Goal: Task Accomplishment & Management: Manage account settings

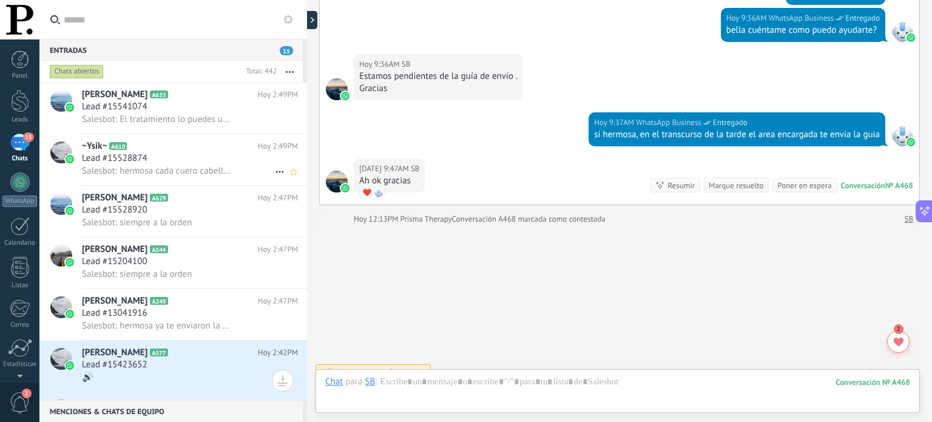
scroll to position [371, 0]
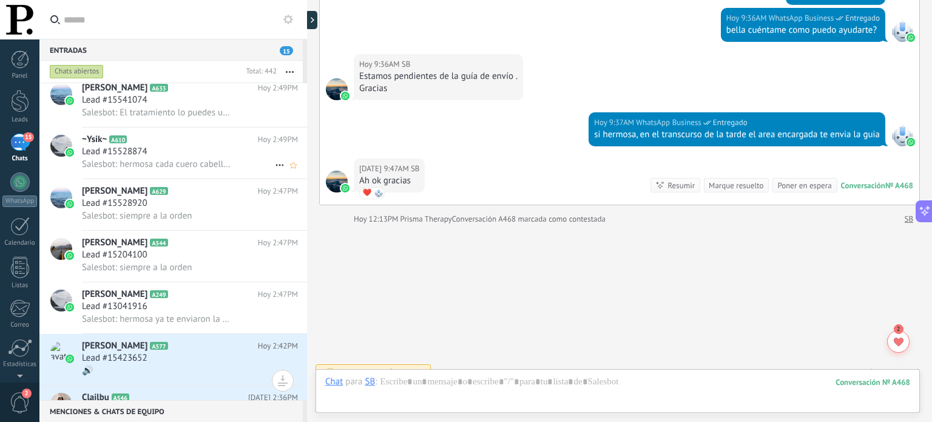
click at [229, 158] on div "Lead #15528874" at bounding box center [190, 152] width 216 height 12
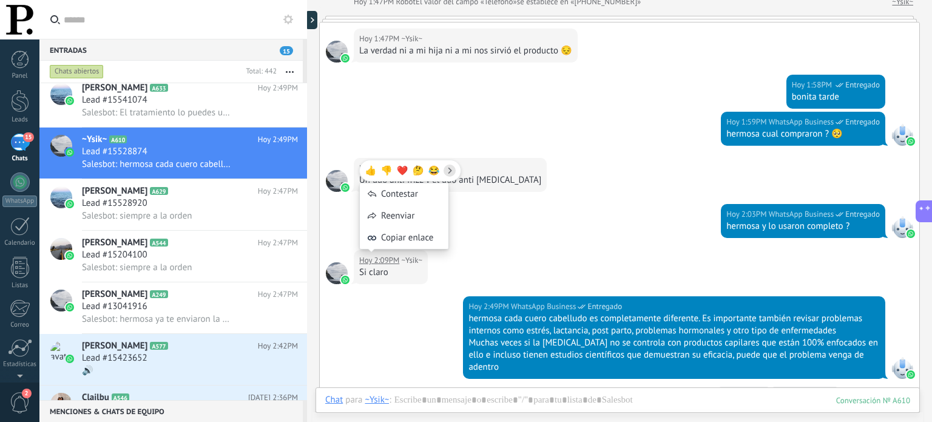
scroll to position [416, 0]
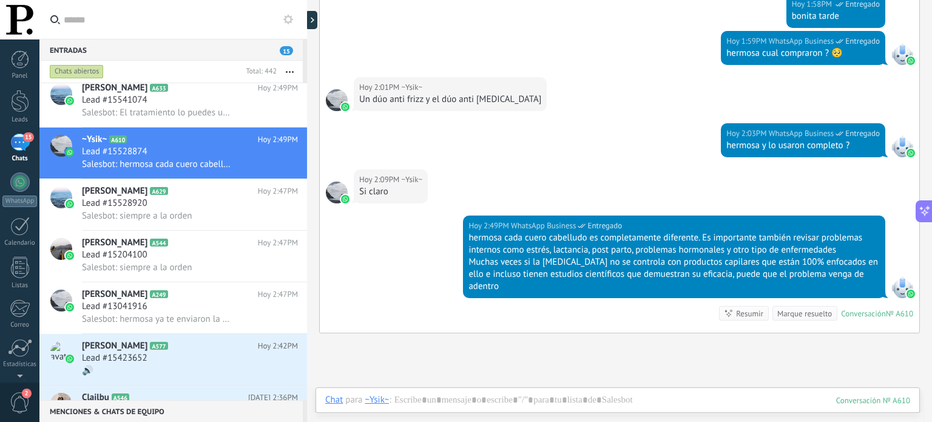
click at [405, 351] on div "Buscar Carga más Hoy Hoy Creación: 2 eventos Expandir ~Ysik~ Hoy 12:42PM WhatsA…" at bounding box center [619, 64] width 625 height 960
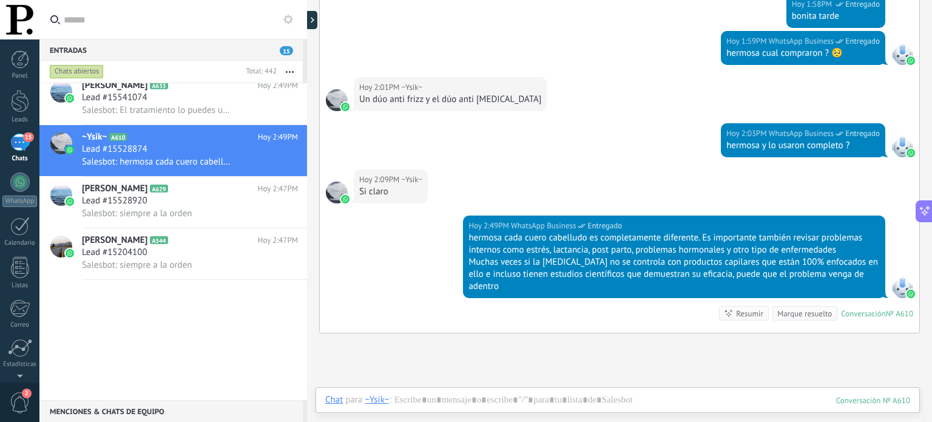
scroll to position [0, 0]
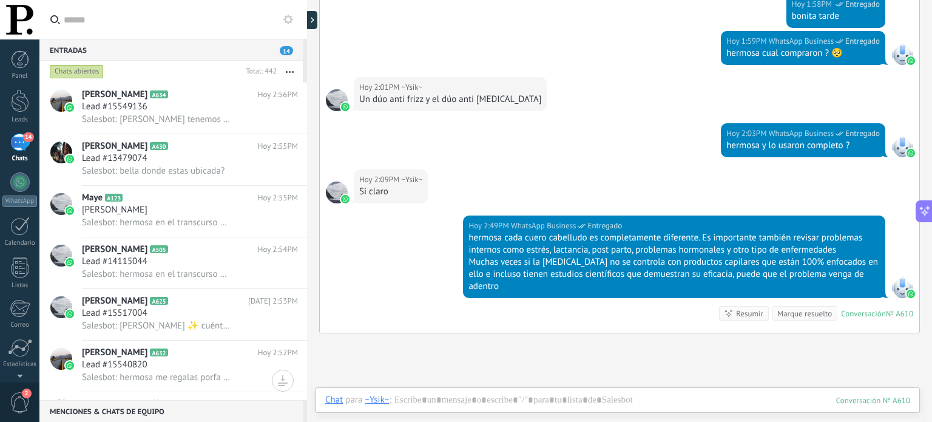
click at [25, 145] on div "14" at bounding box center [19, 142] width 19 height 18
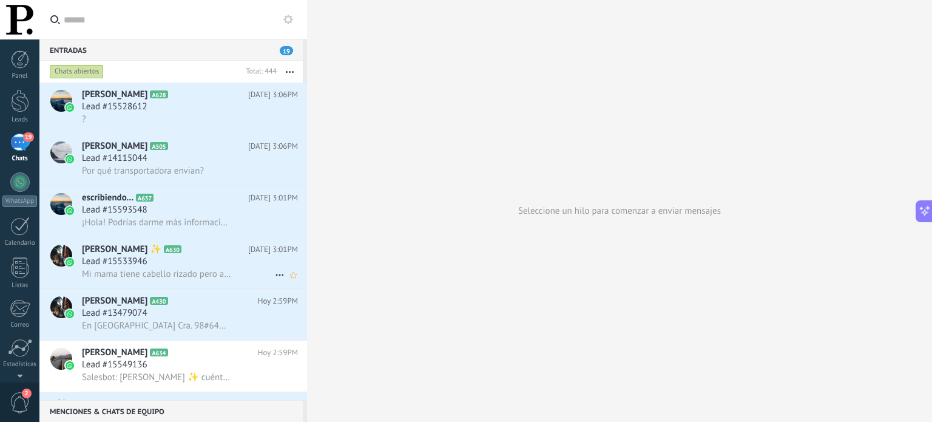
click at [274, 278] on icon at bounding box center [279, 275] width 15 height 15
click at [393, 210] on div at bounding box center [466, 211] width 932 height 422
click at [274, 278] on icon "Mark respondió Conversación cerrada" at bounding box center [279, 275] width 15 height 15
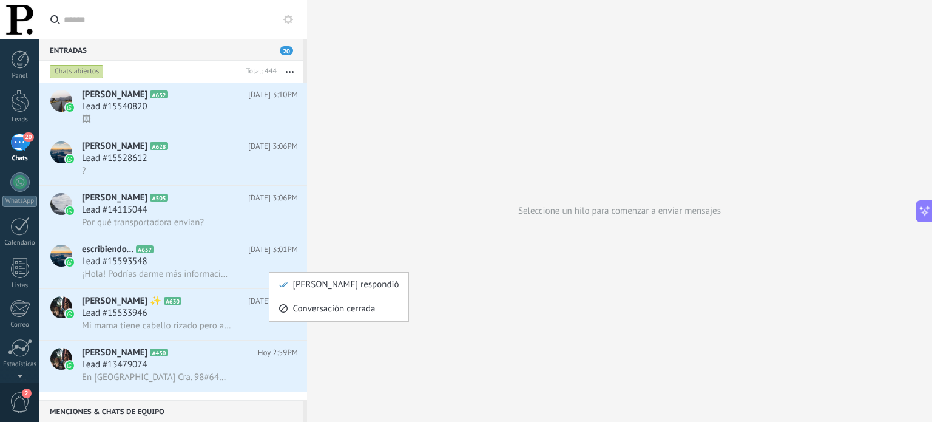
click at [360, 245] on div at bounding box center [466, 211] width 932 height 422
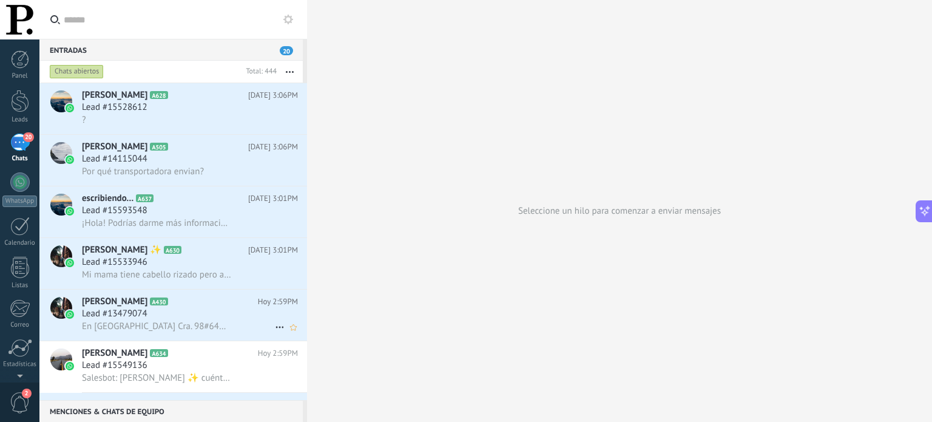
click at [276, 328] on use at bounding box center [279, 327] width 8 height 2
click at [348, 300] on div at bounding box center [466, 211] width 932 height 422
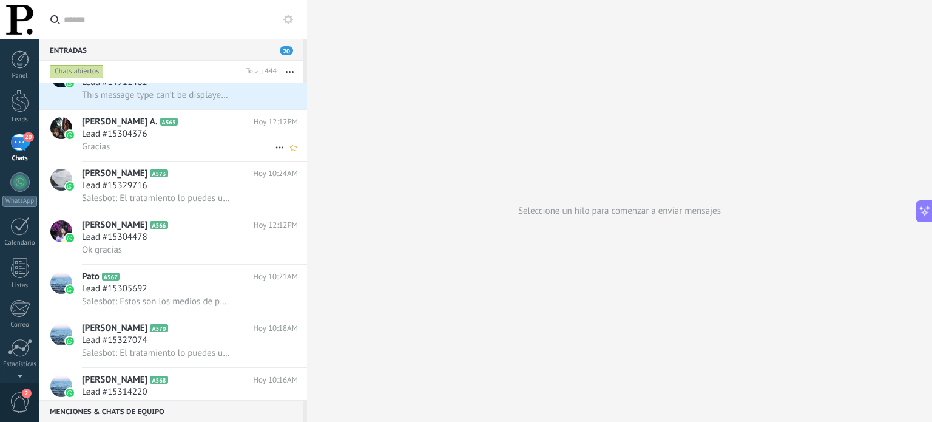
scroll to position [2244, 0]
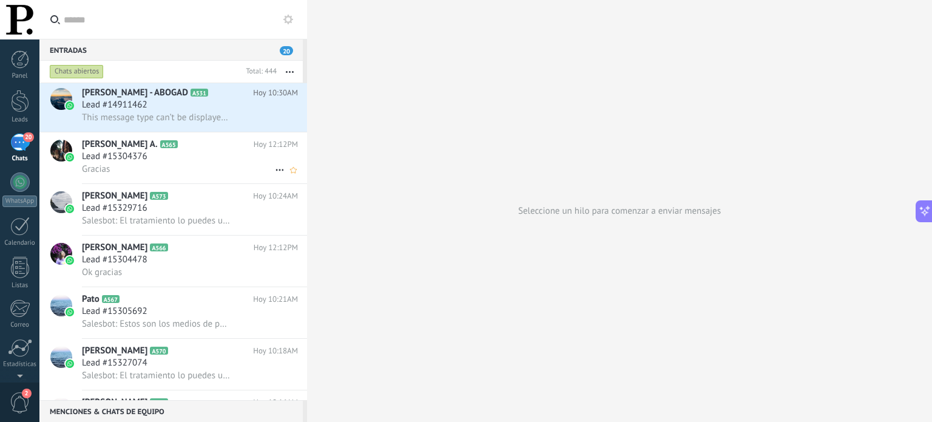
click at [206, 163] on div "Lead #15304376" at bounding box center [190, 156] width 216 height 12
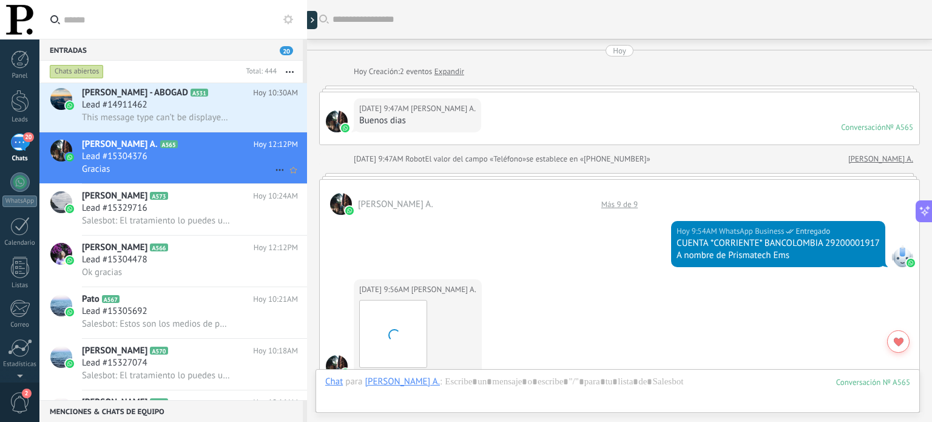
scroll to position [639, 0]
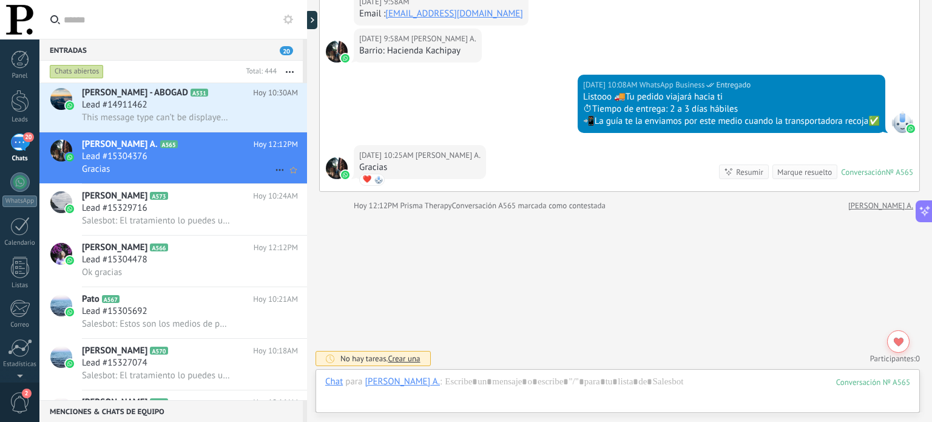
click at [274, 172] on icon at bounding box center [279, 170] width 15 height 15
click at [355, 246] on div at bounding box center [466, 211] width 932 height 422
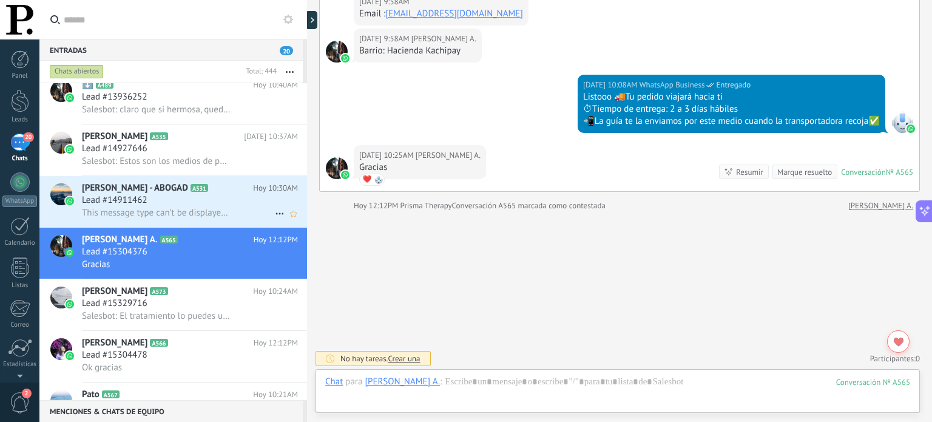
scroll to position [2142, 0]
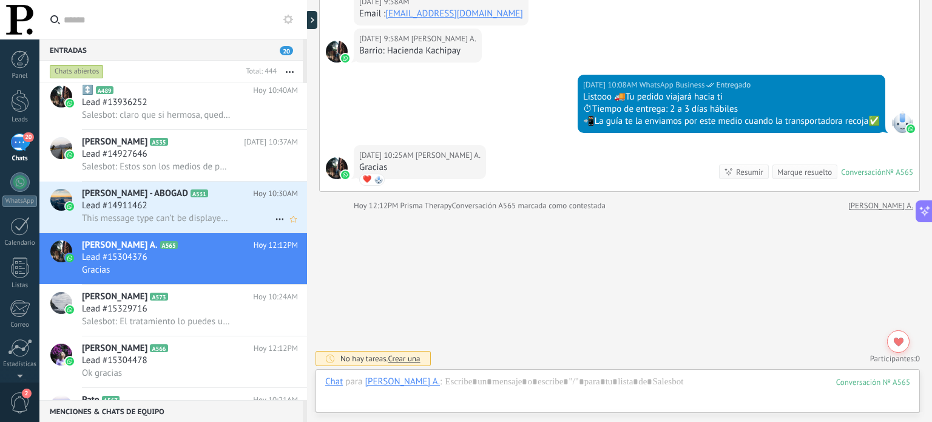
click at [215, 212] on div "Lead #14911462" at bounding box center [190, 206] width 216 height 12
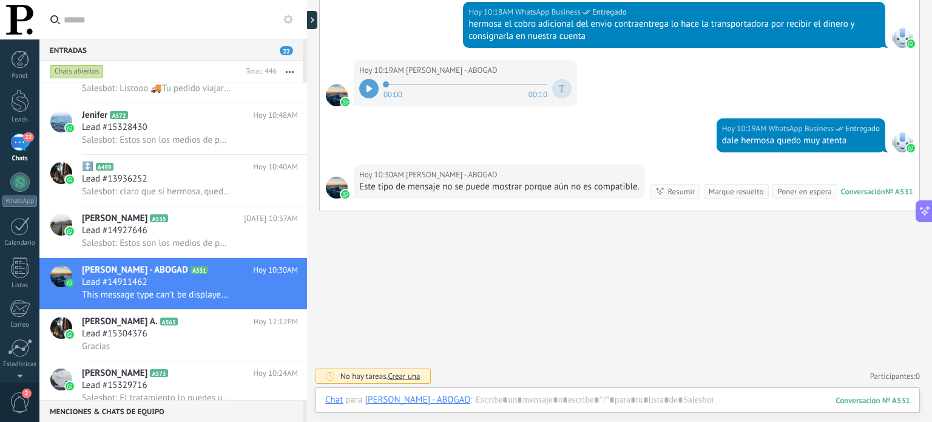
scroll to position [555, 0]
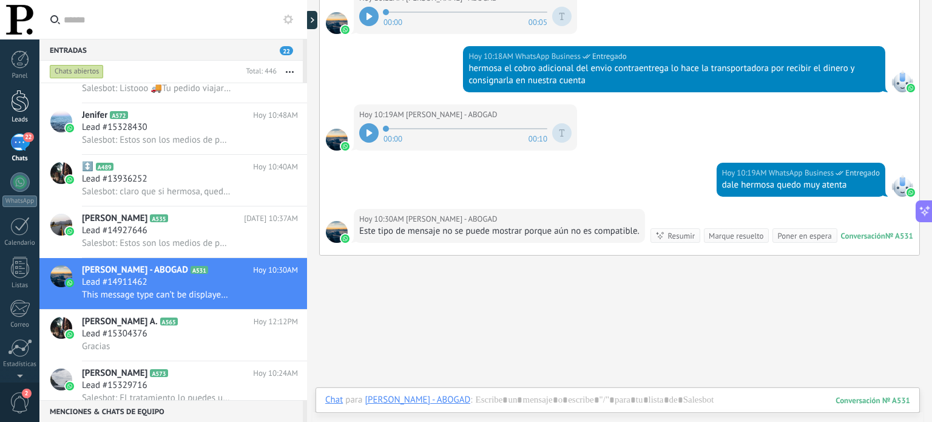
click at [10, 115] on link "Leads" at bounding box center [19, 107] width 39 height 34
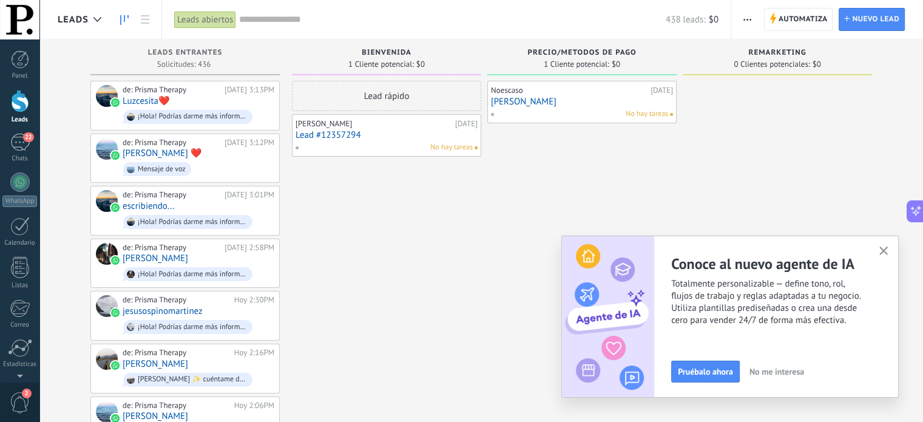
drag, startPoint x: 608, startPoint y: 182, endPoint x: 502, endPoint y: 234, distance: 118.3
click at [884, 248] on icon "button" at bounding box center [883, 250] width 9 height 9
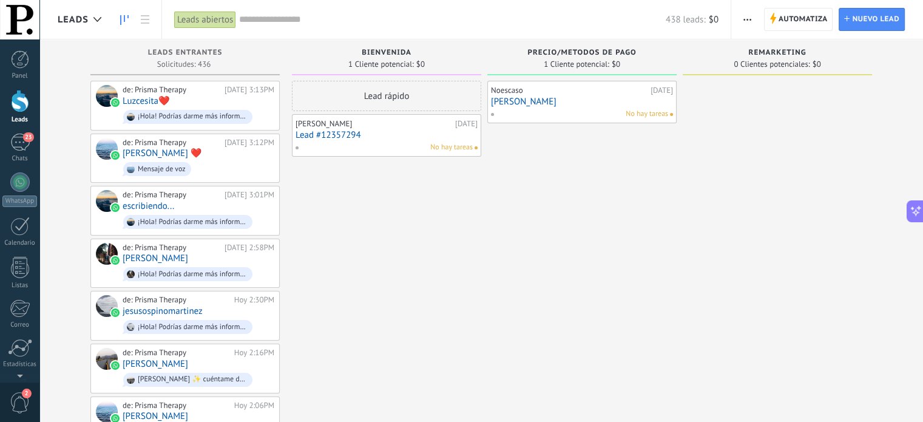
click at [602, 106] on link "Norma Cardenas" at bounding box center [582, 101] width 182 height 10
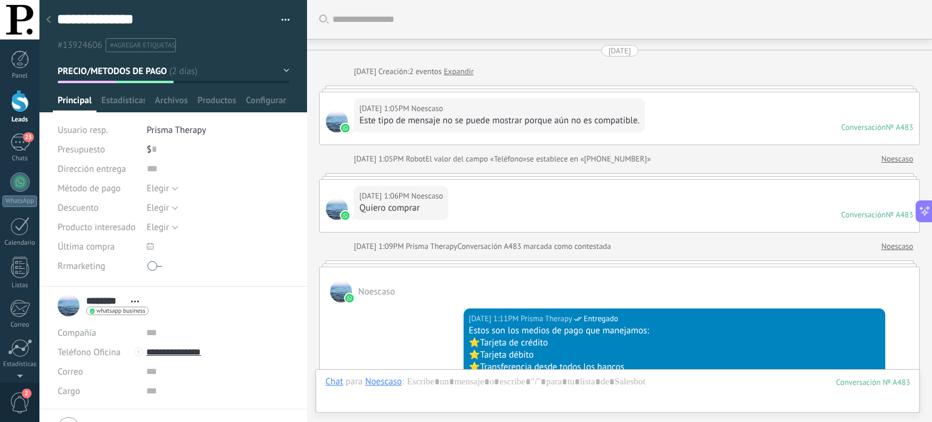
scroll to position [523, 0]
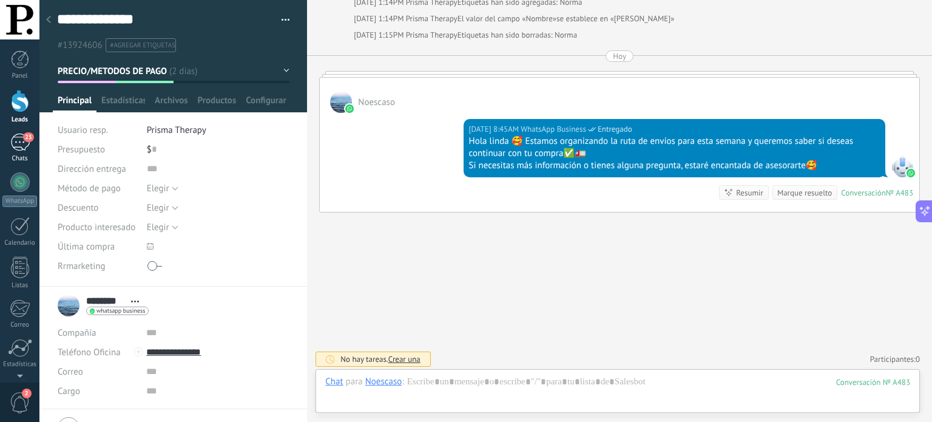
click at [14, 152] on link "23 Chats" at bounding box center [19, 147] width 39 height 29
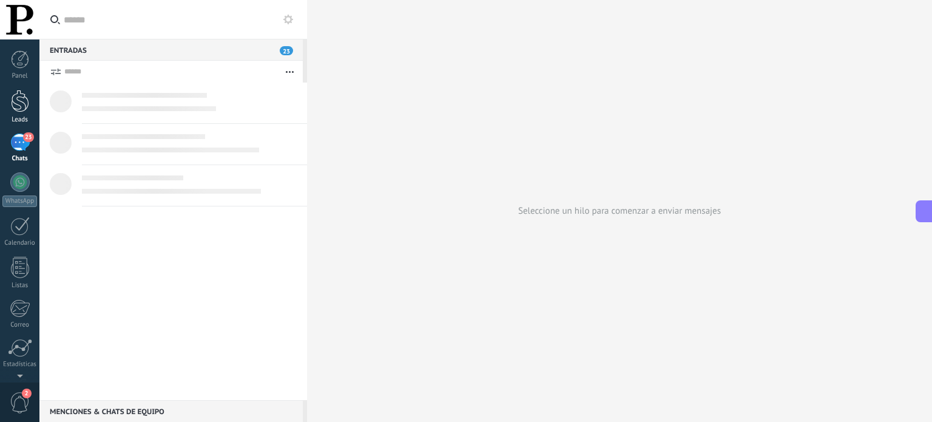
click at [21, 113] on link "Leads" at bounding box center [19, 107] width 39 height 34
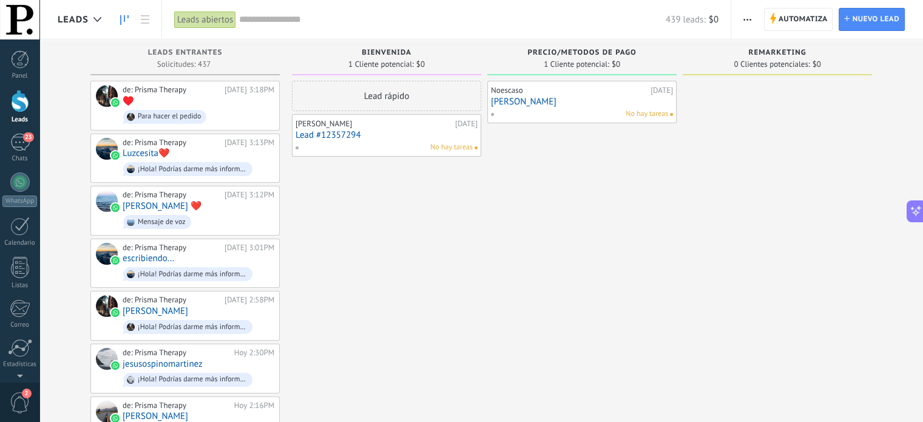
click at [752, 19] on button "button" at bounding box center [747, 19] width 18 height 23
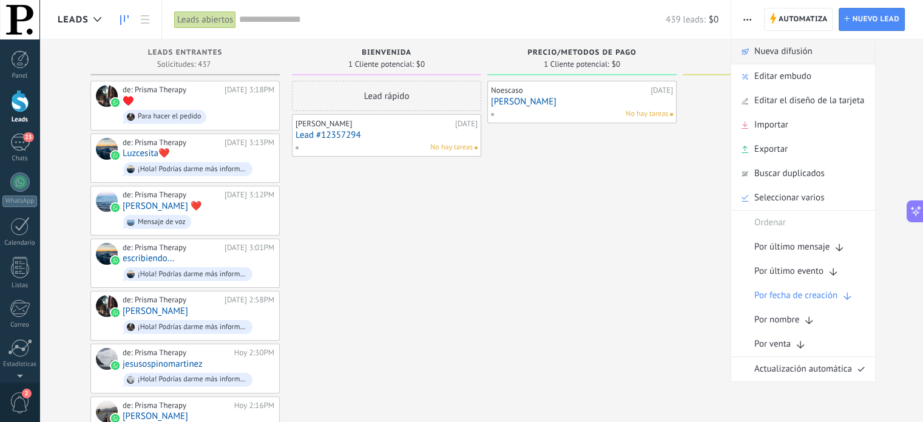
click at [770, 53] on span "Nueva difusión" at bounding box center [783, 51] width 58 height 24
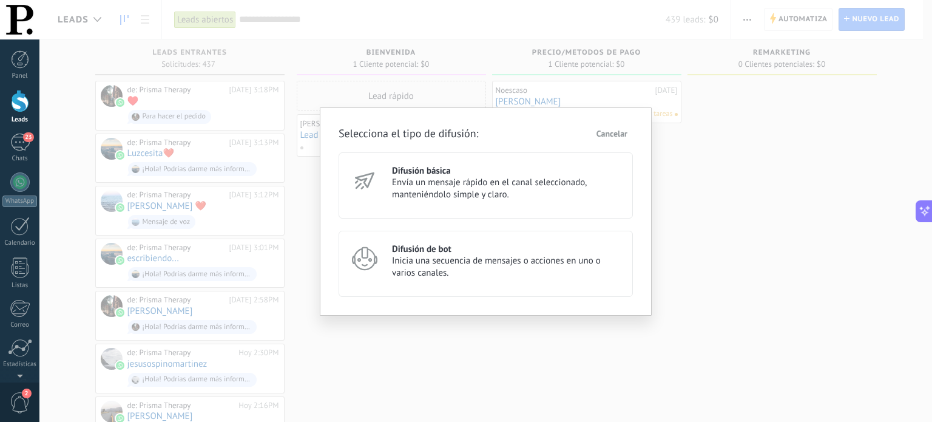
click at [519, 179] on span "Envía un mensaje rápido en el canal seleccionado, manteniéndolo simple y claro." at bounding box center [507, 189] width 230 height 24
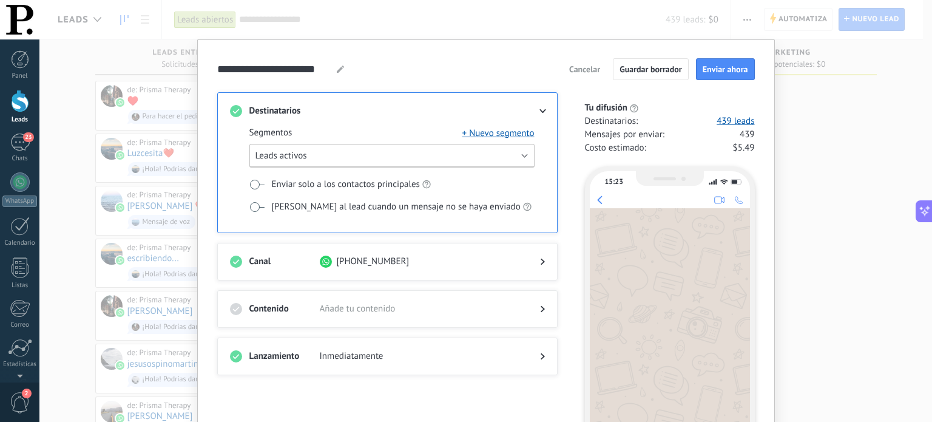
click at [522, 157] on button "Leads activos" at bounding box center [391, 156] width 285 height 24
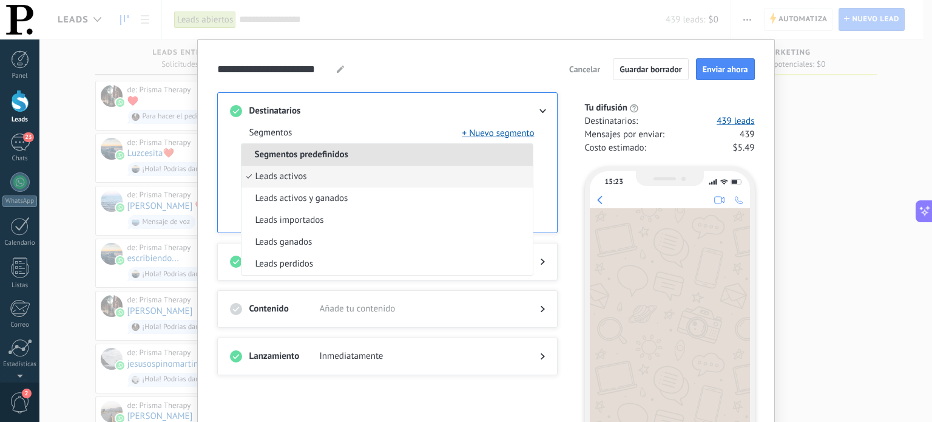
click at [522, 157] on li "Segmentos predefinidos" at bounding box center [386, 155] width 291 height 22
click at [548, 160] on div "Destinatarios Segmentos + Nuevo segmento Segmentos predefinidos Leads activos L…" at bounding box center [387, 162] width 340 height 141
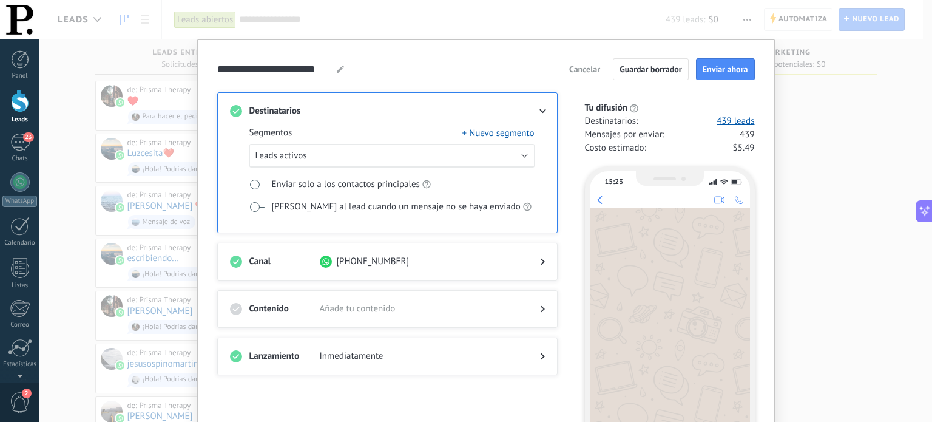
click at [584, 68] on span "Cancelar" at bounding box center [584, 69] width 31 height 8
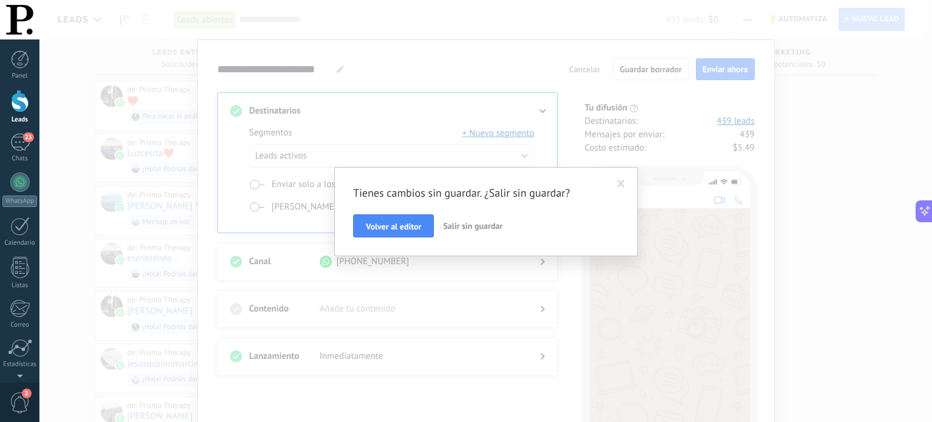
click at [461, 227] on span "Salir sin guardar" at bounding box center [472, 225] width 59 height 11
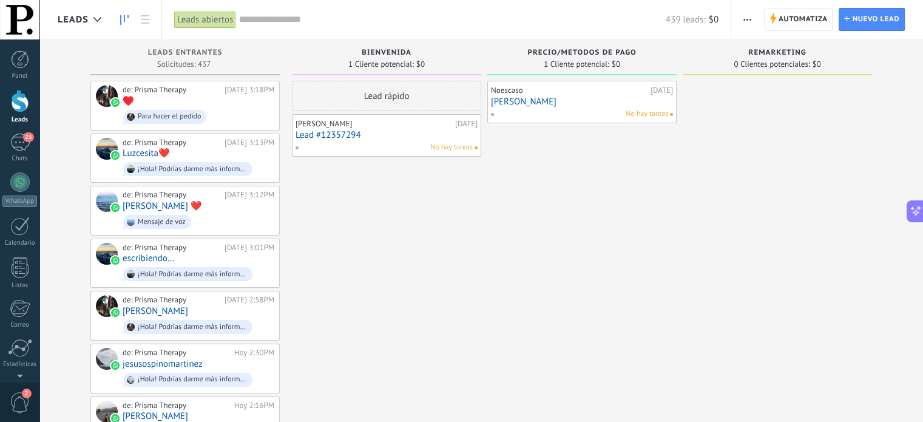
click at [267, 21] on input "text" at bounding box center [452, 19] width 426 height 13
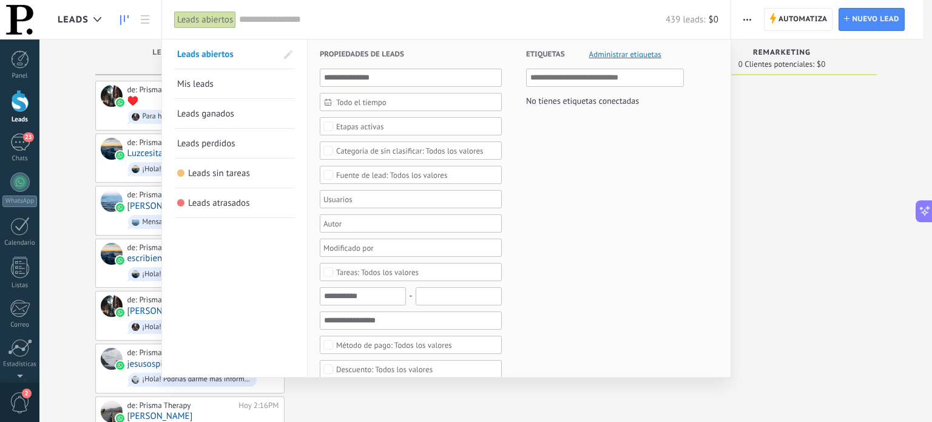
click at [340, 130] on div "Etapas activas" at bounding box center [411, 126] width 182 height 18
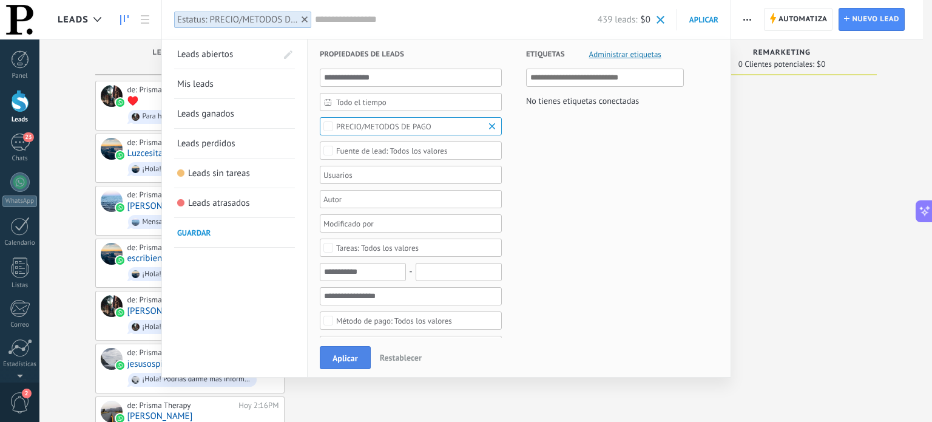
click at [343, 350] on button "Aplicar" at bounding box center [345, 357] width 51 height 23
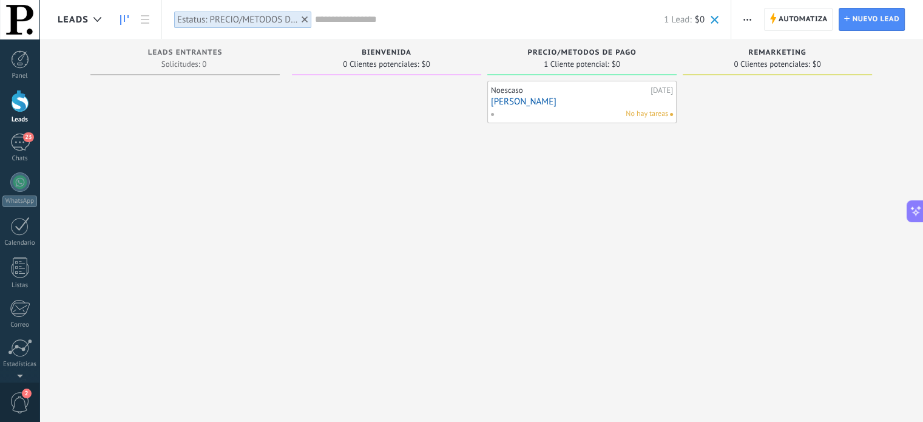
click at [750, 19] on use "button" at bounding box center [747, 20] width 8 height 2
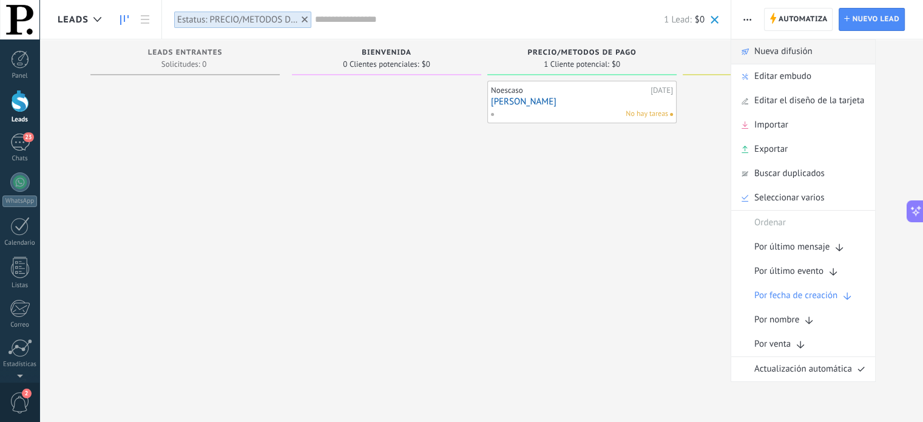
click at [755, 48] on span "Nueva difusión" at bounding box center [783, 51] width 58 height 24
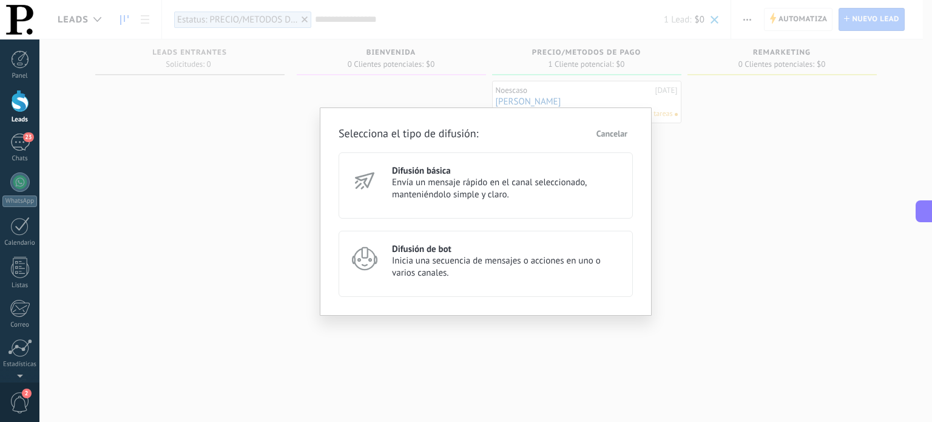
click at [478, 186] on span "Envía un mensaje rápido en el canal seleccionado, manteniéndolo simple y claro." at bounding box center [507, 189] width 230 height 24
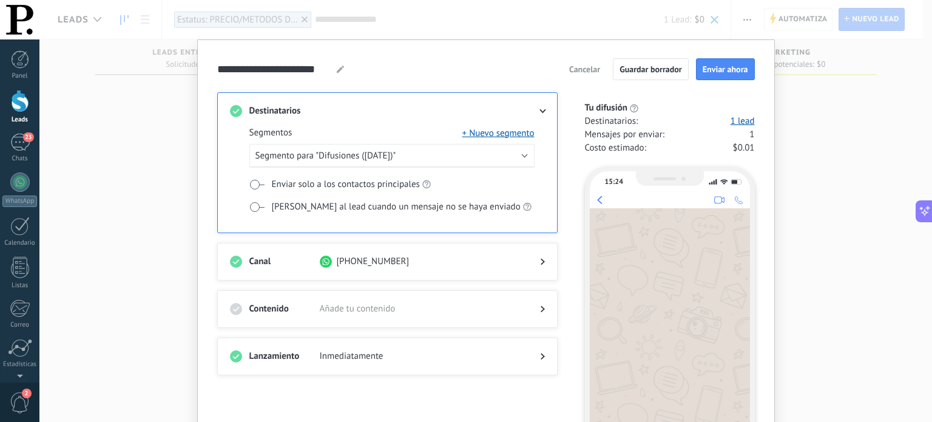
click at [581, 70] on span "Cancelar" at bounding box center [584, 69] width 31 height 8
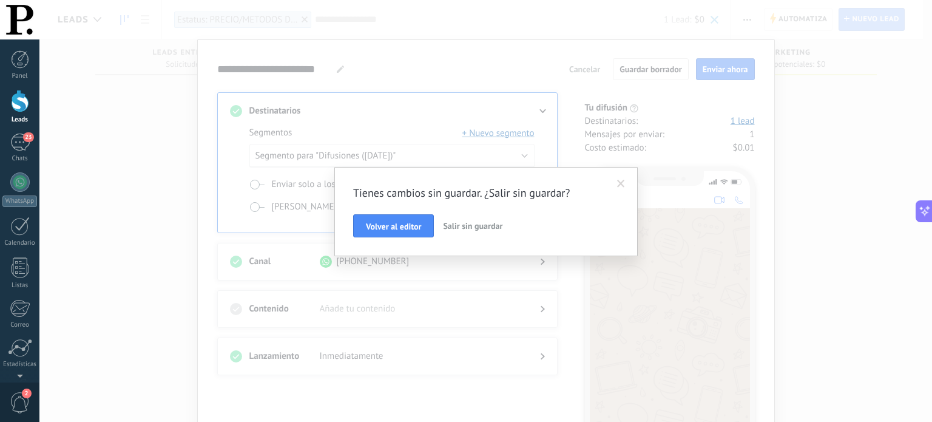
click at [462, 227] on span "Salir sin guardar" at bounding box center [472, 225] width 59 height 11
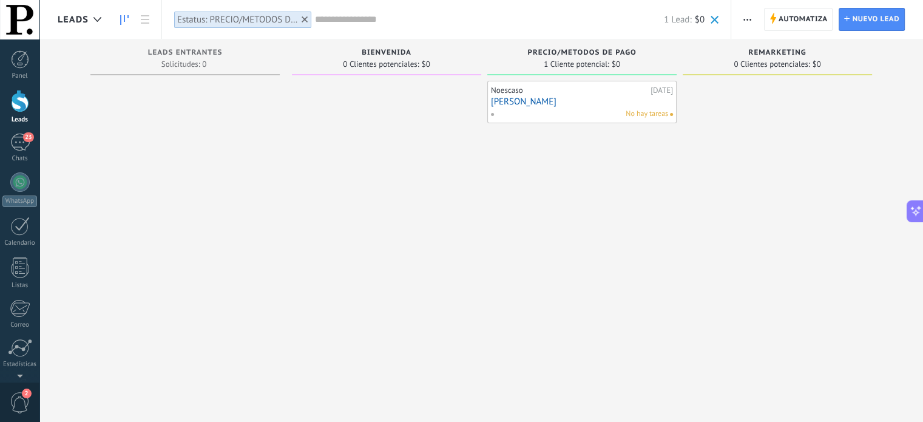
click at [305, 20] on use at bounding box center [304, 19] width 6 height 6
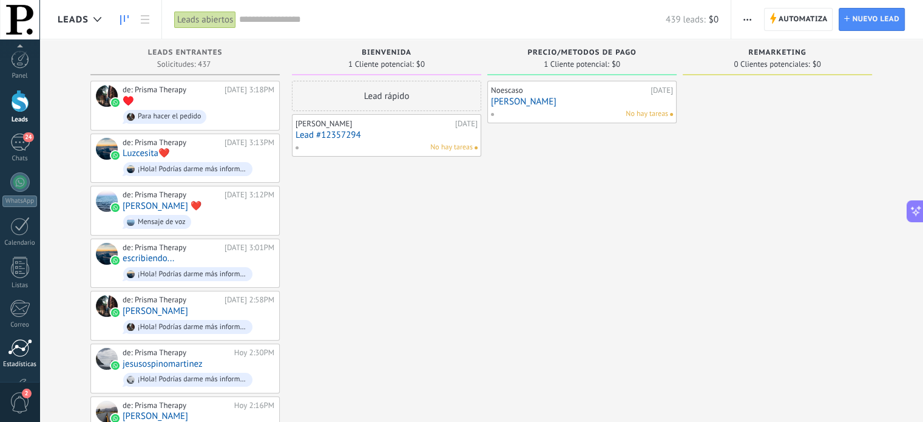
scroll to position [83, 0]
click at [19, 317] on link "Ajustes" at bounding box center [19, 311] width 39 height 33
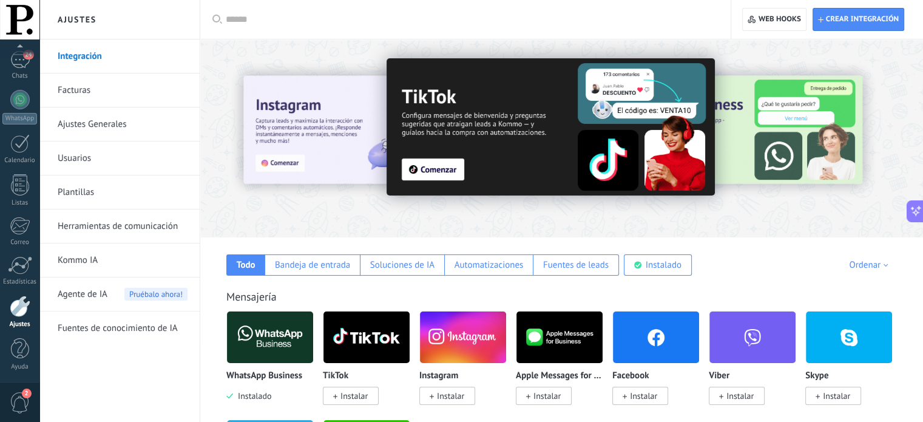
click at [126, 223] on link "Herramientas de comunicación" at bounding box center [123, 226] width 130 height 34
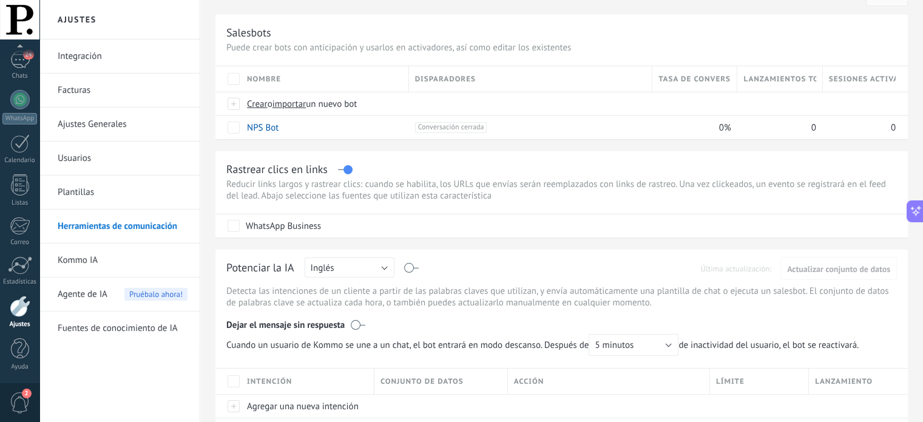
scroll to position [25, 0]
click at [347, 168] on label at bounding box center [345, 168] width 14 height 1
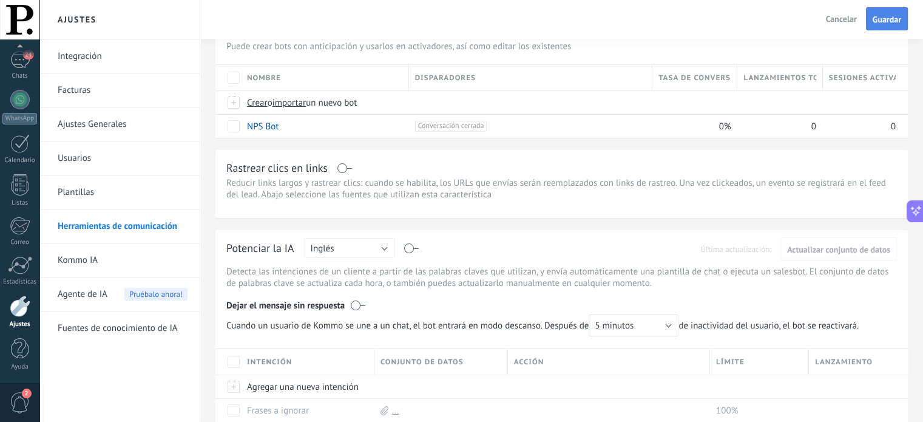
click at [892, 24] on span "Guardar" at bounding box center [886, 19] width 29 height 8
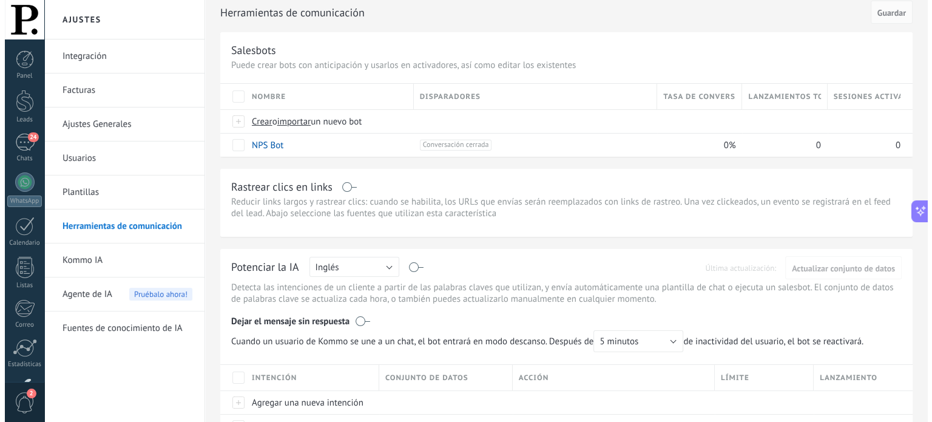
scroll to position [4, 0]
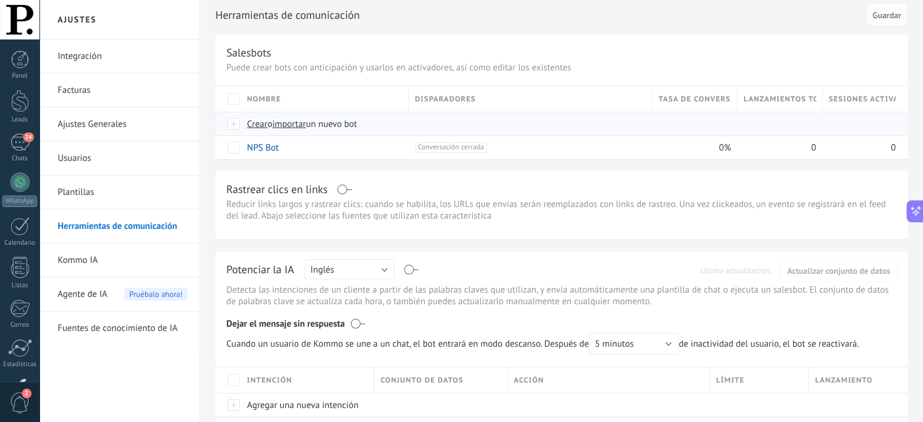
click at [257, 125] on span "Crear" at bounding box center [257, 124] width 21 height 12
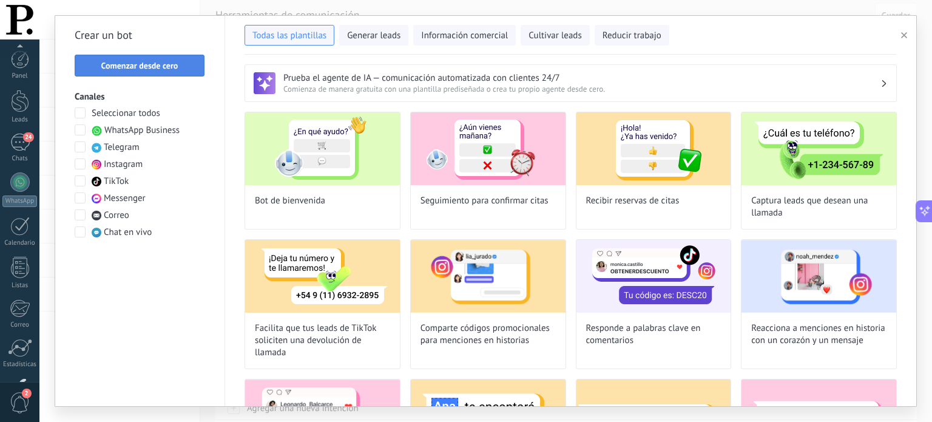
scroll to position [83, 0]
click at [123, 69] on span "Comenzar desde cero" at bounding box center [139, 65] width 77 height 8
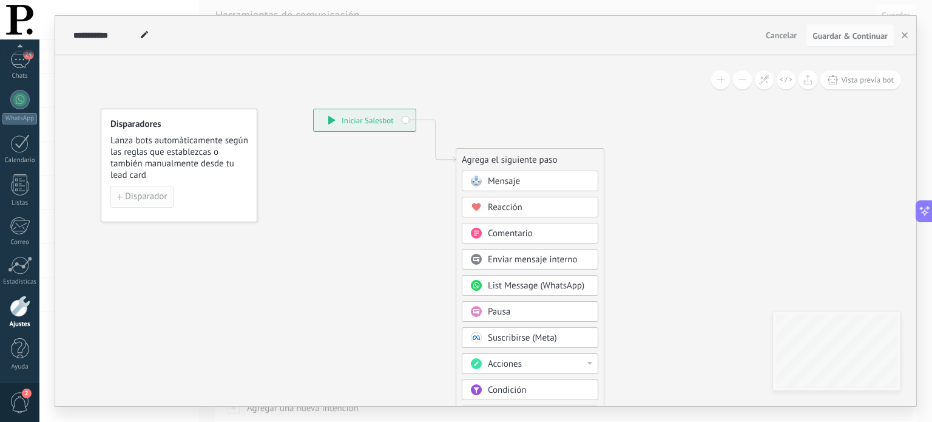
click at [132, 201] on span "Disparador" at bounding box center [146, 196] width 42 height 8
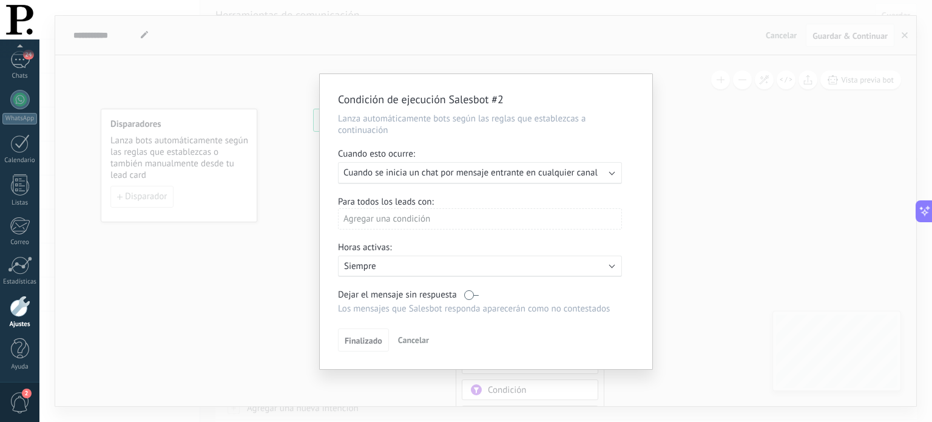
click at [418, 169] on span "Cuando se inicia un chat por mensaje entrante en cualquier canal" at bounding box center [470, 173] width 254 height 12
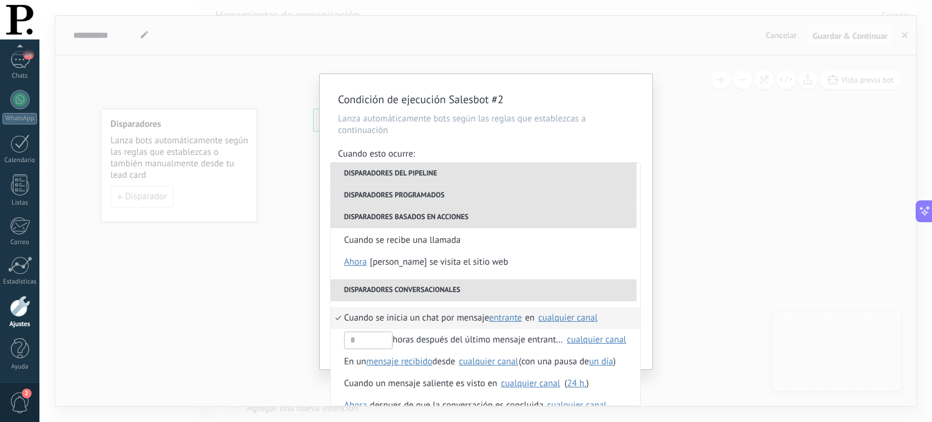
scroll to position [286, 0]
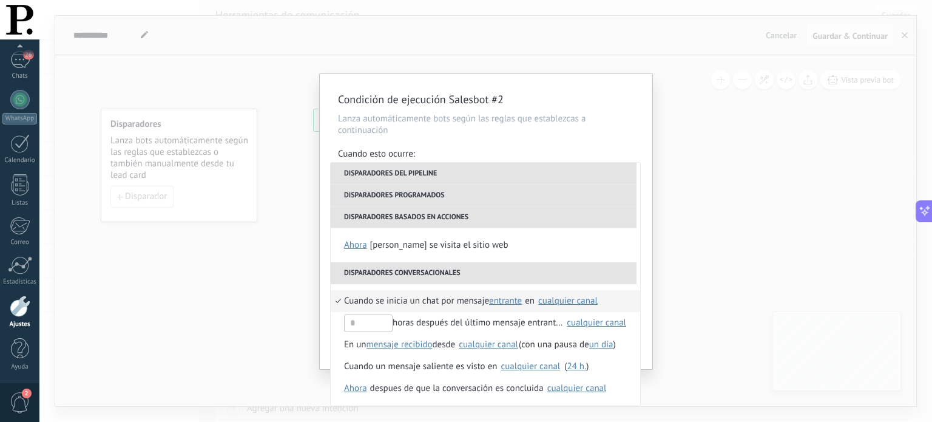
click at [558, 303] on div "cualquier canal" at bounding box center [567, 300] width 59 height 9
click at [562, 331] on span "Prisma Therapy" at bounding box center [591, 328] width 59 height 12
click at [629, 305] on li "Cuando se inicia un chat por mensaje entrante saliente cualquiera entrante en N…" at bounding box center [485, 301] width 309 height 22
click at [648, 299] on div "Condición de ejecución Salesbot #2 Lanza automáticamente bots según las reglas …" at bounding box center [486, 221] width 332 height 295
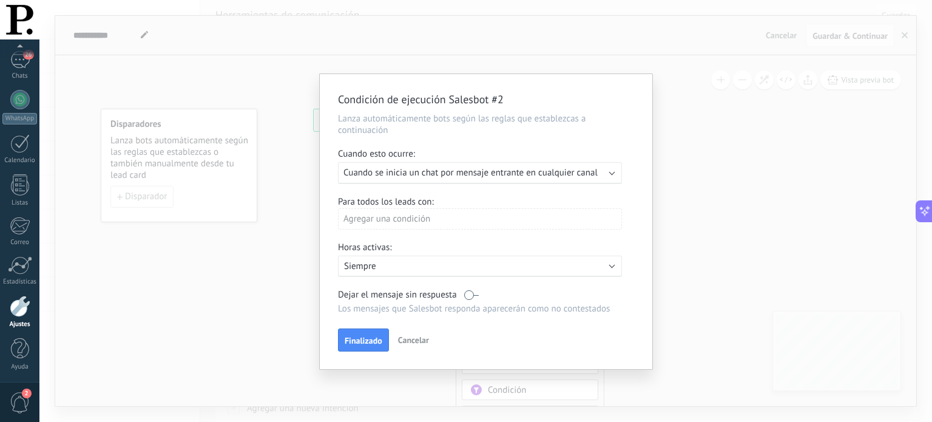
click at [446, 221] on div "Agregar una condición" at bounding box center [480, 218] width 284 height 21
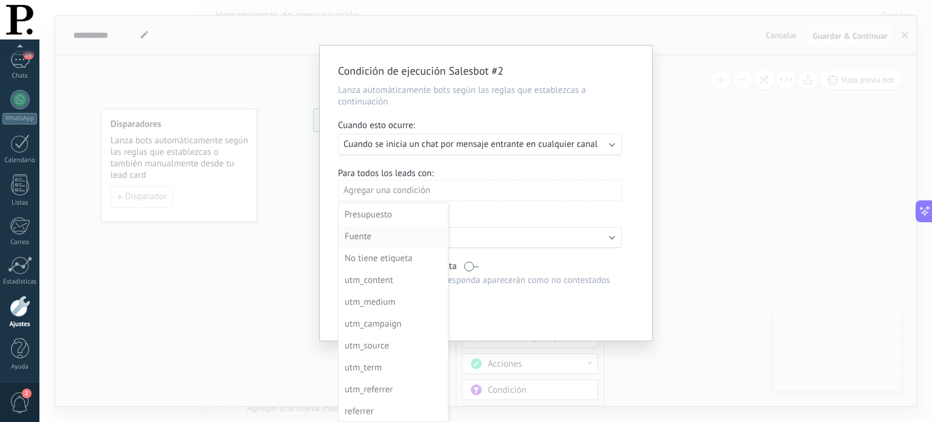
scroll to position [0, 0]
click at [520, 211] on div at bounding box center [486, 192] width 332 height 295
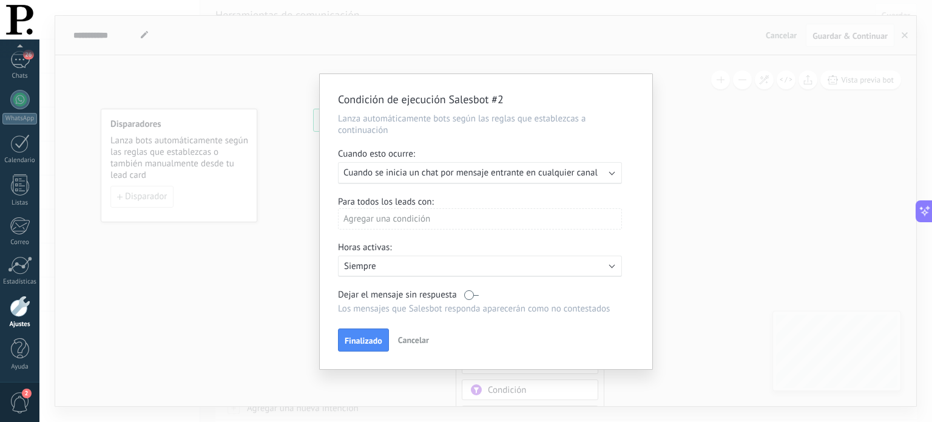
click at [610, 266] on b at bounding box center [612, 265] width 6 height 6
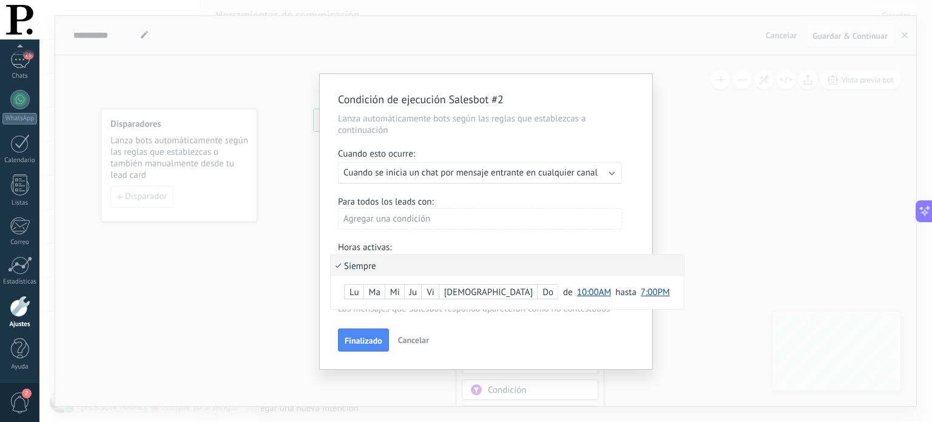
click at [610, 266] on li "Siempre" at bounding box center [507, 265] width 353 height 21
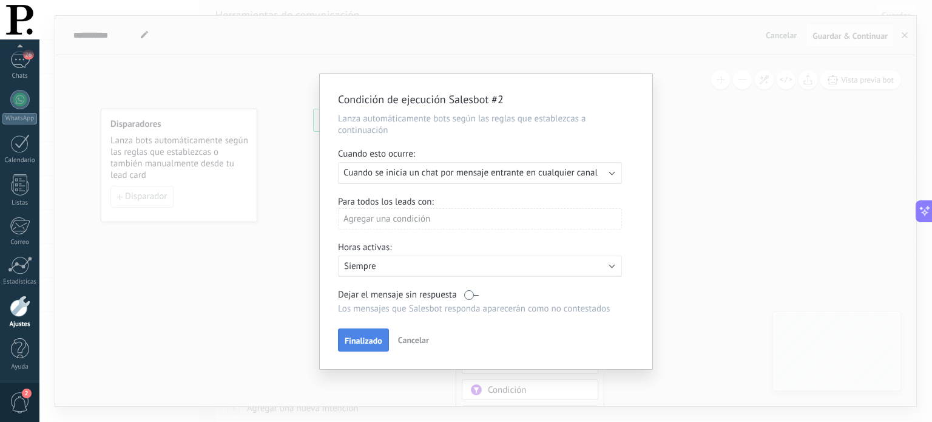
click at [351, 344] on span "Finalizado" at bounding box center [364, 340] width 38 height 8
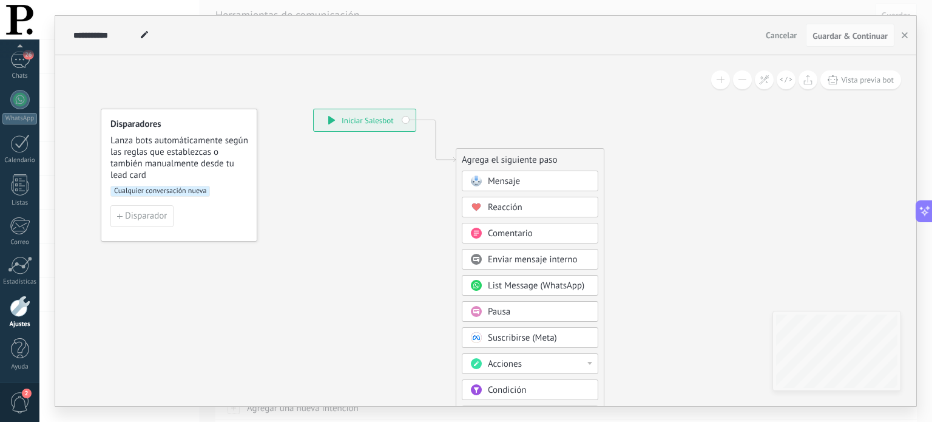
click at [182, 192] on span "Cualquier conversación nueva" at bounding box center [159, 191] width 99 height 11
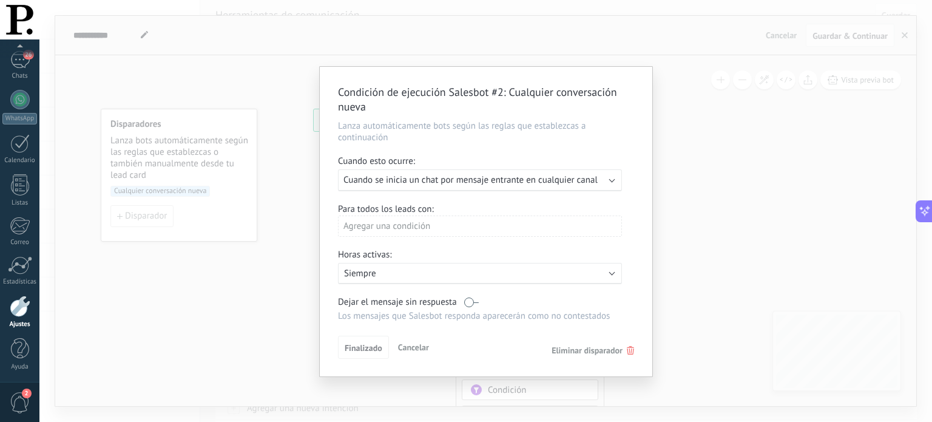
click at [422, 344] on span "Cancelar" at bounding box center [413, 347] width 31 height 11
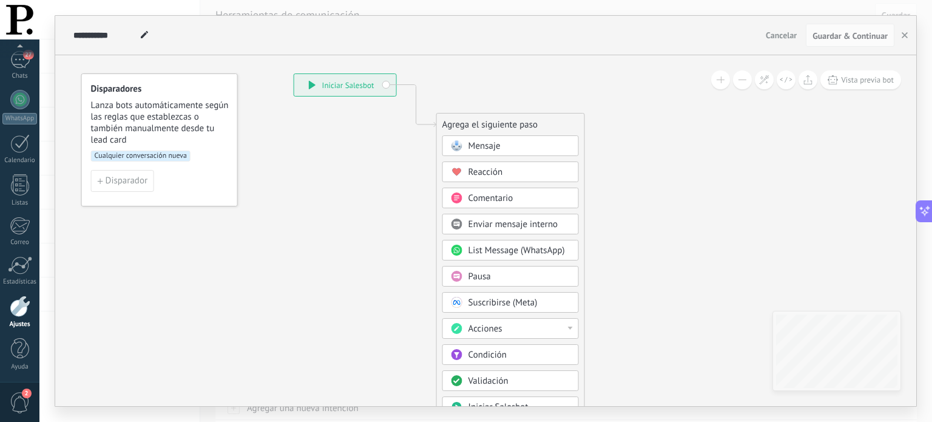
click at [492, 352] on span "Condición" at bounding box center [487, 355] width 38 height 12
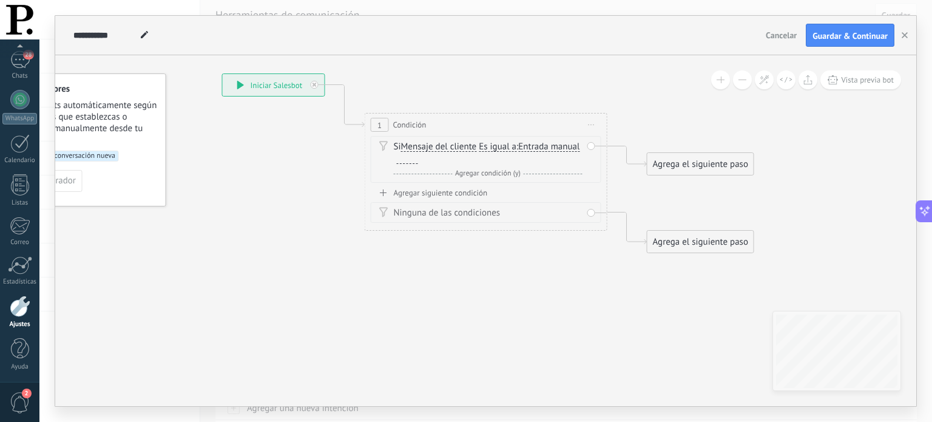
click at [436, 150] on span "Mensaje del cliente" at bounding box center [439, 147] width 76 height 10
click at [436, 150] on button "Mensaje del cliente" at bounding box center [471, 147] width 152 height 22
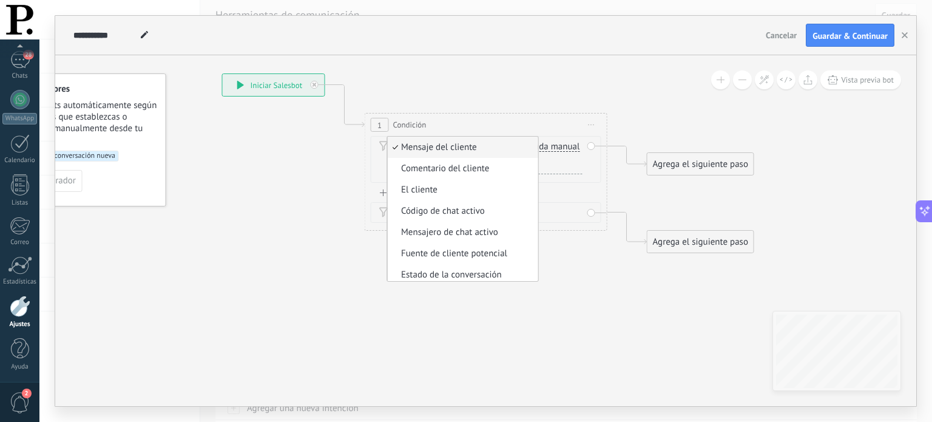
click at [493, 146] on span "Mensaje del cliente" at bounding box center [461, 147] width 147 height 12
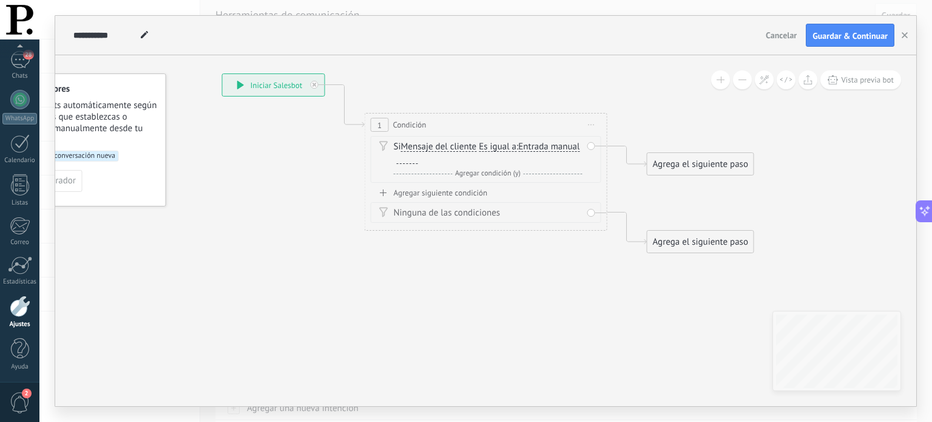
click at [497, 144] on span "Es igual a" at bounding box center [498, 147] width 38 height 10
click at [497, 144] on button "Es igual a" at bounding box center [549, 147] width 152 height 22
click at [515, 194] on span "Contiene" at bounding box center [538, 190] width 147 height 12
click at [545, 147] on span "Entrada manual" at bounding box center [545, 147] width 61 height 10
click at [545, 147] on button "Entrada manual" at bounding box center [585, 147] width 152 height 22
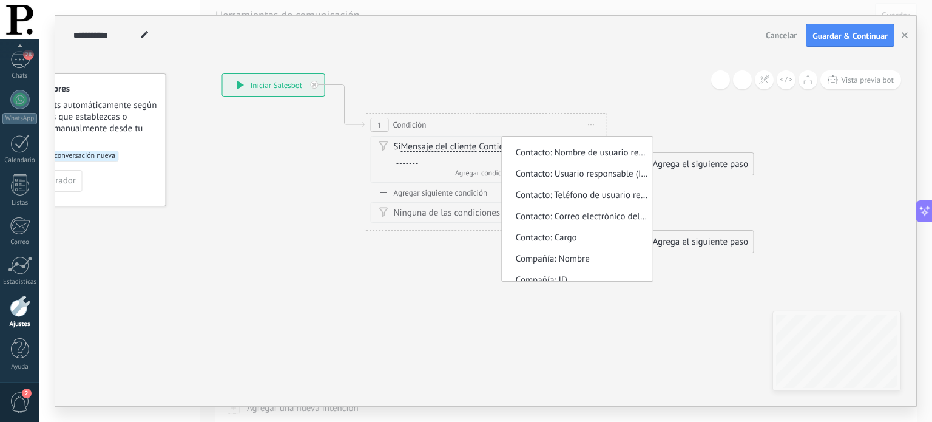
scroll to position [374, 0]
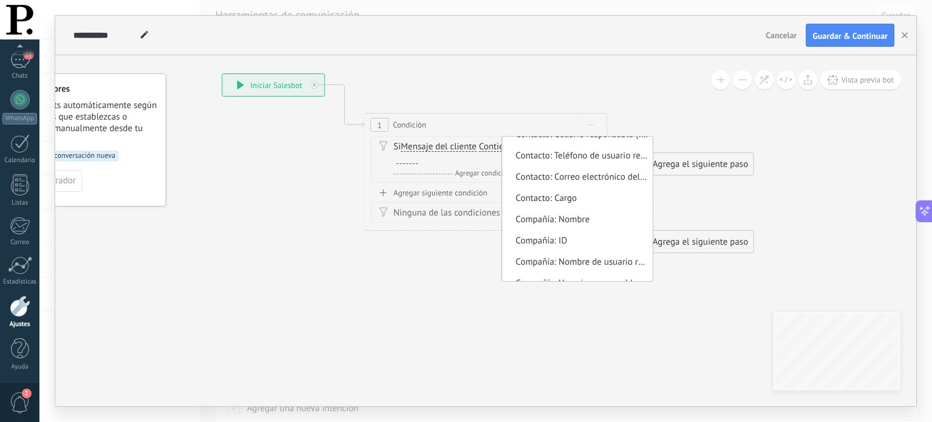
click at [419, 162] on div "Si Mensaje del cliente Mensaje del cliente Comentario del cliente El cliente Có…" at bounding box center [488, 153] width 189 height 24
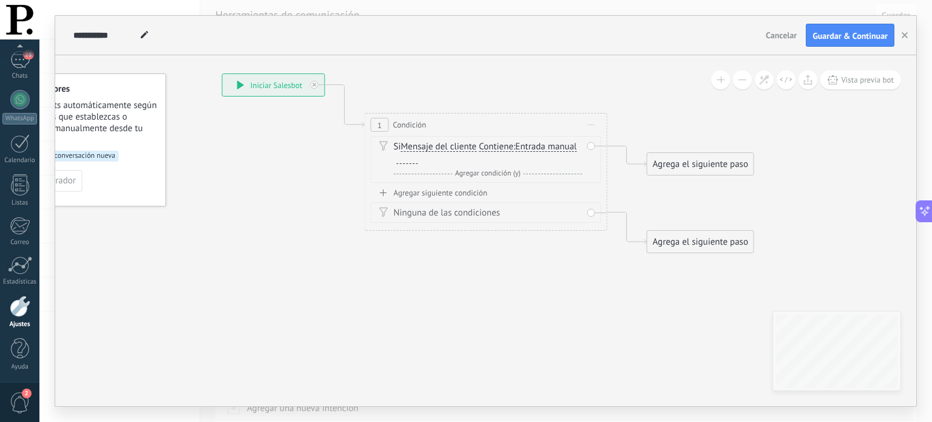
click at [408, 162] on div at bounding box center [407, 159] width 21 height 10
click at [382, 190] on icon at bounding box center [383, 192] width 7 height 7
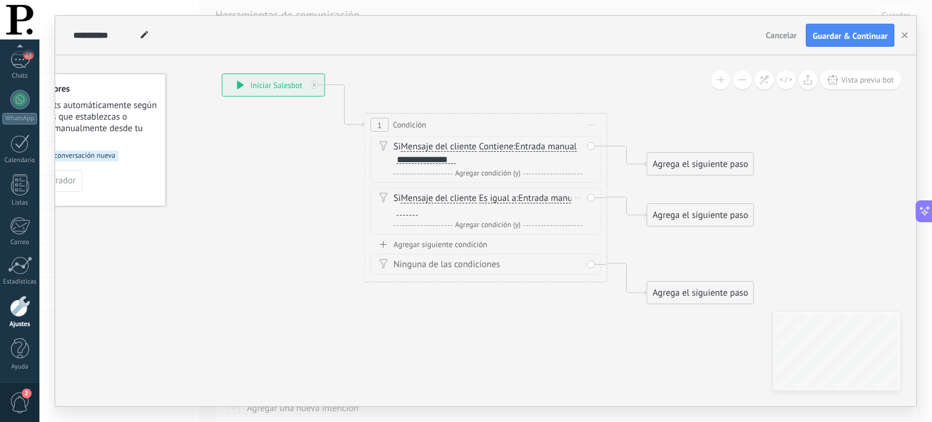
click at [495, 200] on span "Es igual a" at bounding box center [498, 199] width 38 height 10
click at [495, 200] on button "Es igual a" at bounding box center [549, 198] width 152 height 22
click at [497, 242] on span "Contiene" at bounding box center [538, 241] width 147 height 12
click at [405, 215] on div at bounding box center [406, 211] width 24 height 11
click at [405, 213] on div at bounding box center [407, 211] width 21 height 10
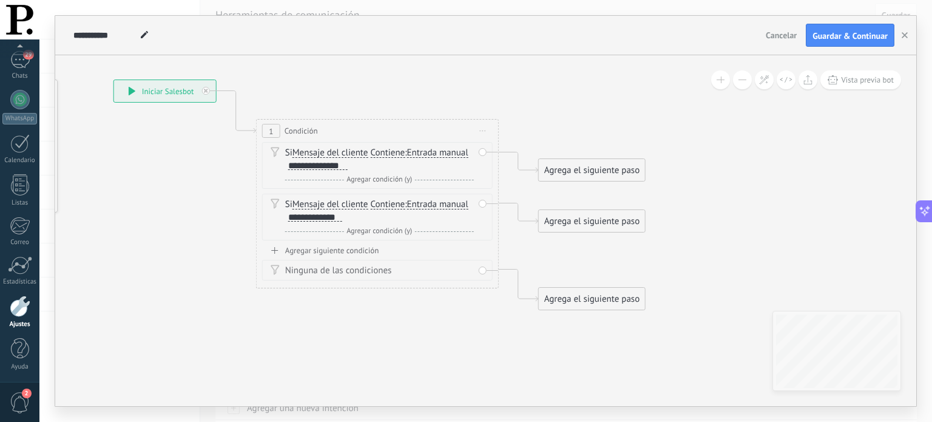
click at [583, 173] on div "Agrega el siguiente paso" at bounding box center [592, 170] width 106 height 20
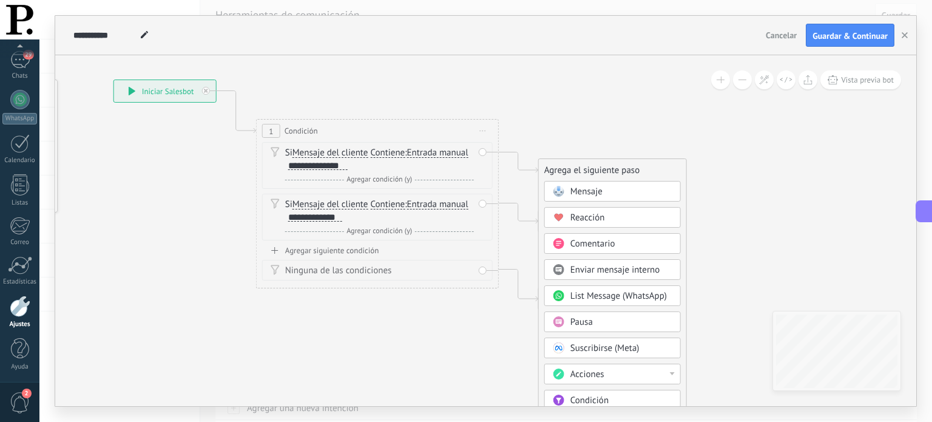
click at [589, 191] on span "Mensaje" at bounding box center [586, 192] width 32 height 12
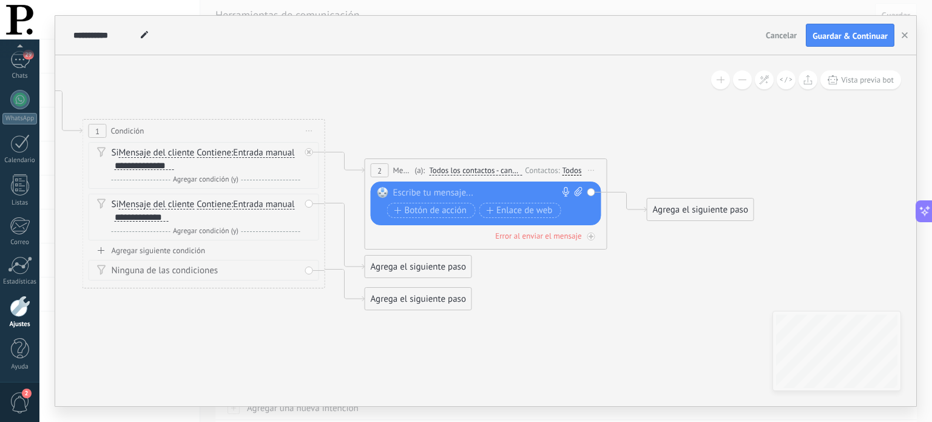
click at [437, 192] on div at bounding box center [483, 193] width 180 height 12
click at [594, 169] on span "Iniciar vista previa aquí Cambiar nombre Duplicar Borrar" at bounding box center [591, 170] width 19 height 18
click at [609, 249] on div "Borrar" at bounding box center [647, 249] width 120 height 21
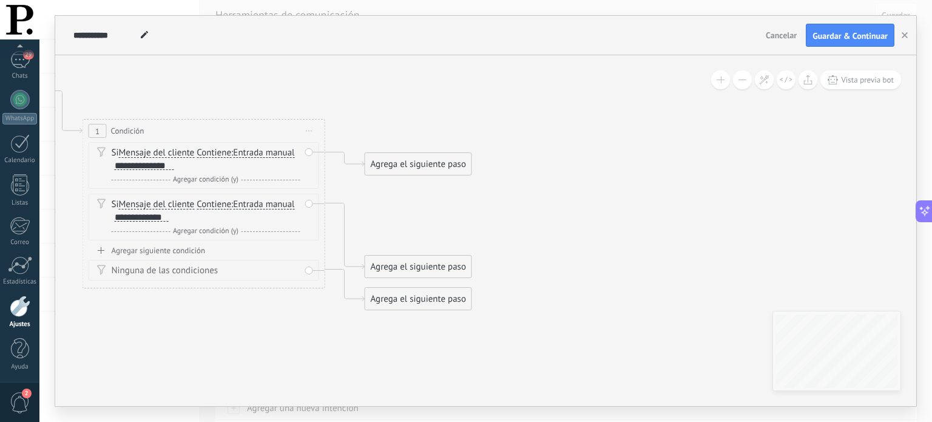
click at [457, 159] on div "Agrega el siguiente paso" at bounding box center [418, 164] width 106 height 20
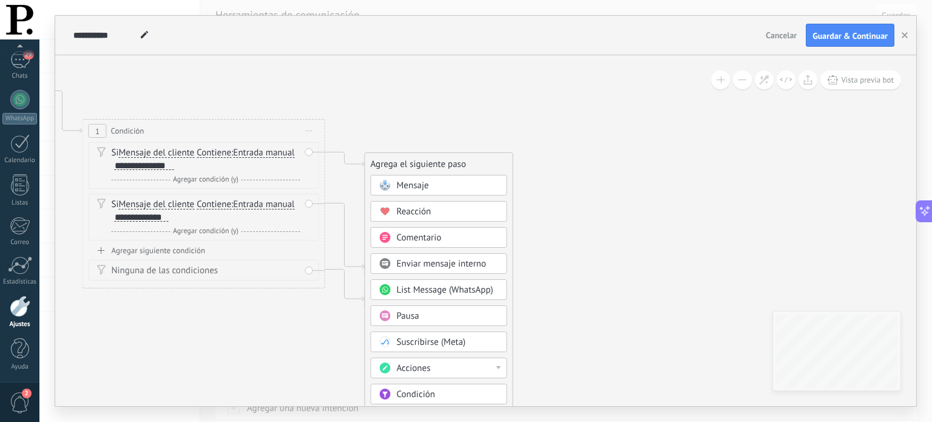
click at [417, 312] on span "Pausa" at bounding box center [408, 316] width 22 height 12
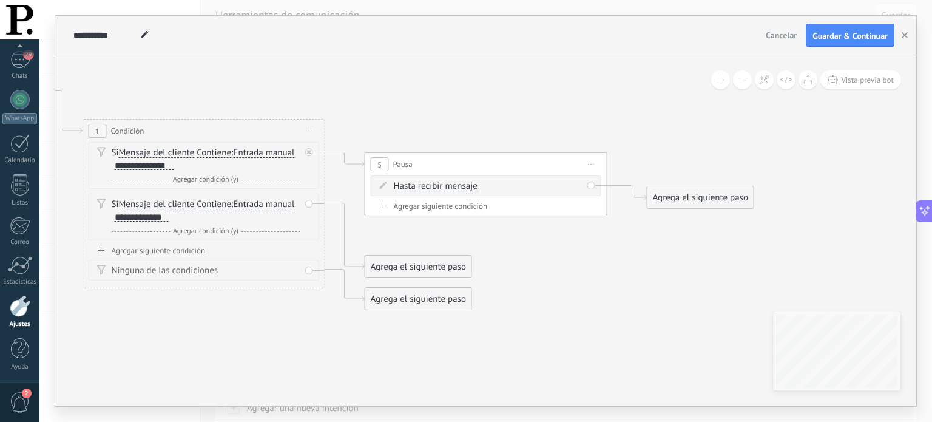
click at [460, 189] on span "Hasta recibir mensaje" at bounding box center [436, 186] width 84 height 10
click at [460, 189] on button "Hasta recibir mensaje" at bounding box center [464, 186] width 152 height 22
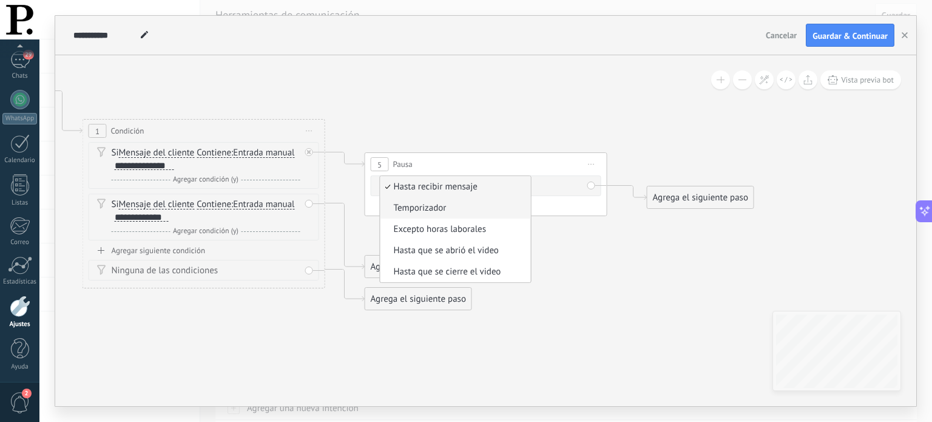
click at [476, 208] on span "Temporizador" at bounding box center [453, 208] width 147 height 12
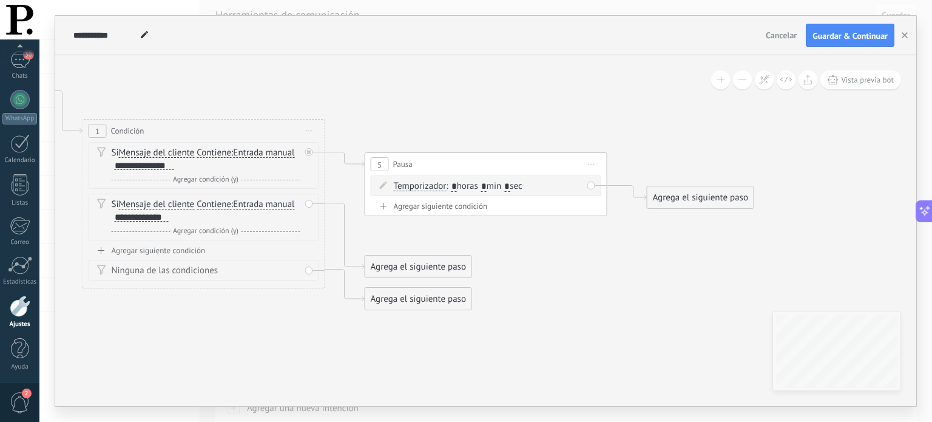
click at [510, 184] on input "*" at bounding box center [506, 187] width 5 height 10
type input "**"
click at [493, 182] on span ": * horas * min ** sec" at bounding box center [486, 186] width 81 height 12
click at [487, 184] on input "*" at bounding box center [483, 187] width 5 height 10
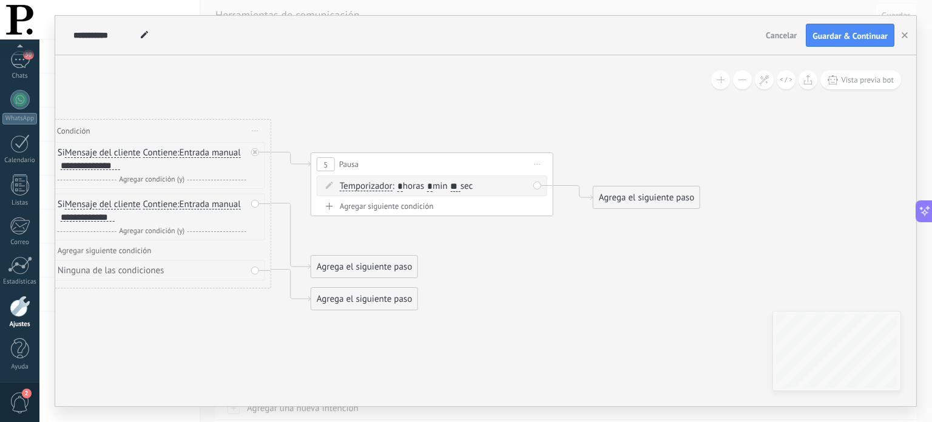
type input "*"
click at [628, 203] on div "Agrega el siguiente paso" at bounding box center [646, 197] width 106 height 20
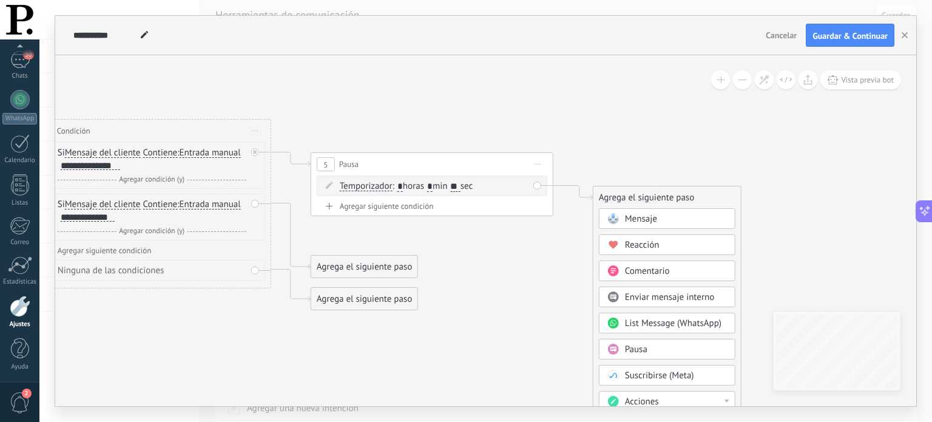
click at [630, 219] on span "Mensaje" at bounding box center [641, 219] width 32 height 12
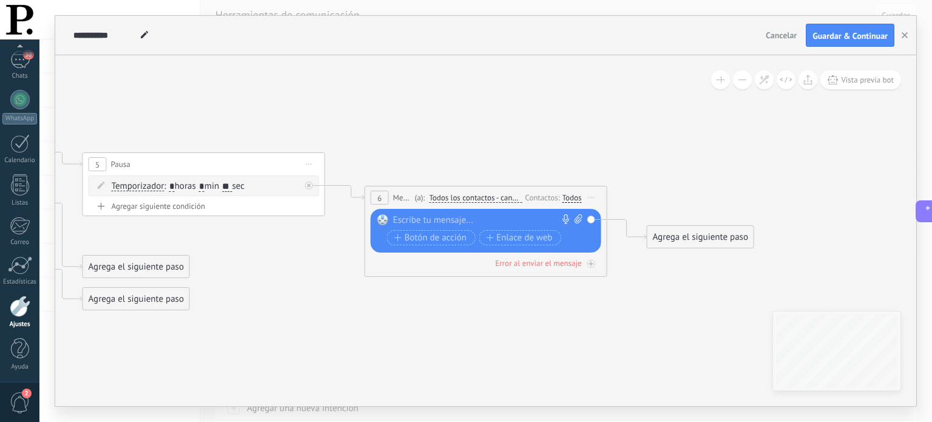
click at [405, 222] on div at bounding box center [483, 220] width 180 height 12
click at [663, 240] on div "Agrega el siguiente paso" at bounding box center [700, 237] width 106 height 20
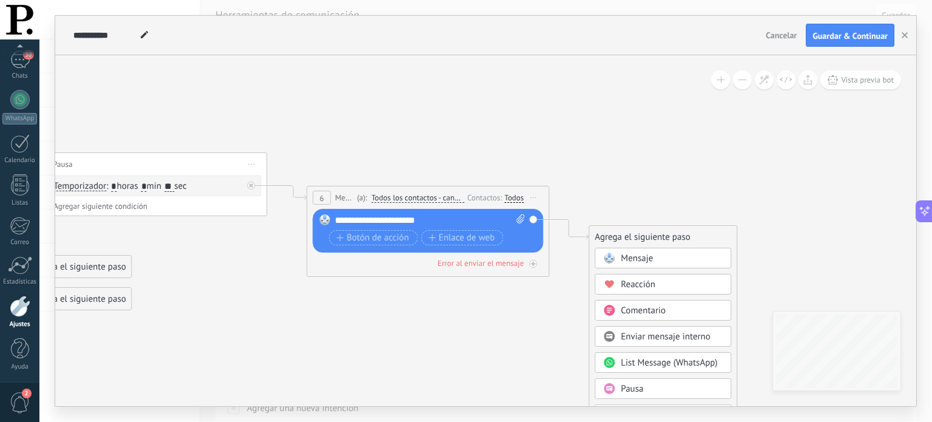
click at [638, 388] on span "Pausa" at bounding box center [632, 389] width 22 height 12
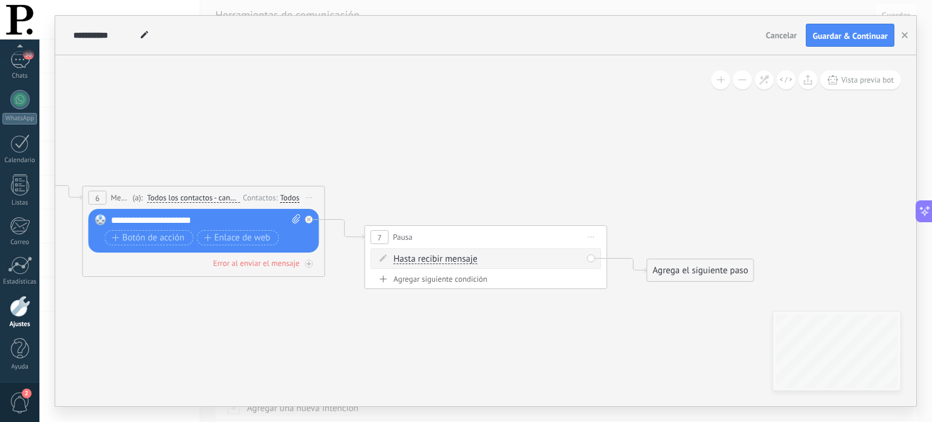
click at [670, 269] on div "Agrega el siguiente paso" at bounding box center [700, 270] width 106 height 20
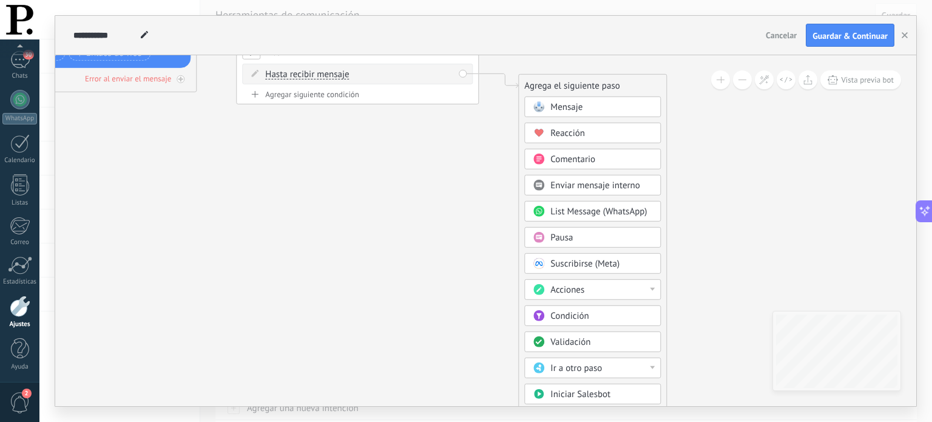
click at [642, 289] on div "Acciones" at bounding box center [601, 290] width 102 height 12
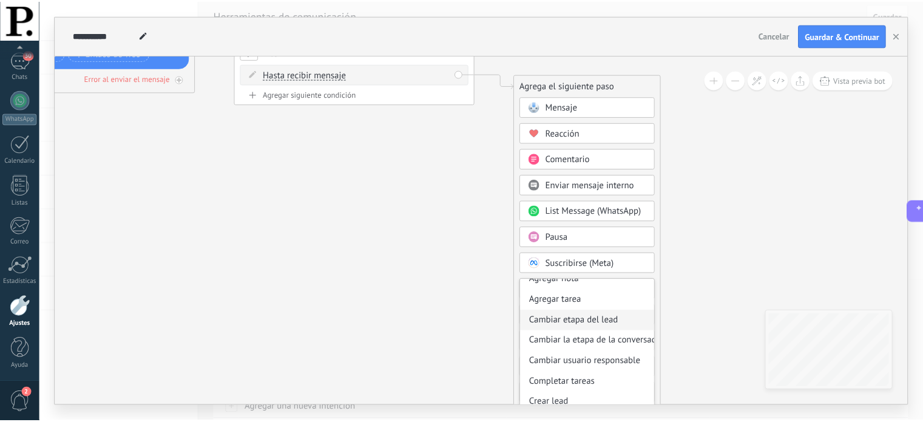
scroll to position [32, 0]
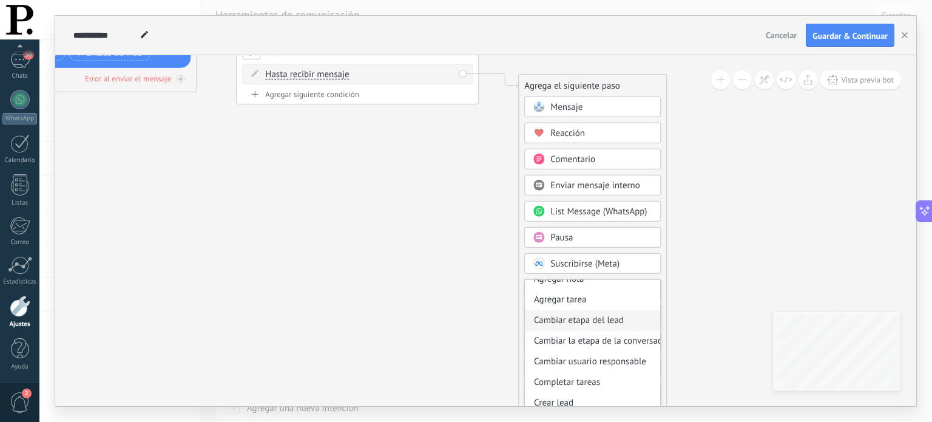
click at [587, 317] on div "Cambiar etapa del lead" at bounding box center [592, 320] width 135 height 21
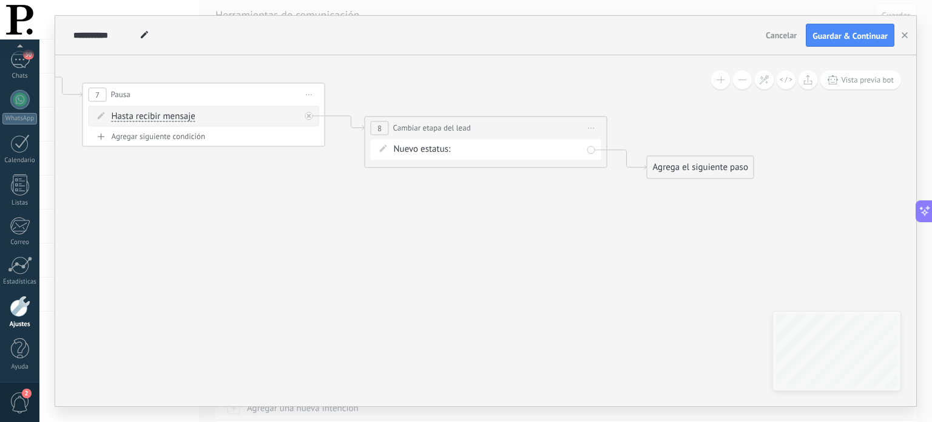
click at [0, 0] on div "BIENVENIDA PRECIO/METODOS DE PAGO REMARKETING Pedido enviado – ganado Pedido ca…" at bounding box center [0, 0] width 0 height 0
click at [0, 0] on label "PRECIO/METODOS DE PAGO" at bounding box center [0, 0] width 0 height 0
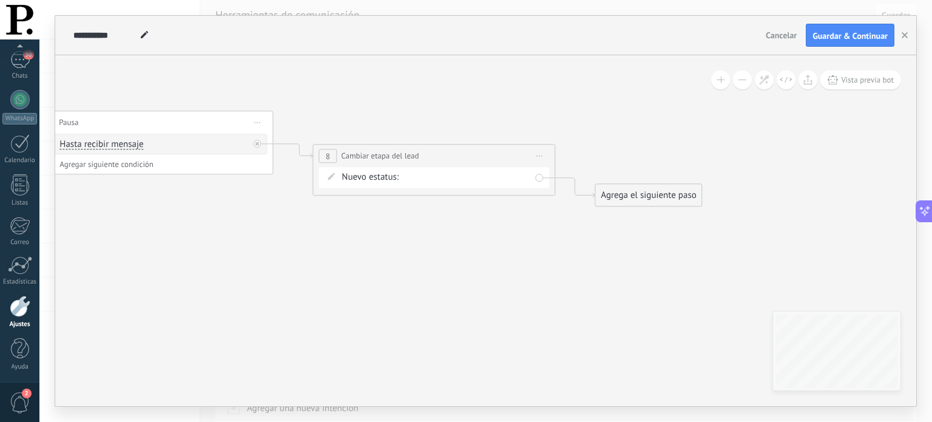
click at [634, 201] on div "Agrega el siguiente paso" at bounding box center [648, 196] width 106 height 20
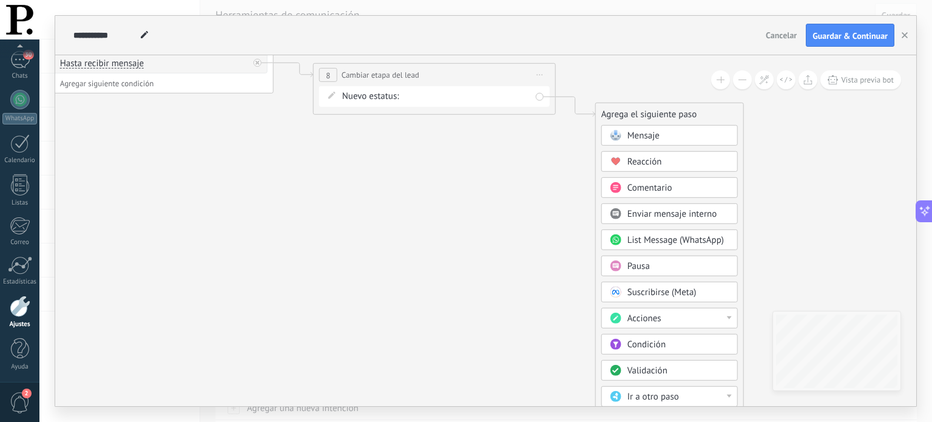
click at [737, 82] on button at bounding box center [742, 79] width 19 height 19
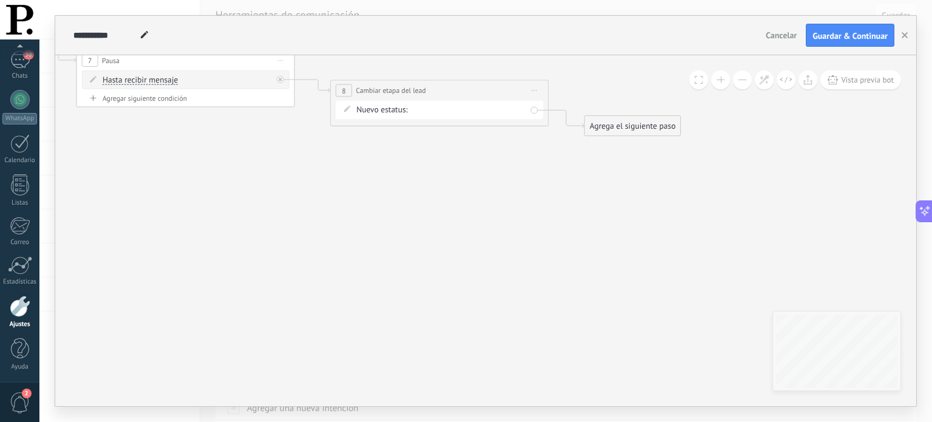
click at [647, 129] on div "Agrega el siguiente paso" at bounding box center [633, 126] width 96 height 18
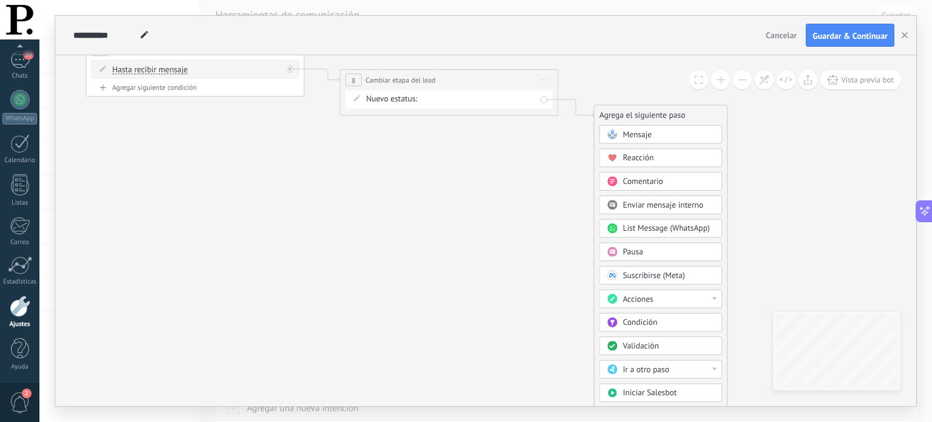
click at [750, 80] on button at bounding box center [742, 79] width 19 height 19
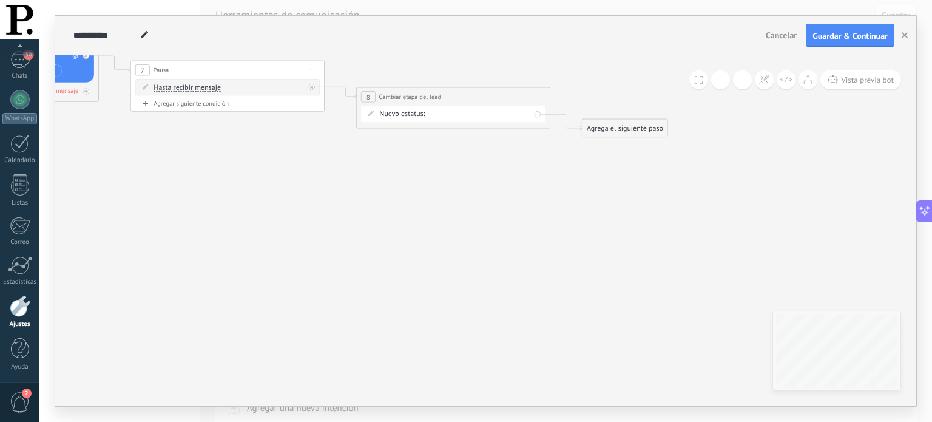
click at [653, 130] on div "Agrega el siguiente paso" at bounding box center [624, 128] width 85 height 16
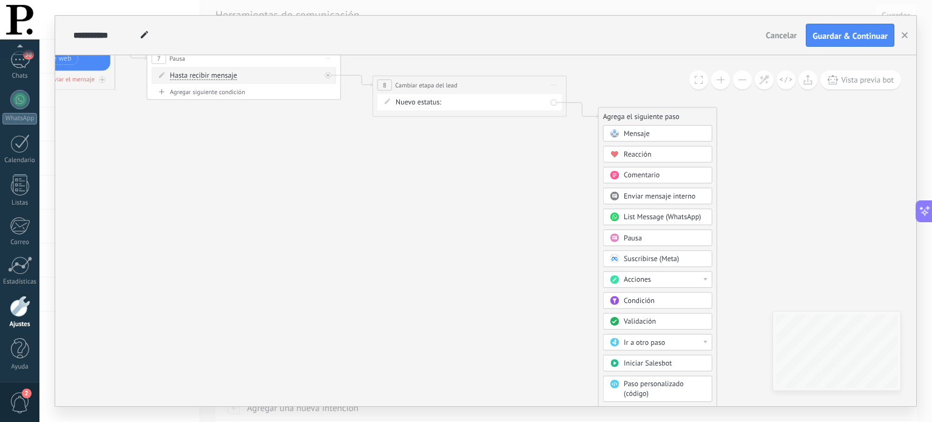
click at [741, 81] on button at bounding box center [742, 79] width 19 height 19
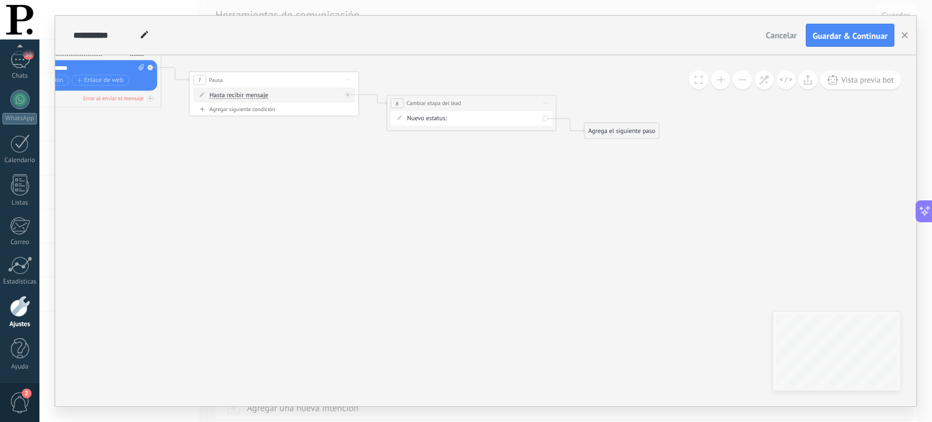
click at [645, 126] on div "Agrega el siguiente paso" at bounding box center [621, 131] width 75 height 14
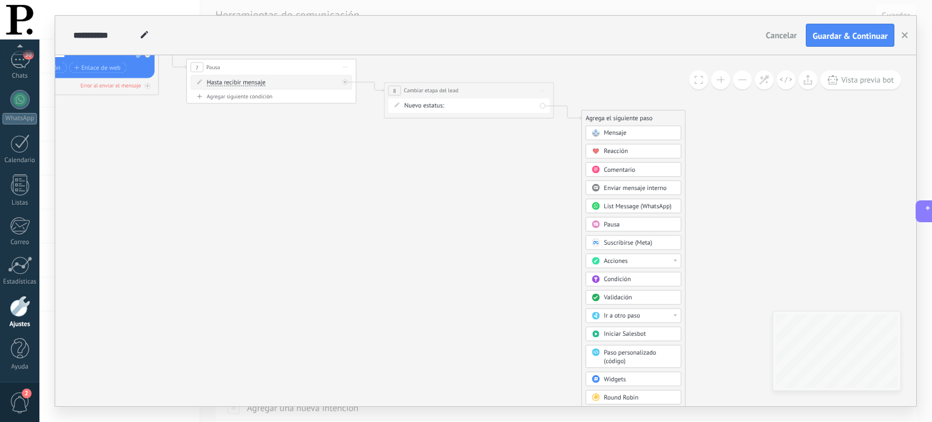
click at [741, 82] on button at bounding box center [742, 79] width 19 height 19
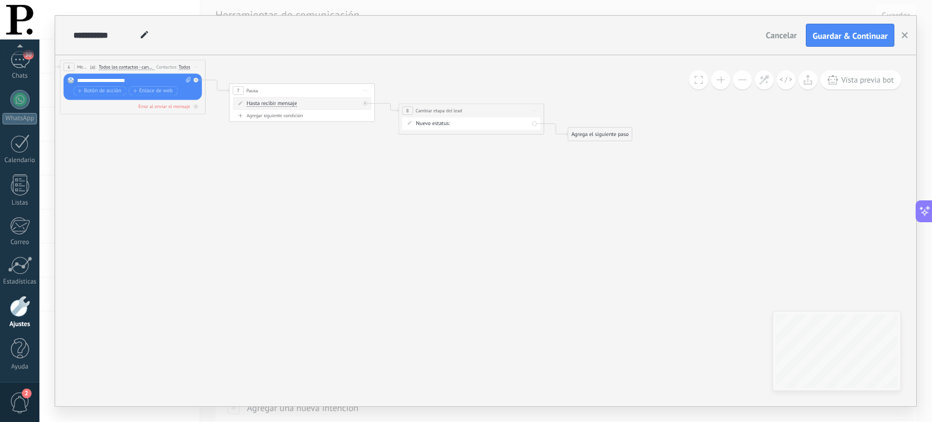
click at [741, 82] on button at bounding box center [742, 79] width 19 height 19
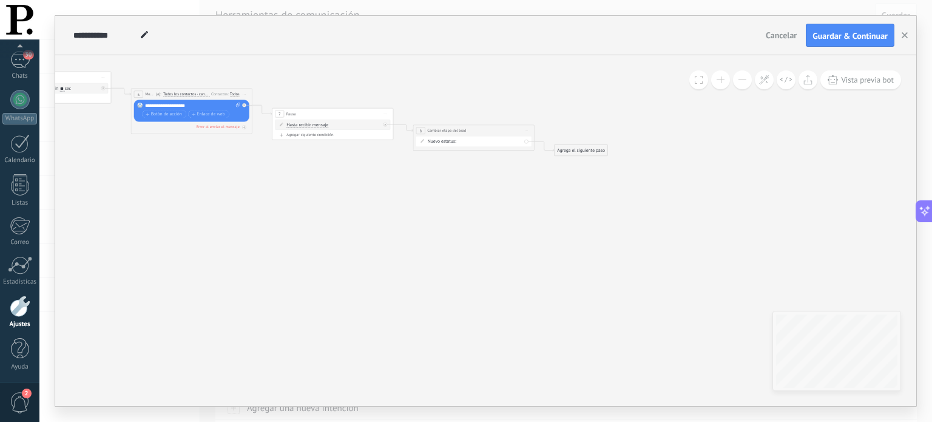
click at [600, 149] on div "Agrega el siguiente paso" at bounding box center [580, 151] width 53 height 10
click at [591, 361] on span "Parar Salesbot" at bounding box center [584, 361] width 28 height 6
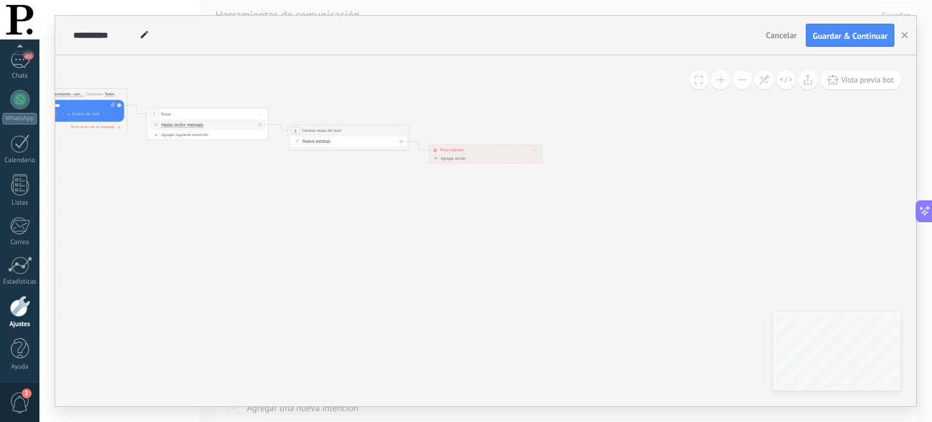
click at [721, 80] on span at bounding box center [720, 79] width 8 height 1
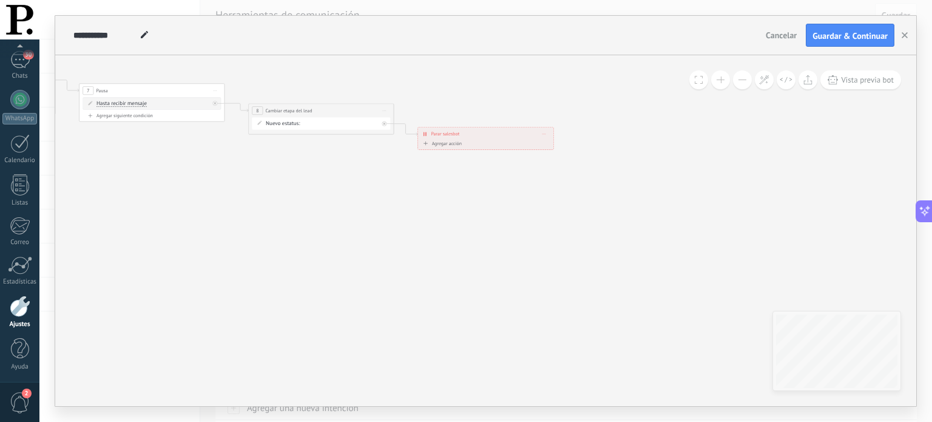
click at [721, 80] on span at bounding box center [720, 79] width 8 height 1
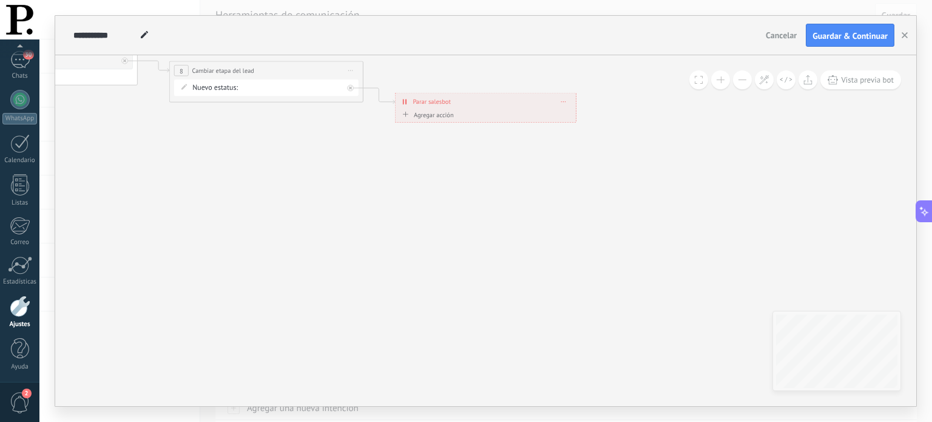
click at [721, 80] on span at bounding box center [720, 79] width 8 height 1
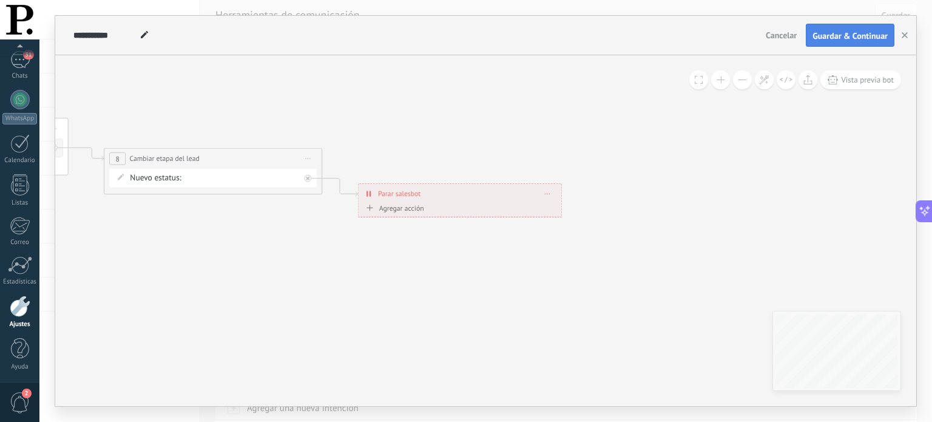
click at [838, 35] on span "Guardar & Continuar" at bounding box center [849, 36] width 75 height 8
click at [904, 37] on icon "button" at bounding box center [904, 35] width 6 height 6
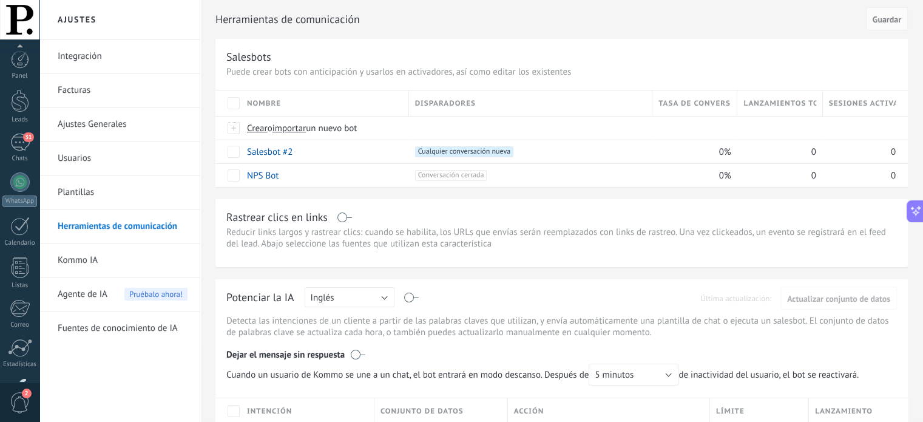
scroll to position [83, 0]
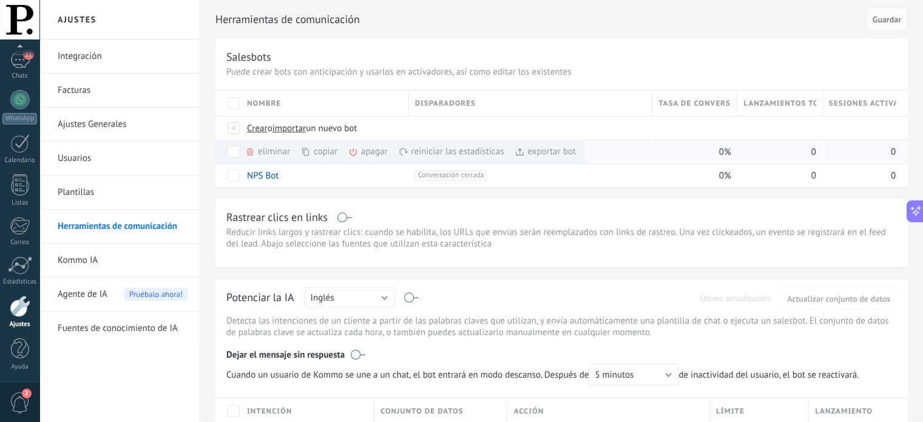
click at [366, 157] on div "apagar màs" at bounding box center [388, 152] width 81 height 24
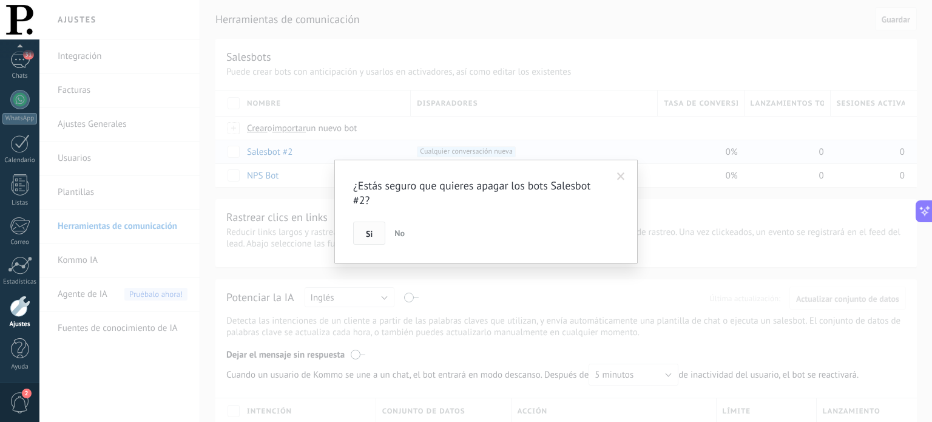
click at [368, 237] on span "Si" at bounding box center [369, 233] width 7 height 8
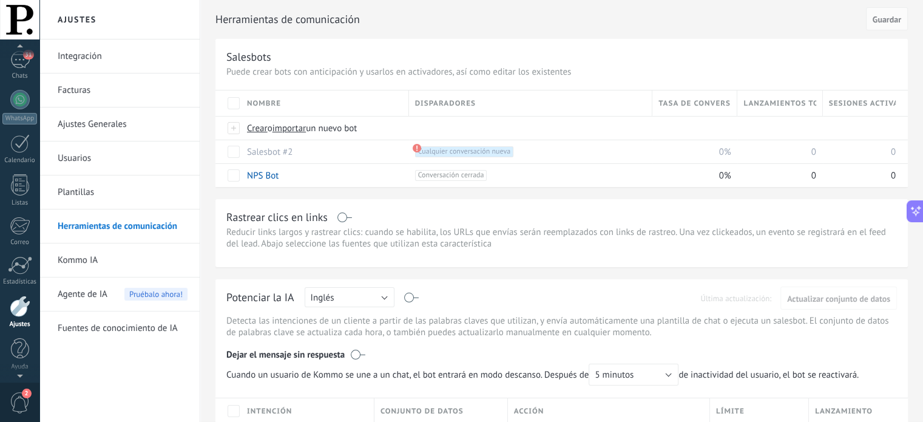
scroll to position [0, 0]
click at [15, 98] on div at bounding box center [20, 101] width 18 height 22
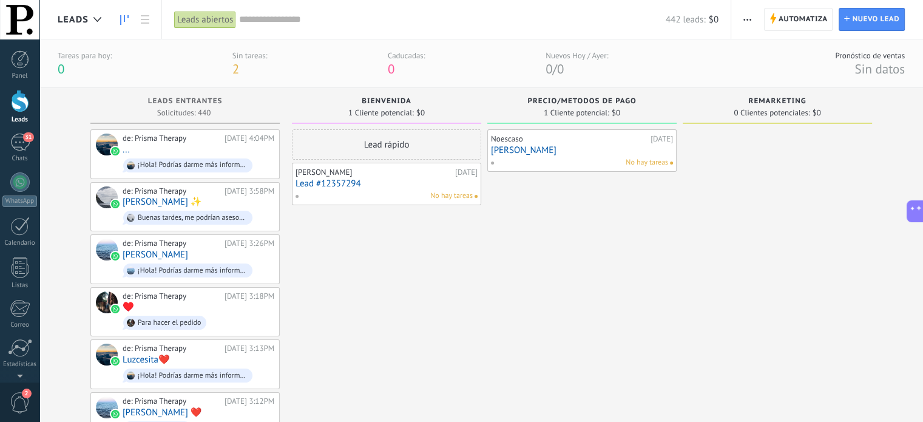
click at [747, 21] on span "button" at bounding box center [747, 19] width 8 height 23
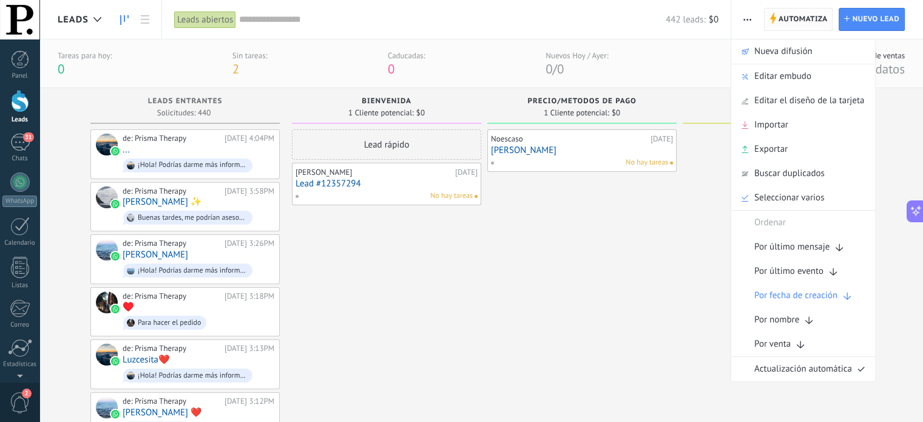
click at [787, 26] on span "Automatiza" at bounding box center [802, 19] width 49 height 22
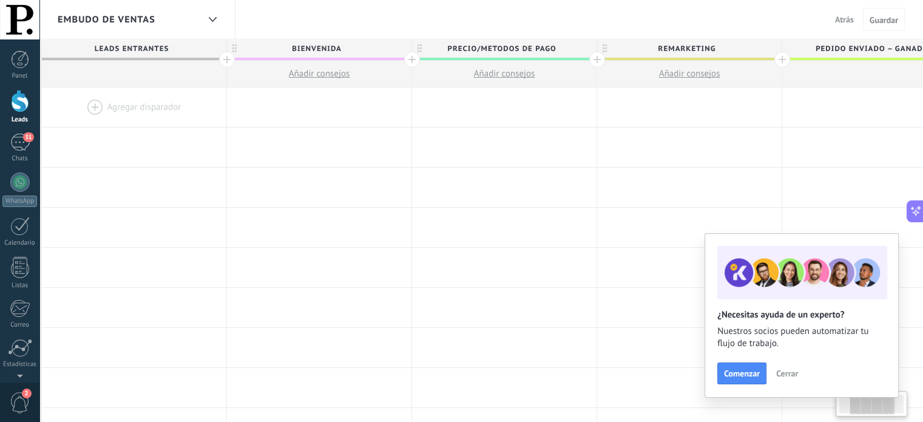
scroll to position [0, 223]
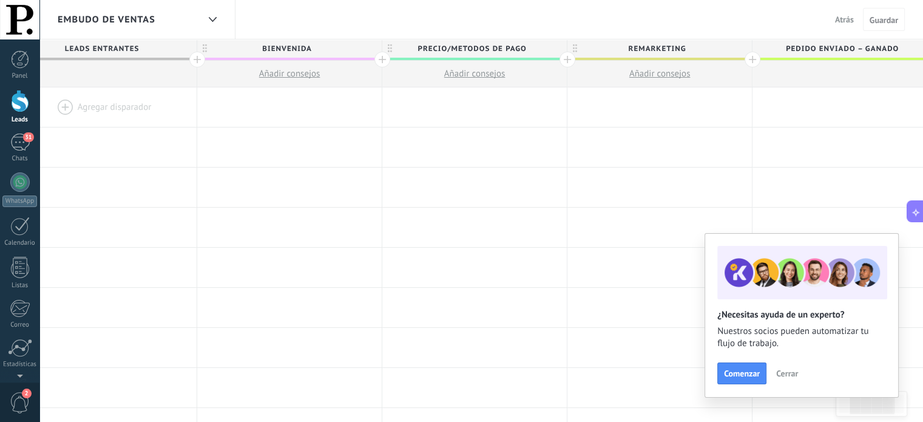
click at [382, 58] on div at bounding box center [382, 60] width 16 height 16
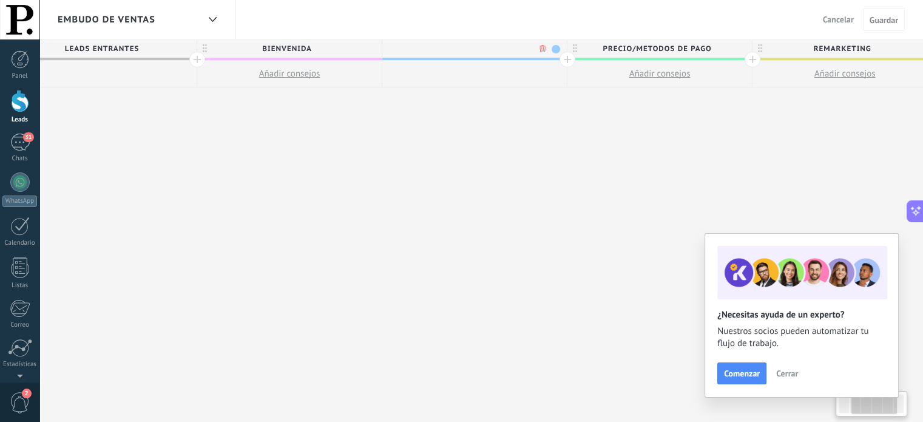
scroll to position [0, 313]
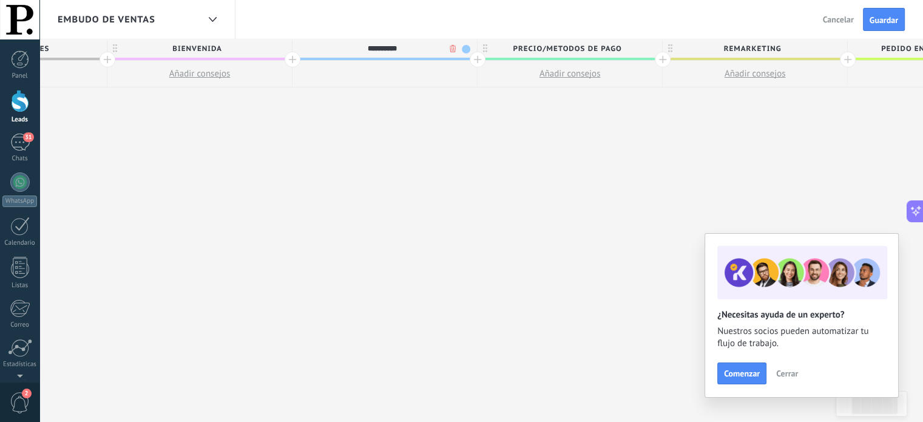
type input "**********"
drag, startPoint x: 413, startPoint y: 48, endPoint x: 297, endPoint y: 42, distance: 115.4
click at [297, 42] on div "**********" at bounding box center [381, 48] width 178 height 18
click at [372, 50] on span "SEGUIMIENTO" at bounding box center [381, 48] width 178 height 19
type input "****"
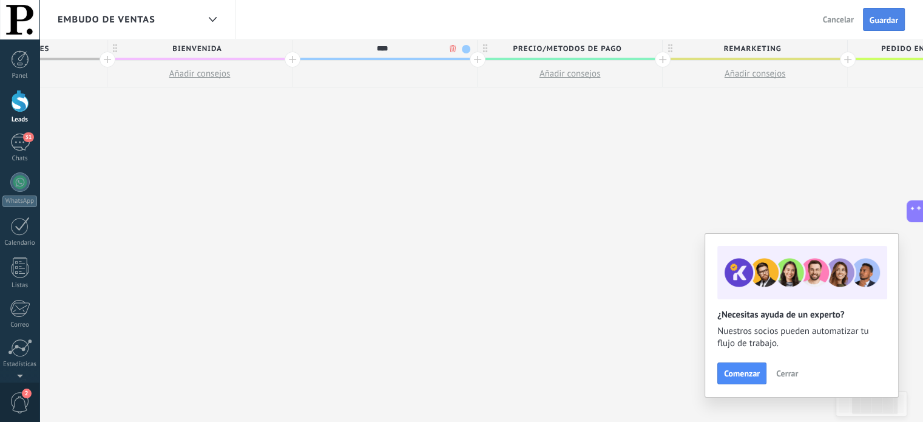
click at [881, 19] on span "Guardar" at bounding box center [883, 20] width 29 height 8
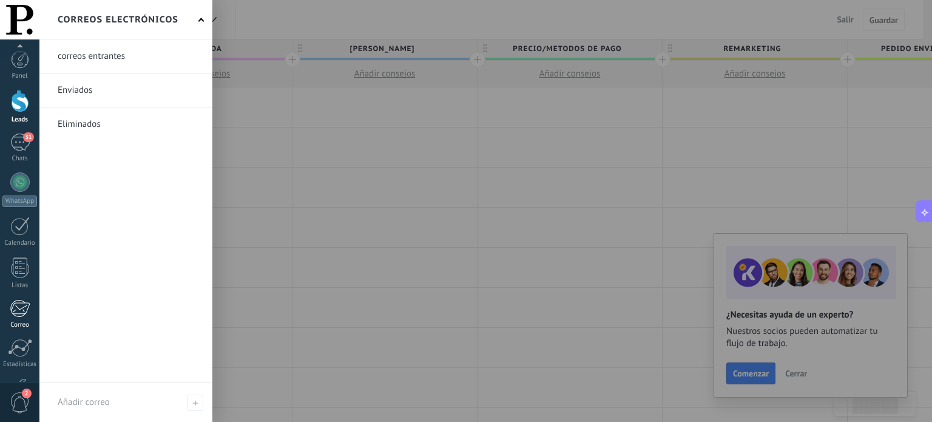
scroll to position [83, 0]
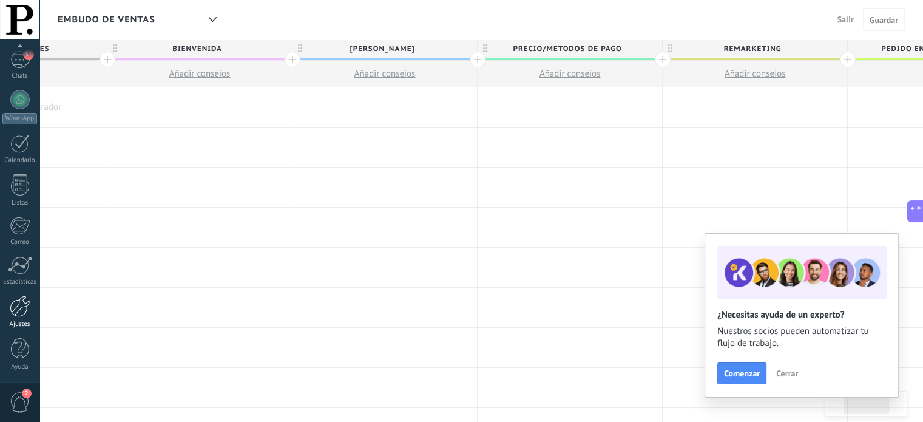
click at [19, 308] on div at bounding box center [20, 305] width 21 height 21
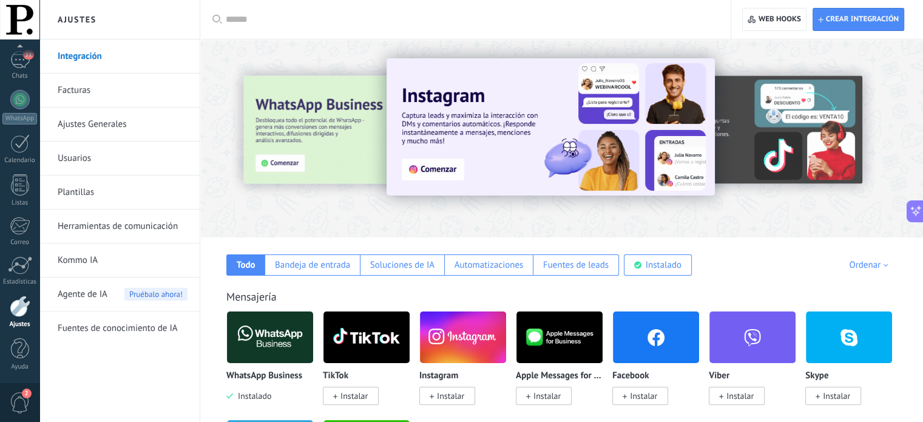
click at [103, 220] on link "Herramientas de comunicación" at bounding box center [123, 226] width 130 height 34
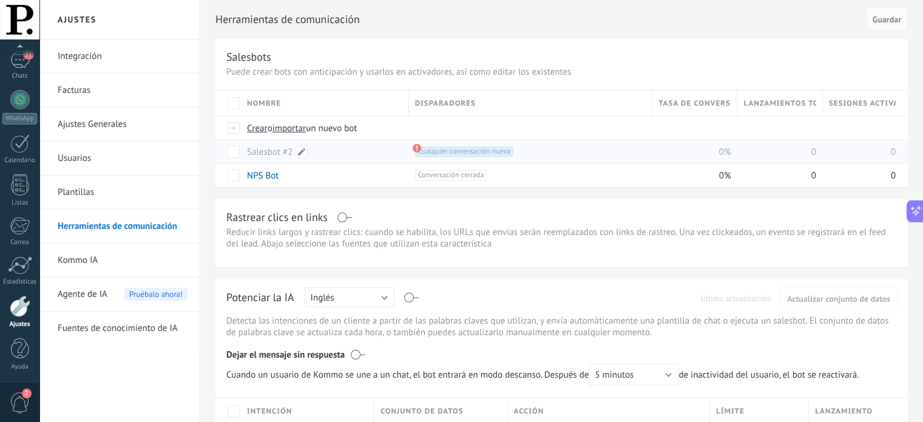
click at [277, 150] on link "Salesbot #2" at bounding box center [269, 152] width 45 height 12
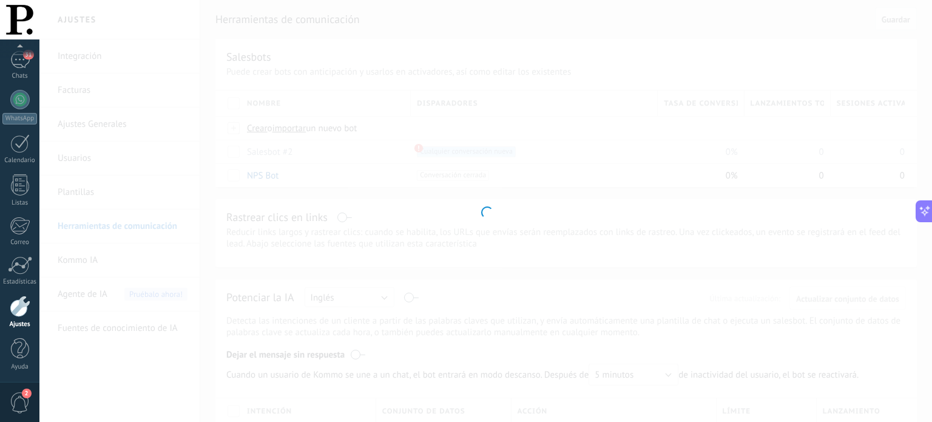
type input "**********"
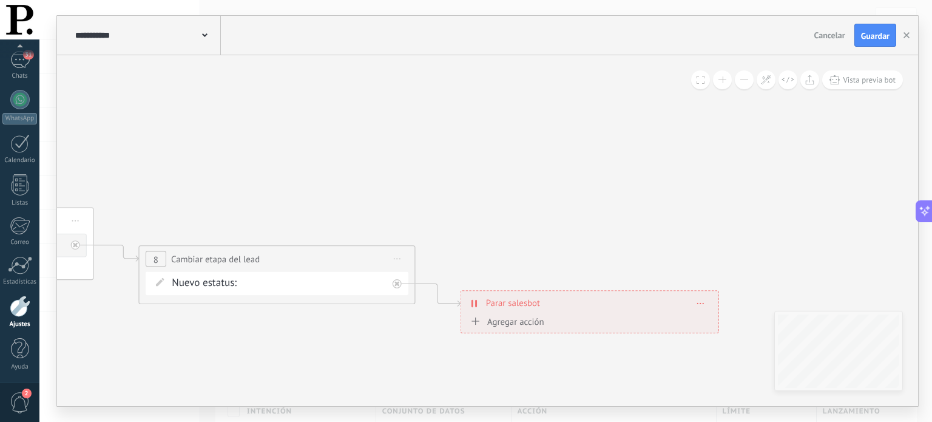
click at [0, 0] on div "[PERSON_NAME]/METODOS DE PAGO REMARKETING Pedido enviado – ganado Pedido cancel…" at bounding box center [0, 0] width 0 height 0
click at [0, 0] on label "[PERSON_NAME]" at bounding box center [0, 0] width 0 height 0
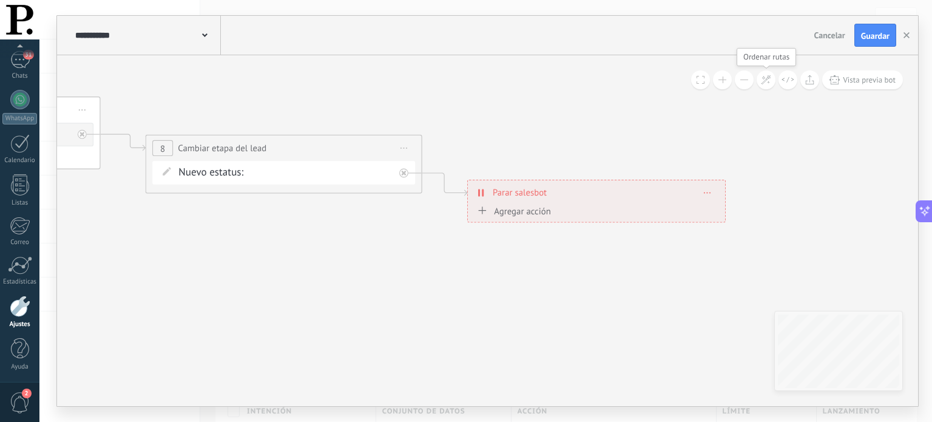
click at [761, 84] on icon at bounding box center [766, 80] width 10 height 10
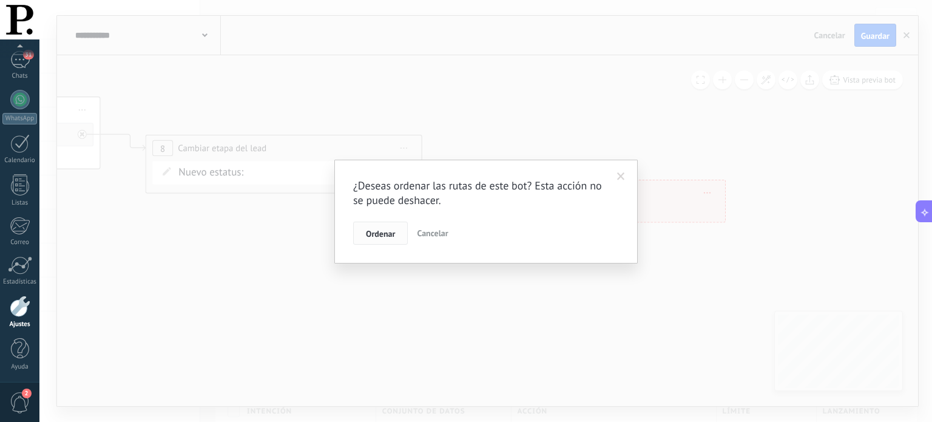
click at [374, 234] on span "Ordenar" at bounding box center [380, 233] width 29 height 8
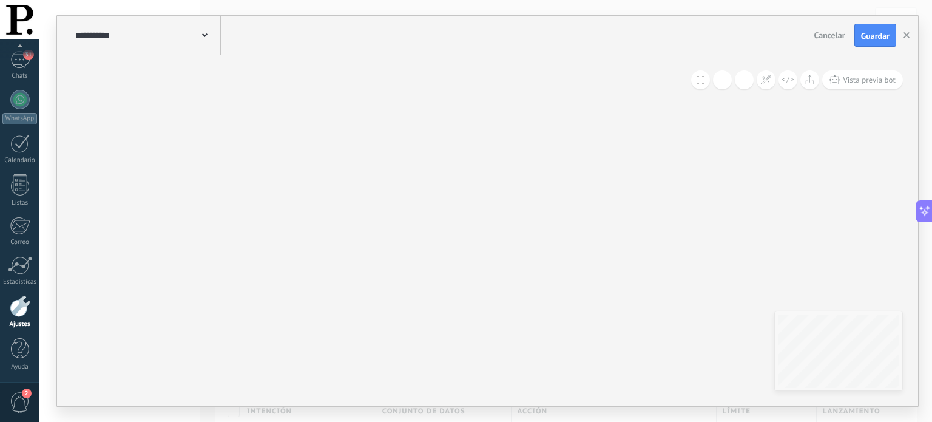
click at [722, 80] on span at bounding box center [722, 79] width 8 height 1
click at [745, 81] on button at bounding box center [744, 79] width 19 height 19
click at [745, 82] on button at bounding box center [744, 79] width 19 height 19
click at [745, 84] on button at bounding box center [744, 79] width 19 height 19
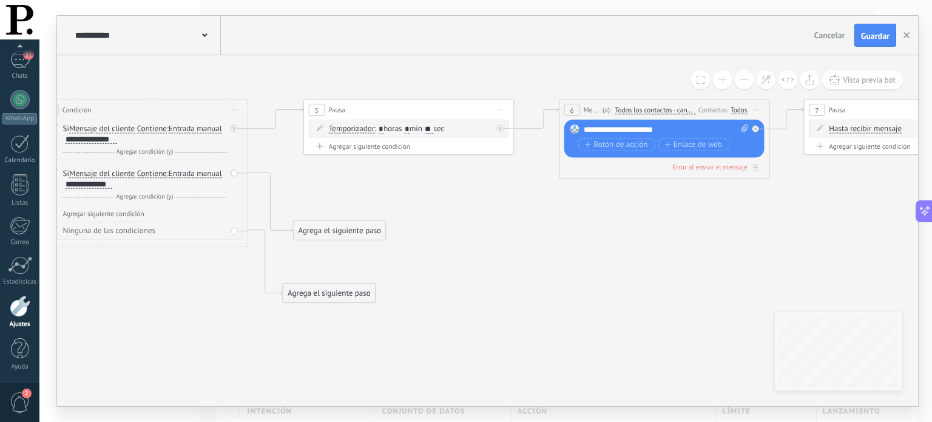
click at [501, 111] on span "Iniciar vista previa aquí Cambiar nombre Duplicar Borrar" at bounding box center [500, 110] width 17 height 15
click at [518, 164] on div "Duplicar" at bounding box center [548, 161] width 104 height 18
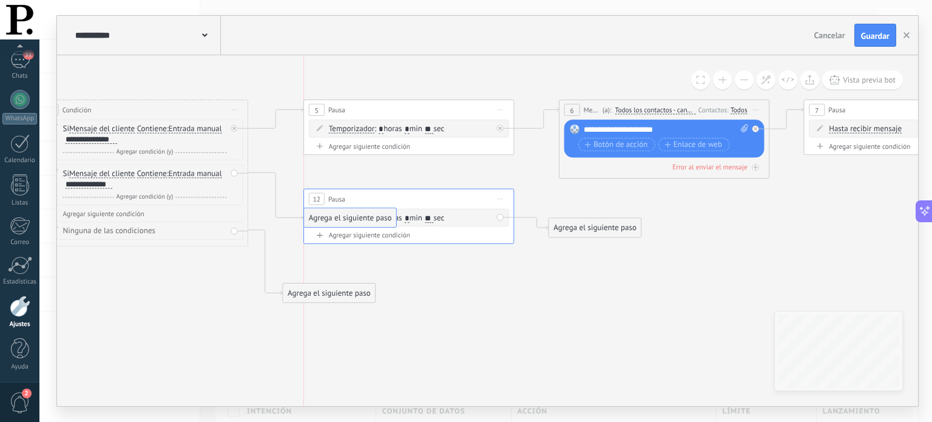
drag, startPoint x: 332, startPoint y: 263, endPoint x: 345, endPoint y: 223, distance: 42.8
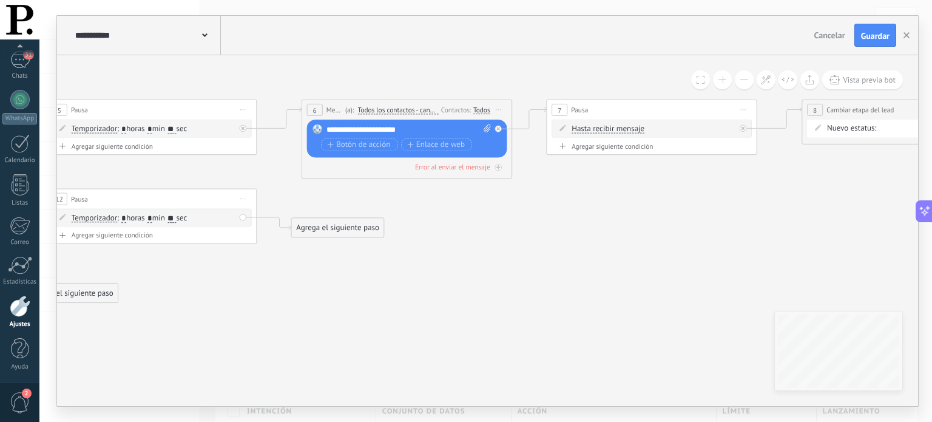
click at [499, 111] on span "Iniciar vista previa aquí Cambiar nombre Duplicar Borrar" at bounding box center [498, 110] width 17 height 15
click at [528, 158] on div "Duplicar" at bounding box center [546, 161] width 104 height 18
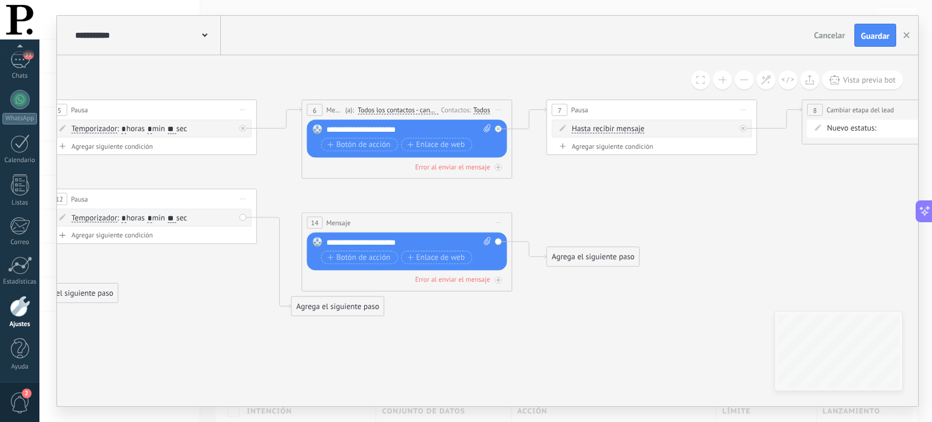
click at [388, 244] on div "**********" at bounding box center [408, 242] width 165 height 10
drag, startPoint x: 420, startPoint y: 244, endPoint x: 372, endPoint y: 242, distance: 48.0
click at [372, 242] on div "**********" at bounding box center [408, 242] width 165 height 10
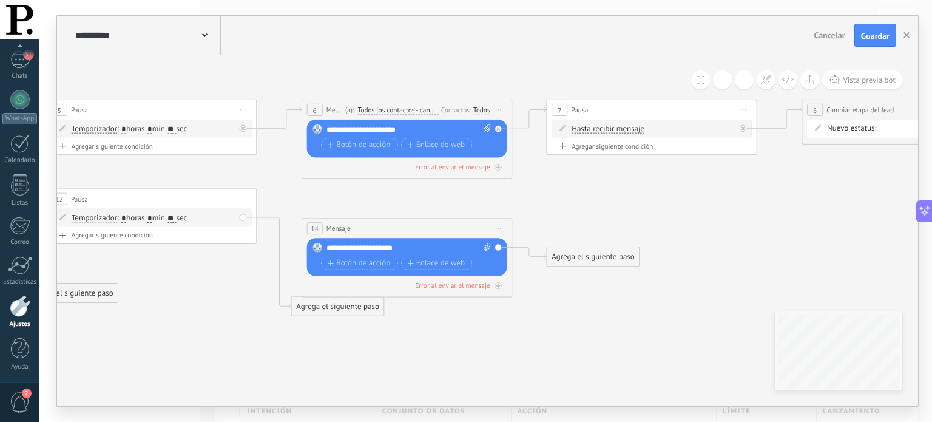
drag, startPoint x: 383, startPoint y: 223, endPoint x: 383, endPoint y: 231, distance: 8.5
click at [383, 231] on div "14 Mensaje ******* (a): Todos los contactos - canales seleccionados Todos los c…" at bounding box center [406, 227] width 209 height 19
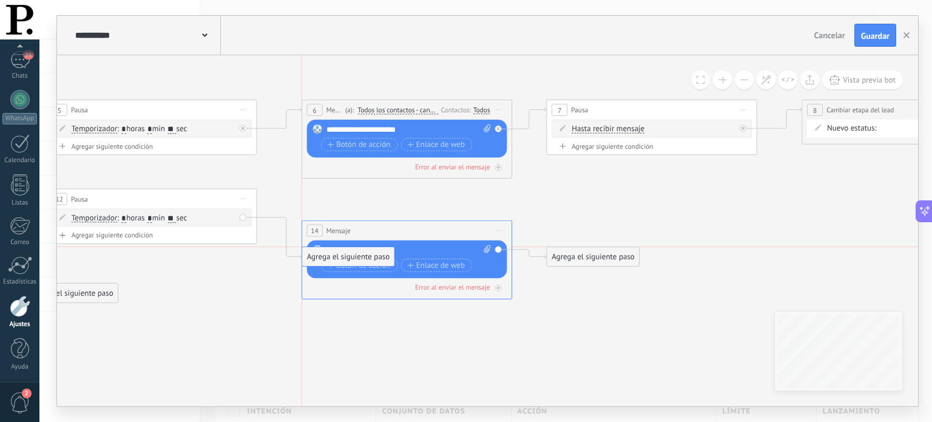
drag, startPoint x: 317, startPoint y: 312, endPoint x: 328, endPoint y: 255, distance: 57.9
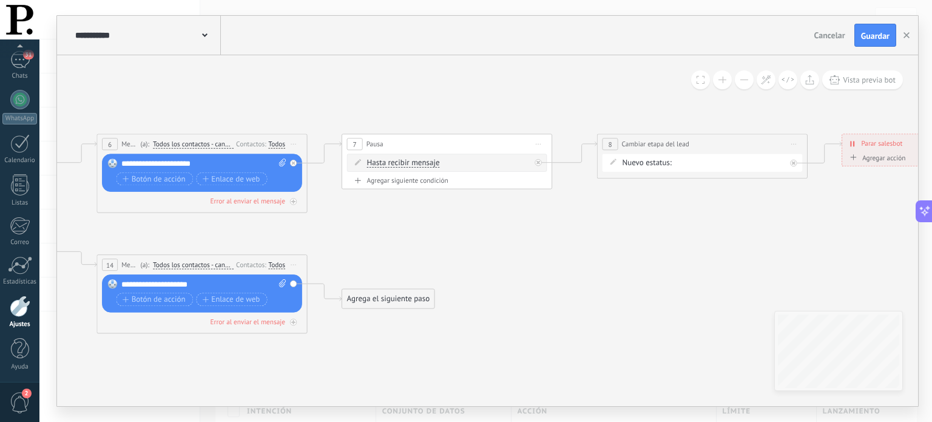
click at [539, 144] on icon at bounding box center [538, 144] width 5 height 1
click at [487, 221] on icon at bounding box center [244, 236] width 2113 height 730
drag, startPoint x: 394, startPoint y: 303, endPoint x: 399, endPoint y: 177, distance: 126.3
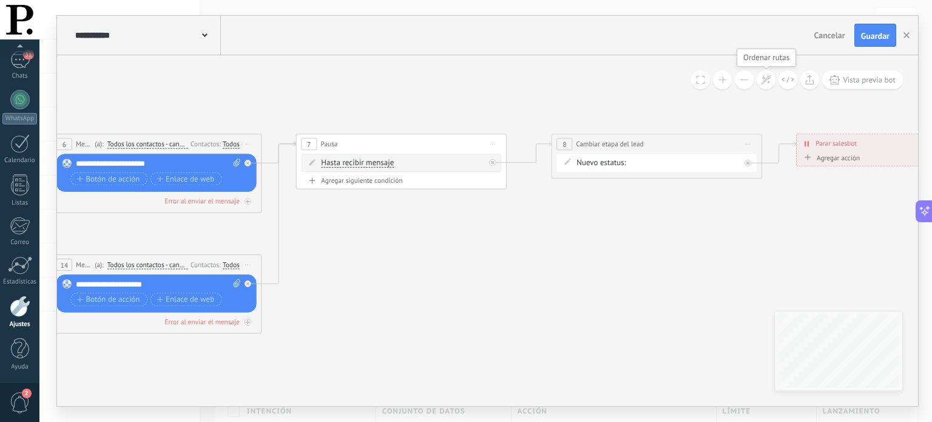
click at [769, 79] on icon at bounding box center [766, 80] width 10 height 10
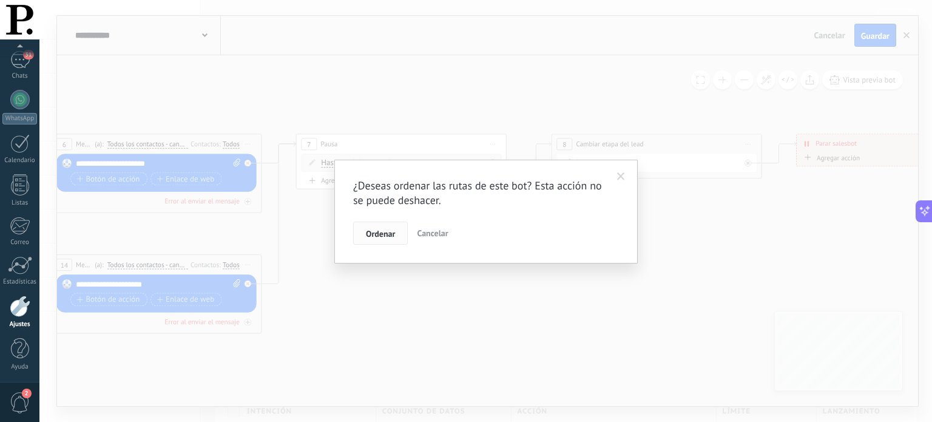
click at [389, 233] on span "Ordenar" at bounding box center [380, 233] width 29 height 8
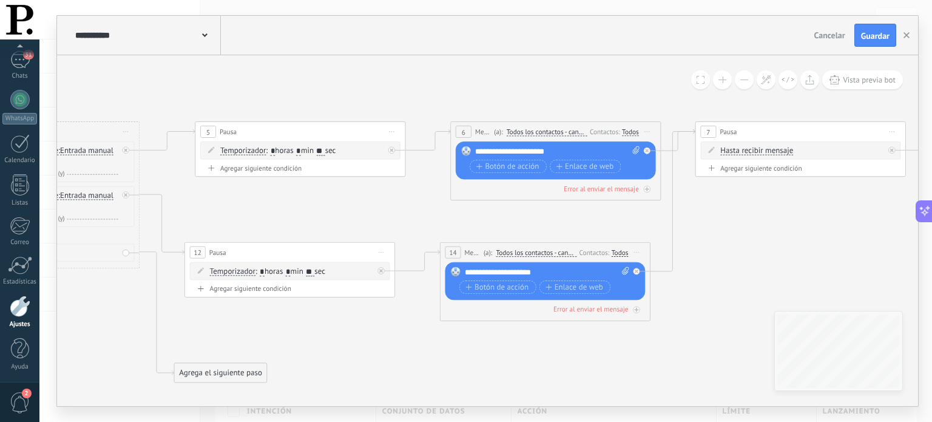
click at [522, 131] on span "Todos los contactos - canales seleccionados" at bounding box center [547, 132] width 81 height 8
click at [522, 131] on button "Todos los contactos - canales seleccionados" at bounding box center [567, 132] width 132 height 19
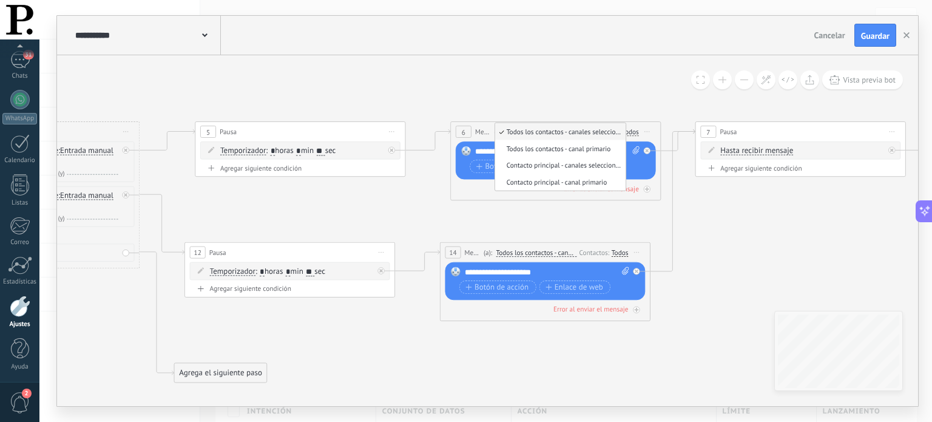
click at [501, 218] on icon at bounding box center [598, 241] width 2113 height 767
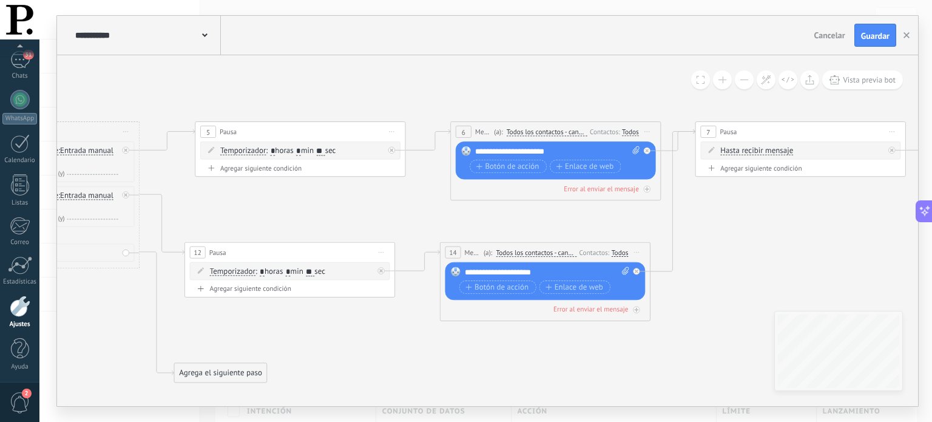
click at [630, 129] on div "Todos" at bounding box center [630, 131] width 17 height 8
click at [631, 142] on label at bounding box center [631, 143] width 13 height 7
click at [619, 252] on div "Todos" at bounding box center [619, 252] width 17 height 8
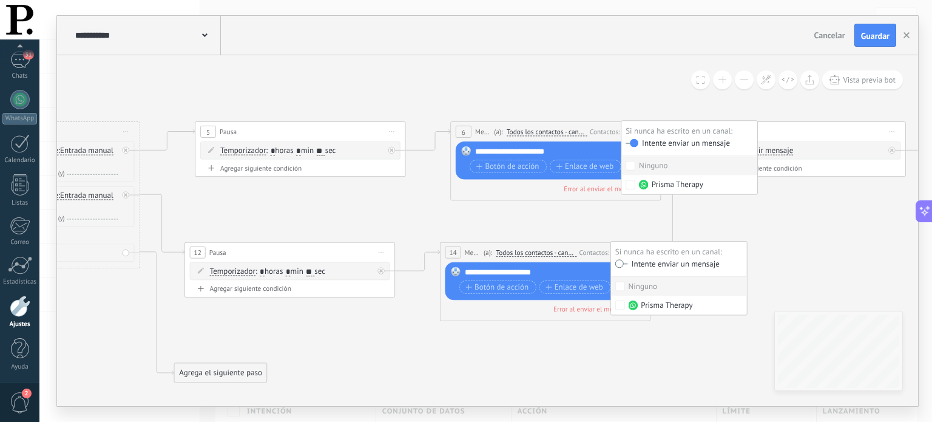
click at [624, 266] on label at bounding box center [621, 263] width 13 height 7
click at [644, 225] on icon at bounding box center [598, 241] width 2113 height 767
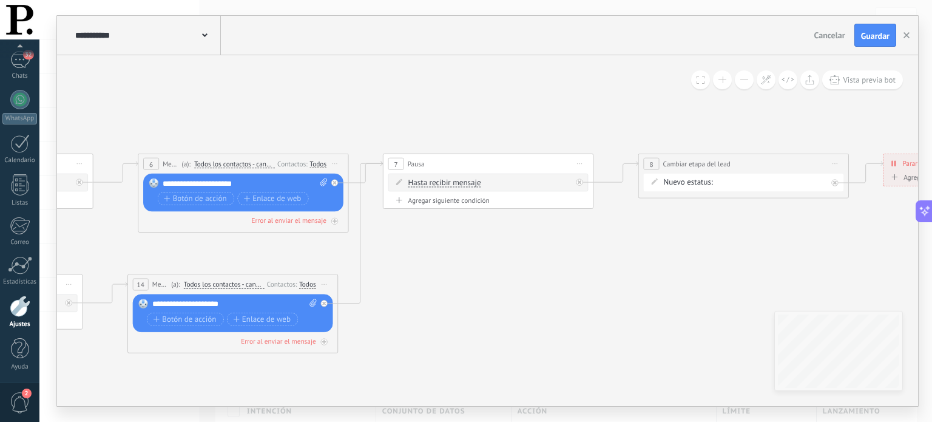
click at [451, 201] on div "Agregar siguiente condición" at bounding box center [488, 199] width 200 height 9
click at [462, 206] on input "*" at bounding box center [460, 205] width 5 height 8
type input "**"
click at [493, 206] on input "*" at bounding box center [490, 205] width 5 height 8
type input "*"
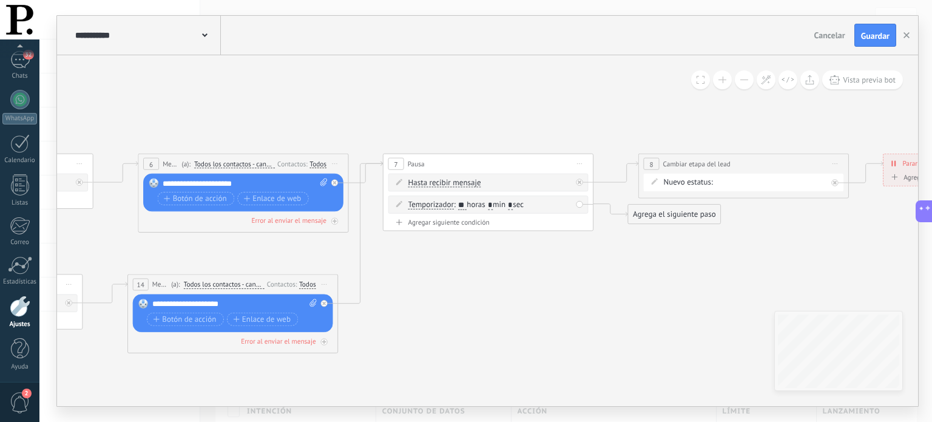
click at [582, 237] on icon at bounding box center [286, 253] width 2113 height 726
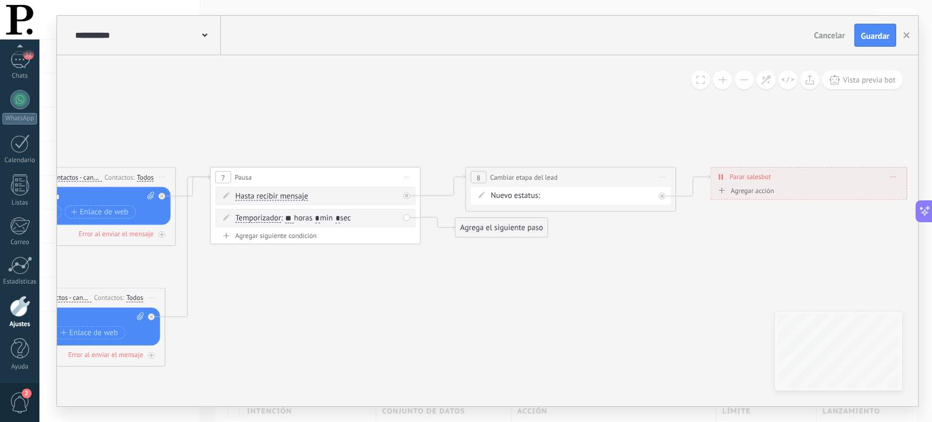
click at [480, 231] on div "Agrega el siguiente paso" at bounding box center [502, 228] width 92 height 18
click at [499, 246] on span "Mensaje" at bounding box center [497, 246] width 28 height 10
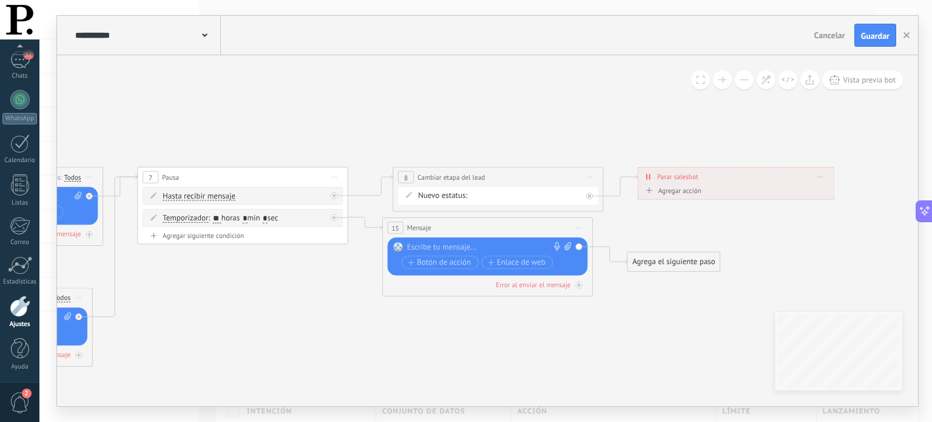
click at [499, 244] on div at bounding box center [485, 247] width 157 height 10
click at [480, 339] on icon at bounding box center [40, 267] width 2113 height 726
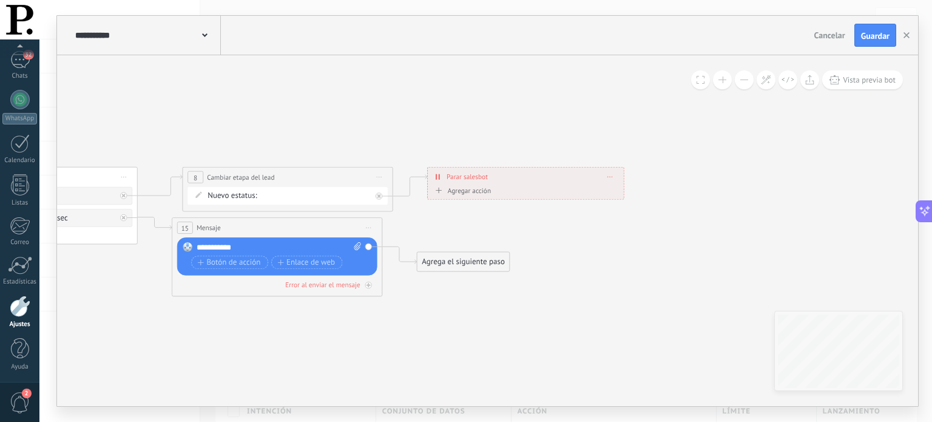
click at [448, 264] on div "Agrega el siguiente paso" at bounding box center [463, 262] width 92 height 18
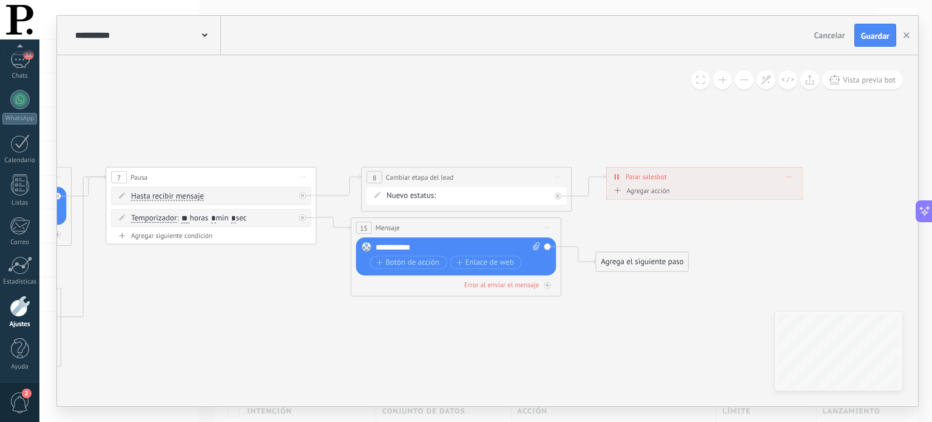
click at [301, 175] on span "Iniciar vista previa aquí Cambiar nombre Duplicar Borrar" at bounding box center [302, 176] width 17 height 15
click at [323, 230] on div "Duplicar" at bounding box center [350, 228] width 104 height 18
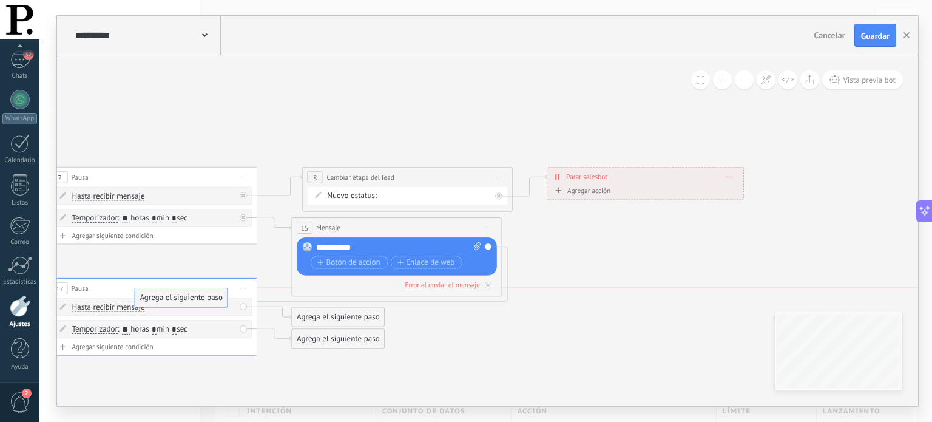
drag, startPoint x: 588, startPoint y: 263, endPoint x: 187, endPoint y: 298, distance: 402.5
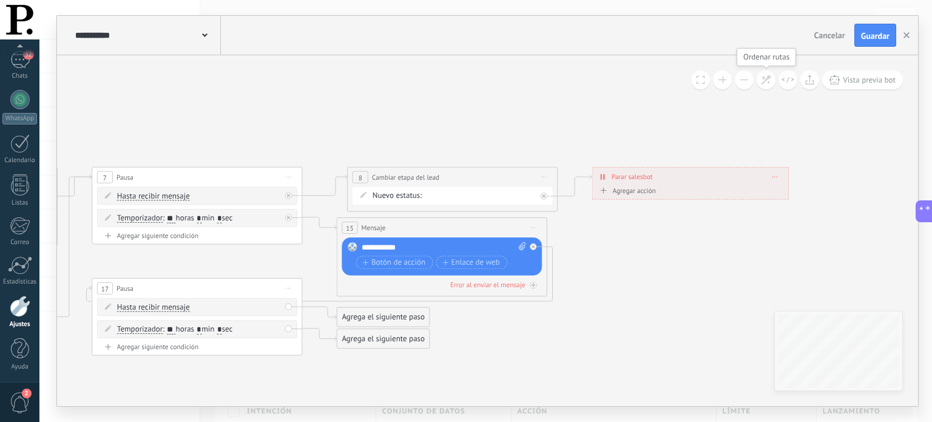
click at [763, 81] on icon at bounding box center [766, 80] width 10 height 10
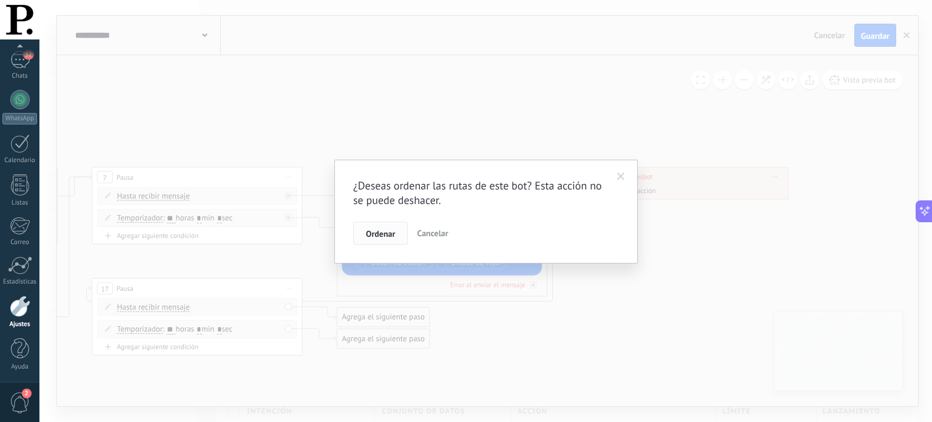
click at [389, 230] on span "Ordenar" at bounding box center [380, 233] width 29 height 8
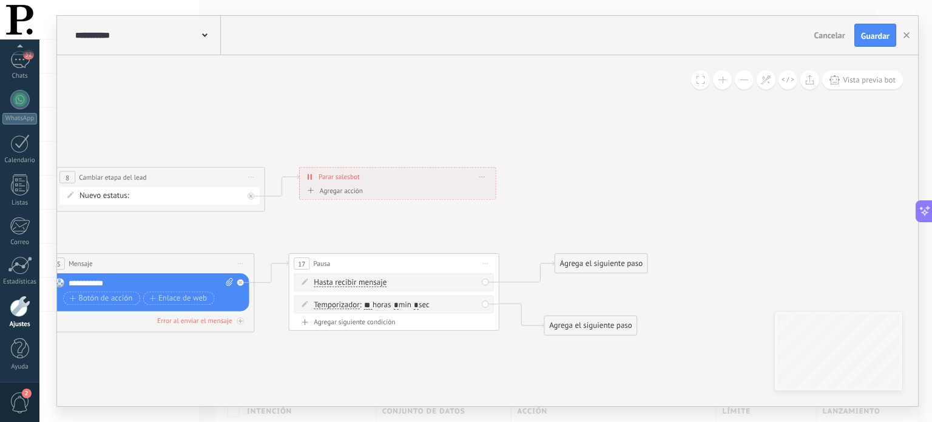
click at [248, 174] on span "Iniciar vista previa aquí Cambiar nombre Duplicar Borrar" at bounding box center [251, 176] width 17 height 15
click at [280, 225] on div "Duplicar" at bounding box center [299, 228] width 104 height 18
drag, startPoint x: 164, startPoint y: 257, endPoint x: 656, endPoint y: 208, distance: 494.4
click at [656, 211] on div "**********" at bounding box center [616, 220] width 209 height 19
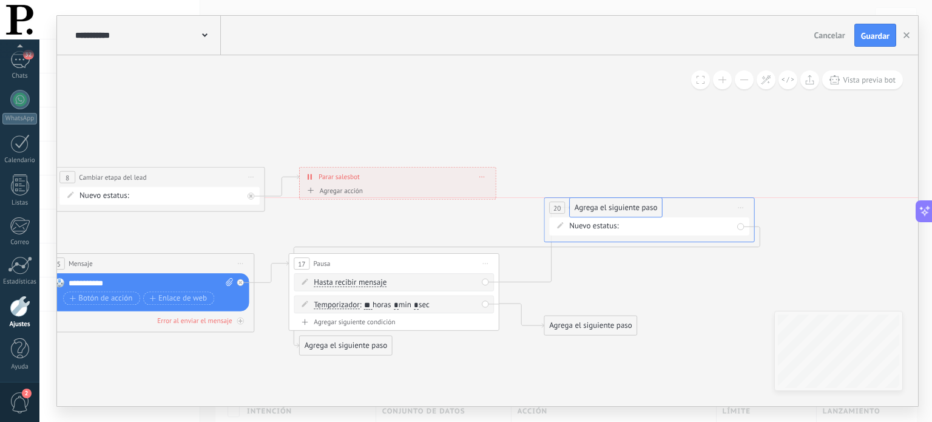
drag, startPoint x: 564, startPoint y: 263, endPoint x: 579, endPoint y: 212, distance: 53.9
click at [745, 207] on span "Iniciar vista previa aquí Cambiar nombre Duplicar Borrar" at bounding box center [740, 207] width 17 height 15
click at [777, 274] on div "Borrar" at bounding box center [788, 277] width 104 height 18
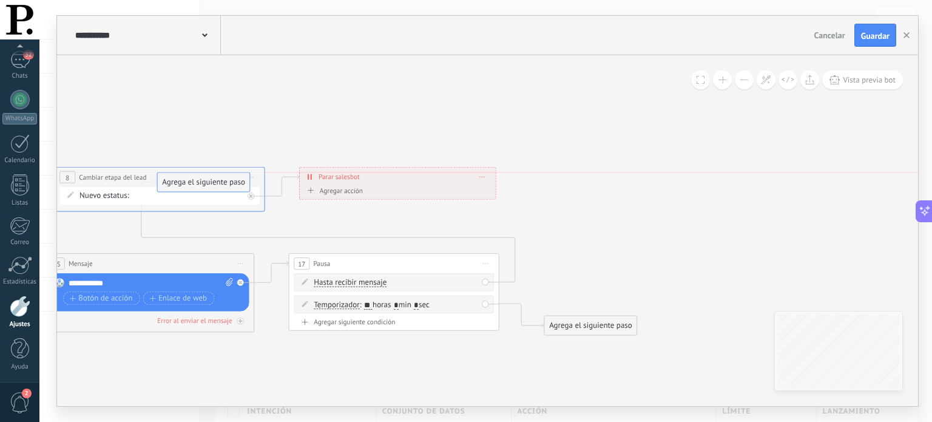
drag, startPoint x: 555, startPoint y: 291, endPoint x: 179, endPoint y: 184, distance: 391.0
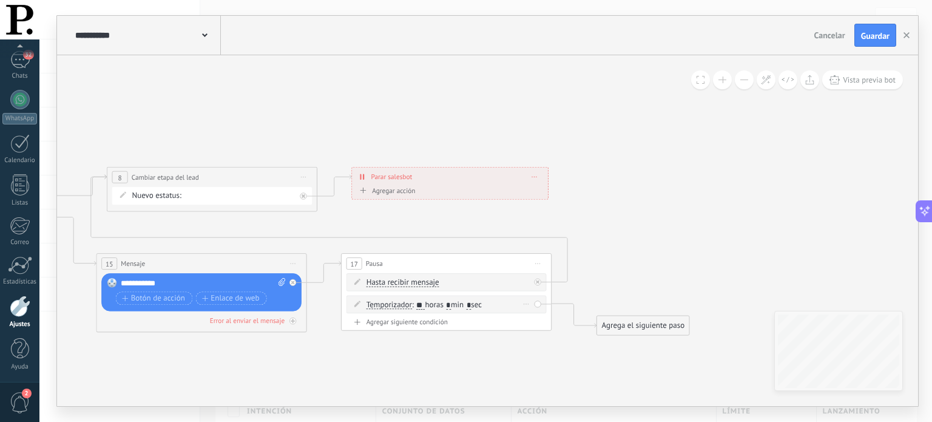
click at [422, 303] on input "**" at bounding box center [420, 305] width 8 height 8
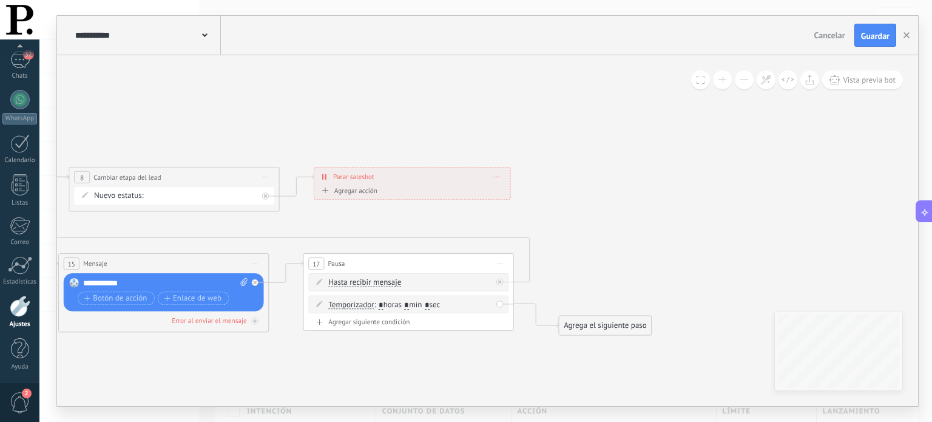
type input "*"
click at [599, 327] on div "Agrega el siguiente paso" at bounding box center [605, 326] width 92 height 18
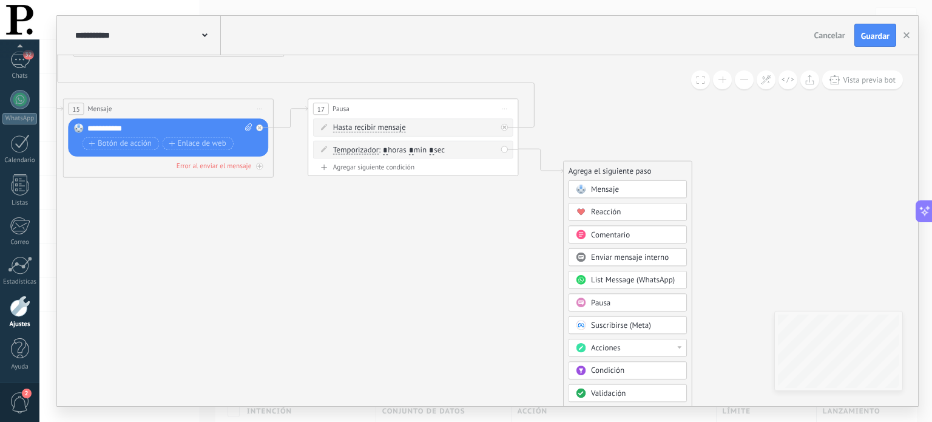
click at [624, 345] on div "Acciones" at bounding box center [635, 348] width 89 height 10
click at [626, 368] on div "Cambiar etapa del lead" at bounding box center [628, 371] width 118 height 18
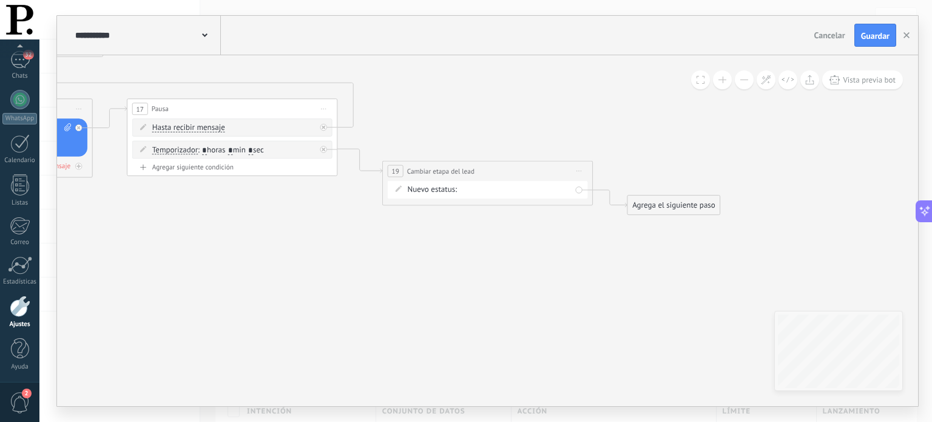
click at [0, 0] on div "[PERSON_NAME]/METODOS DE PAGO REMARKETING Pedido enviado – ganado Pedido cancel…" at bounding box center [0, 0] width 0 height 0
click at [0, 0] on label "Pedido cancelado – perdido" at bounding box center [0, 0] width 0 height 0
click at [652, 209] on div "Agrega el siguiente paso" at bounding box center [673, 206] width 92 height 18
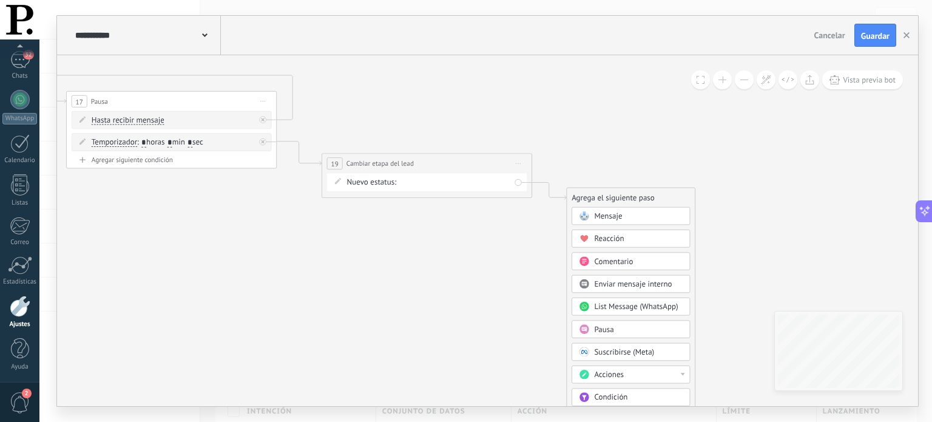
click at [668, 371] on div "Acciones" at bounding box center [638, 374] width 89 height 10
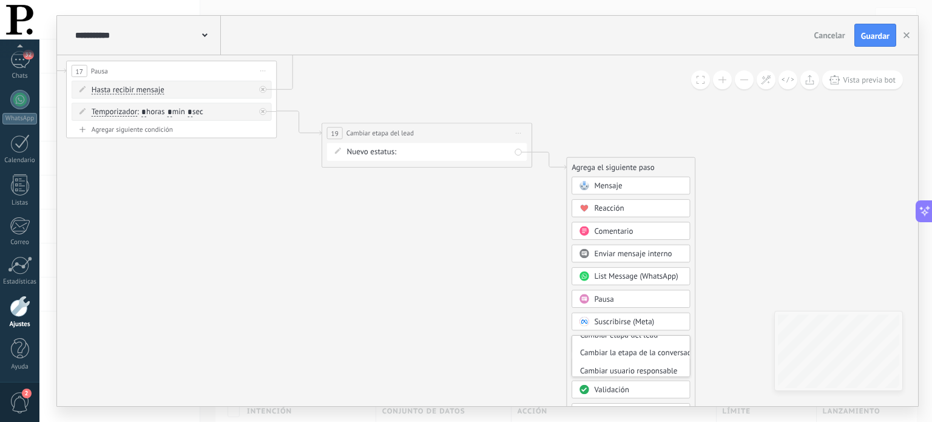
scroll to position [74, 0]
click at [640, 351] on div "Cambiar la etapa de la conversación" at bounding box center [631, 352] width 118 height 18
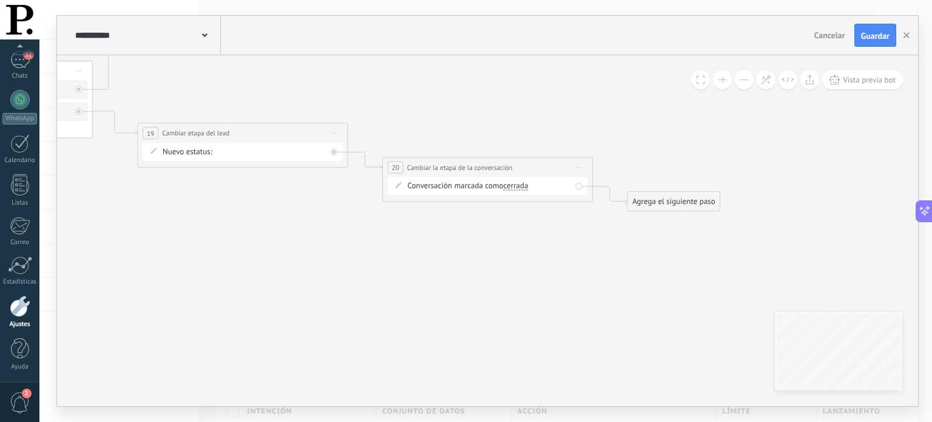
click at [644, 204] on div "Agrega el siguiente paso" at bounding box center [673, 202] width 92 height 18
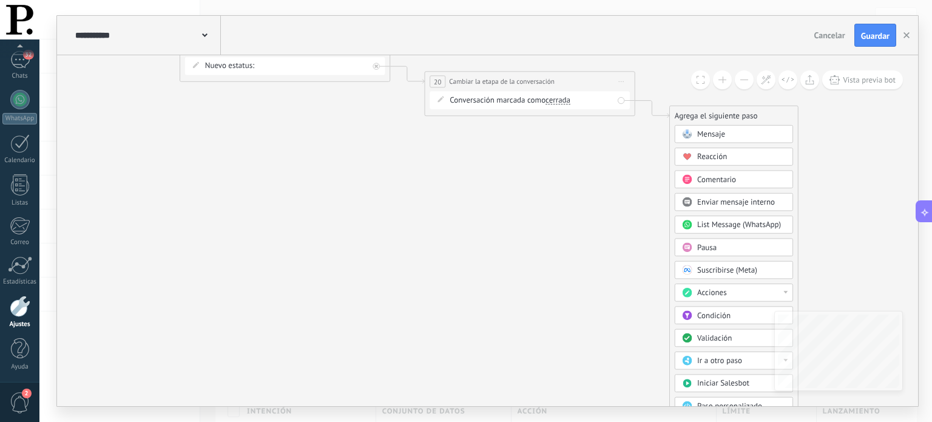
click at [726, 84] on button at bounding box center [722, 79] width 19 height 19
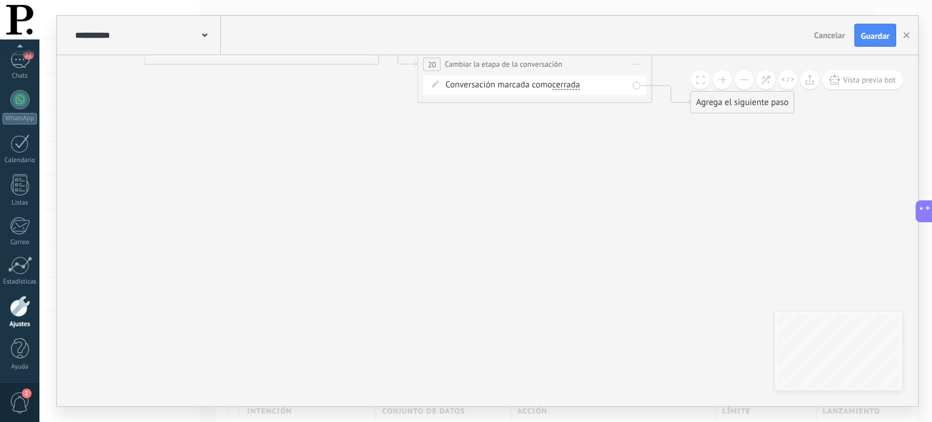
click at [743, 82] on button at bounding box center [744, 79] width 19 height 19
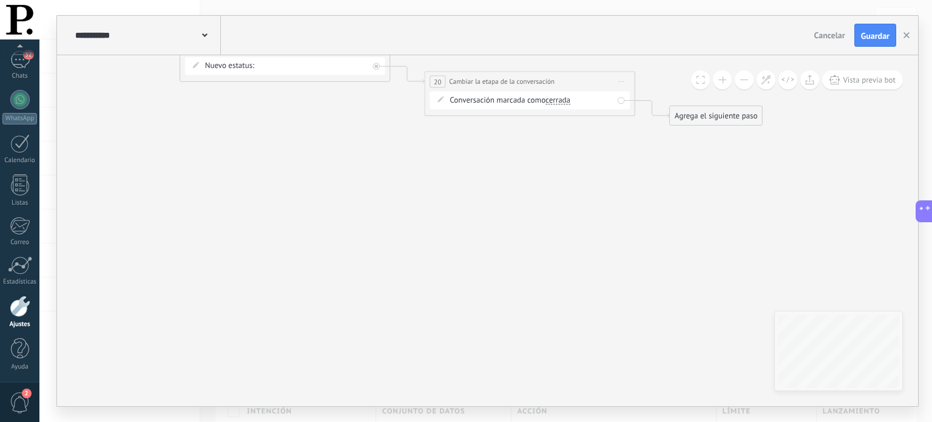
click at [743, 82] on button at bounding box center [744, 79] width 19 height 19
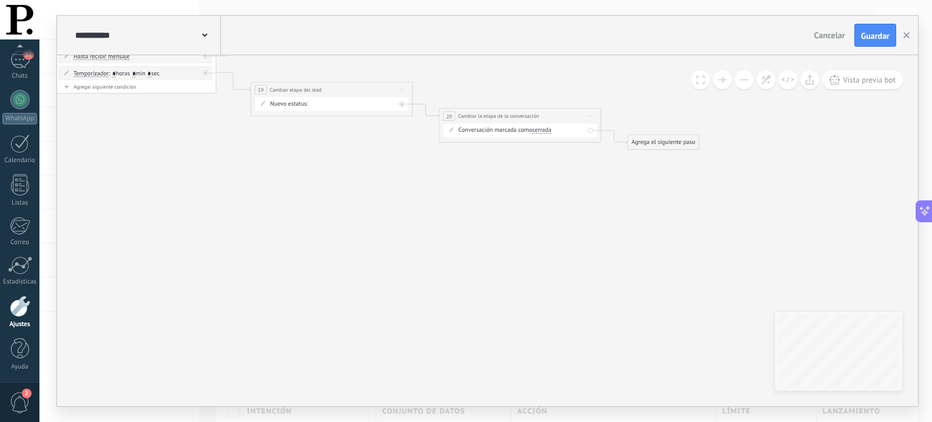
click at [743, 82] on button at bounding box center [744, 79] width 19 height 19
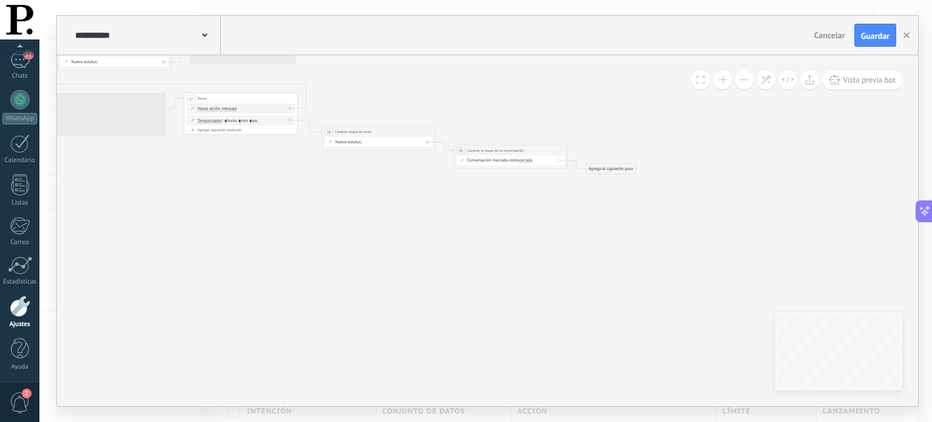
click at [743, 82] on button at bounding box center [744, 79] width 19 height 19
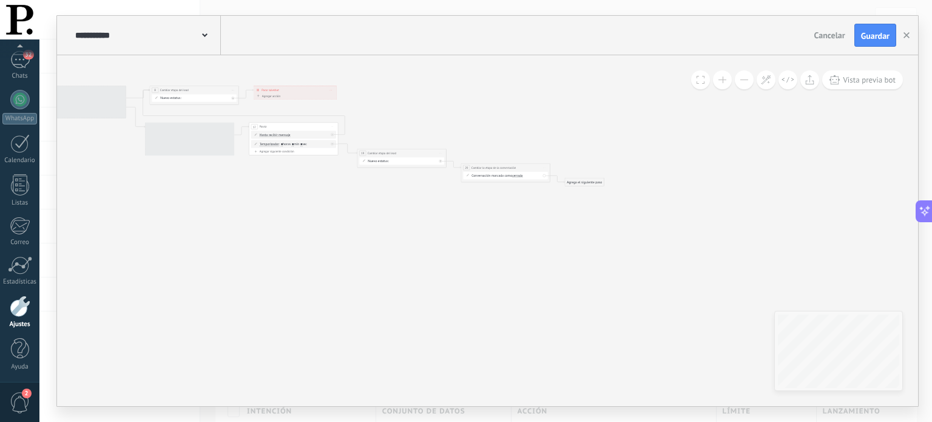
click at [743, 82] on button at bounding box center [744, 79] width 19 height 19
click at [577, 185] on div "Agrega el siguiente paso" at bounding box center [577, 185] width 36 height 7
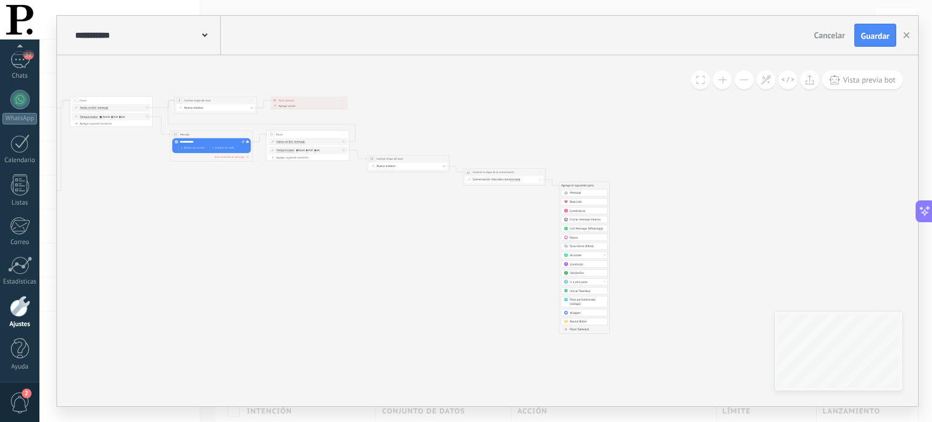
click at [580, 327] on span "Parar Salesbot" at bounding box center [579, 329] width 19 height 4
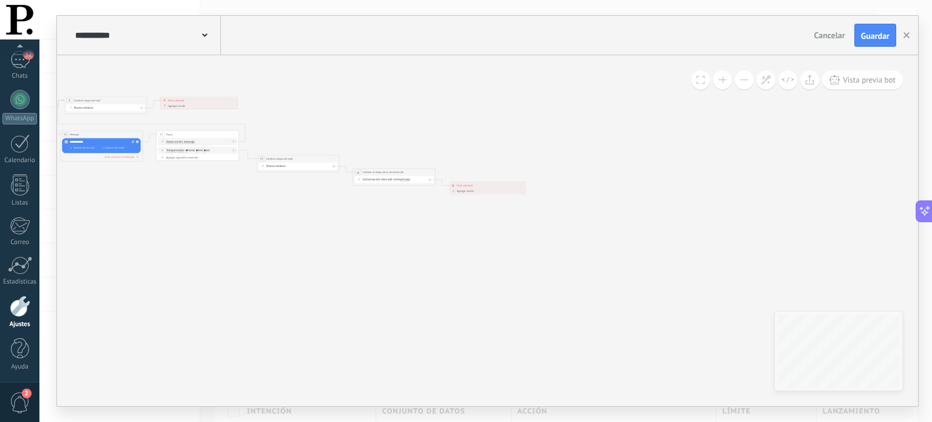
click at [728, 78] on button at bounding box center [722, 79] width 19 height 19
click at [727, 79] on button at bounding box center [722, 79] width 19 height 19
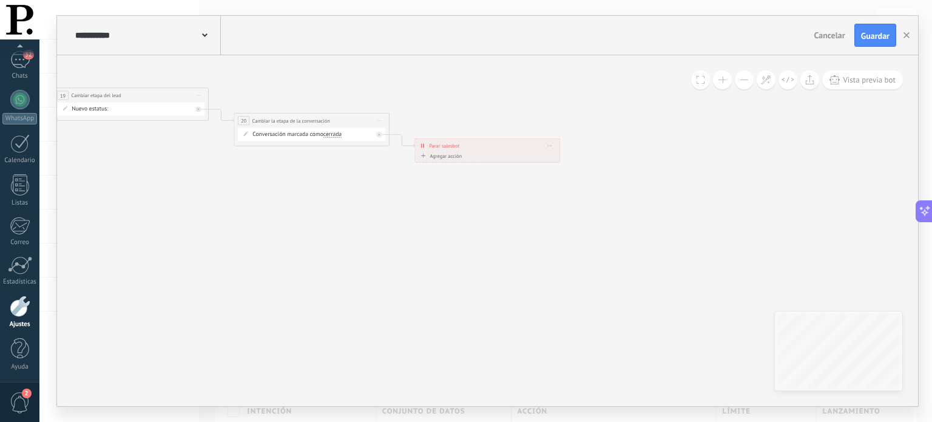
click at [727, 79] on button at bounding box center [722, 79] width 19 height 19
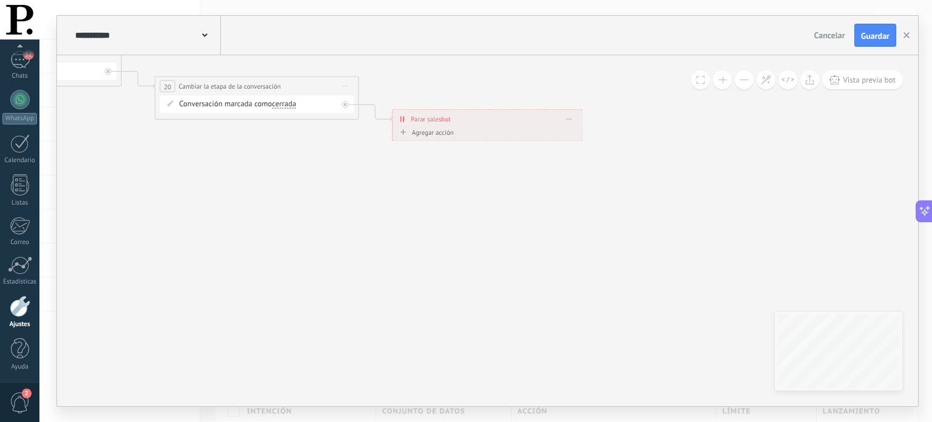
click at [727, 79] on button at bounding box center [722, 79] width 19 height 19
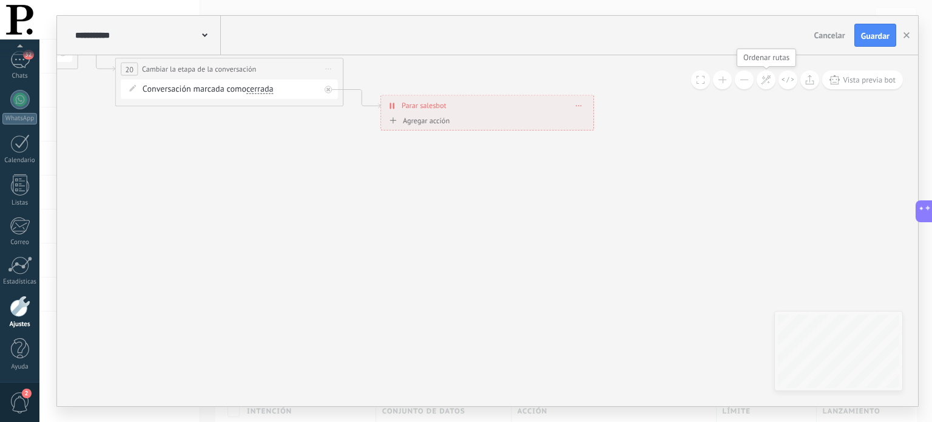
click at [770, 75] on icon at bounding box center [766, 80] width 10 height 10
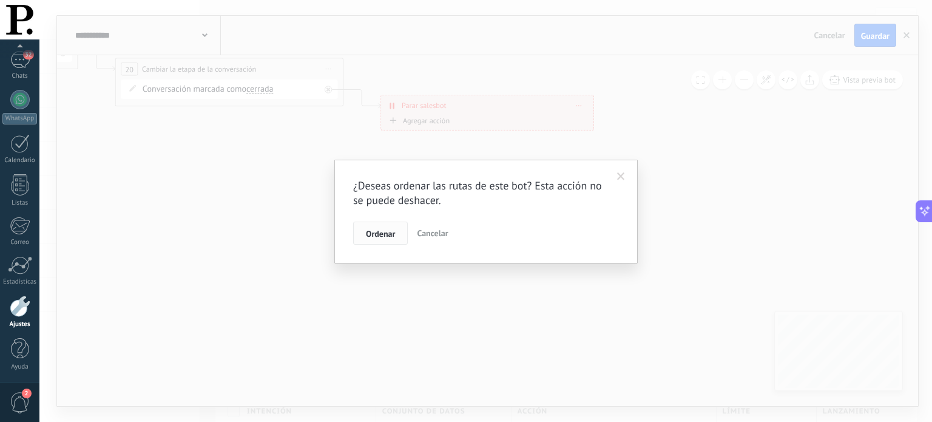
click at [388, 231] on span "Ordenar" at bounding box center [380, 233] width 29 height 8
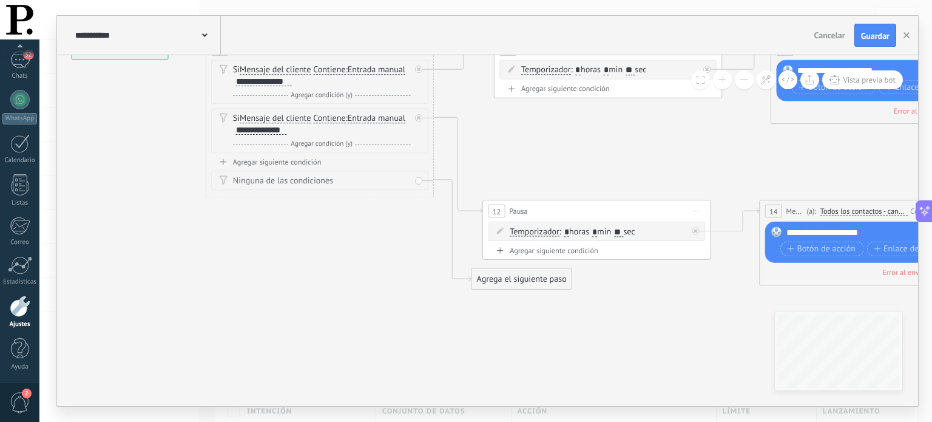
click at [496, 280] on div "Agrega el siguiente paso" at bounding box center [521, 278] width 100 height 19
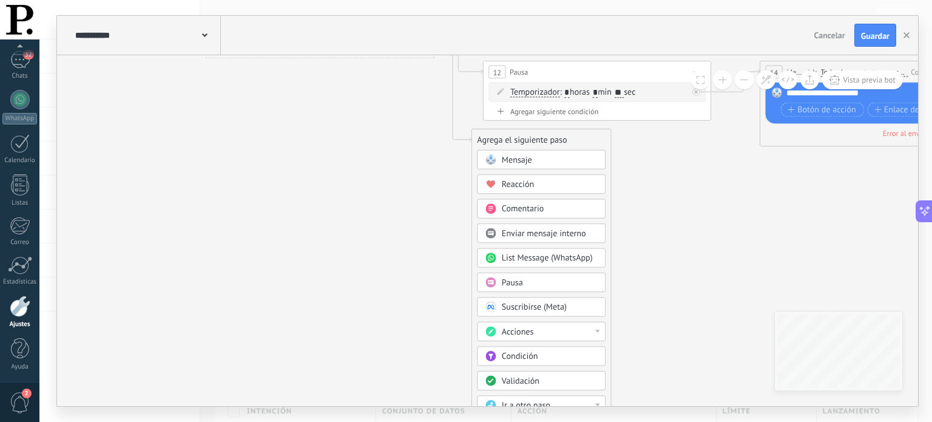
click at [575, 332] on div "Acciones" at bounding box center [550, 332] width 96 height 12
click at [553, 388] on div "Cambiar etapa del lead" at bounding box center [540, 389] width 127 height 19
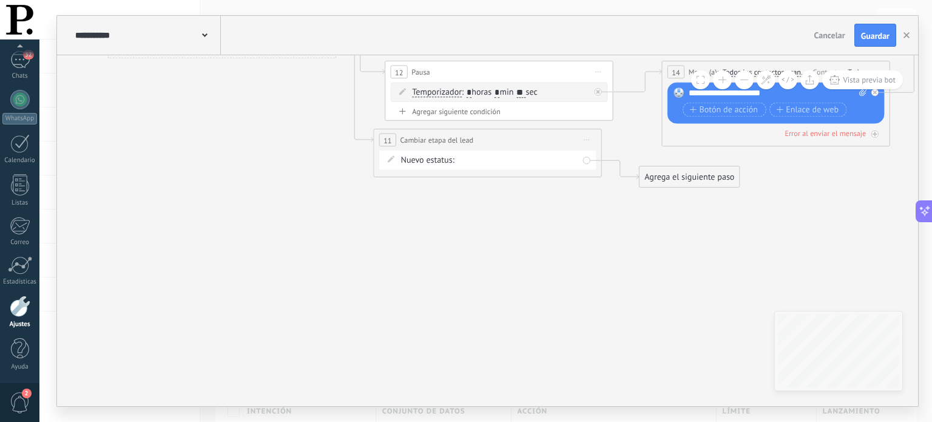
click at [0, 0] on div "[PERSON_NAME]/METODOS DE PAGO REMARKETING Pedido enviado – ganado Pedido cancel…" at bounding box center [0, 0] width 0 height 0
click at [0, 0] on label "[PERSON_NAME]" at bounding box center [0, 0] width 0 height 0
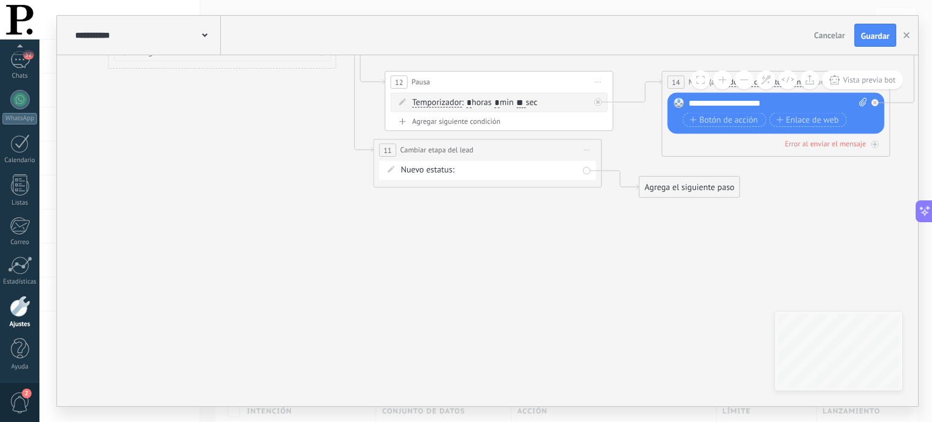
click at [670, 191] on div "Agrega el siguiente paso" at bounding box center [689, 187] width 100 height 19
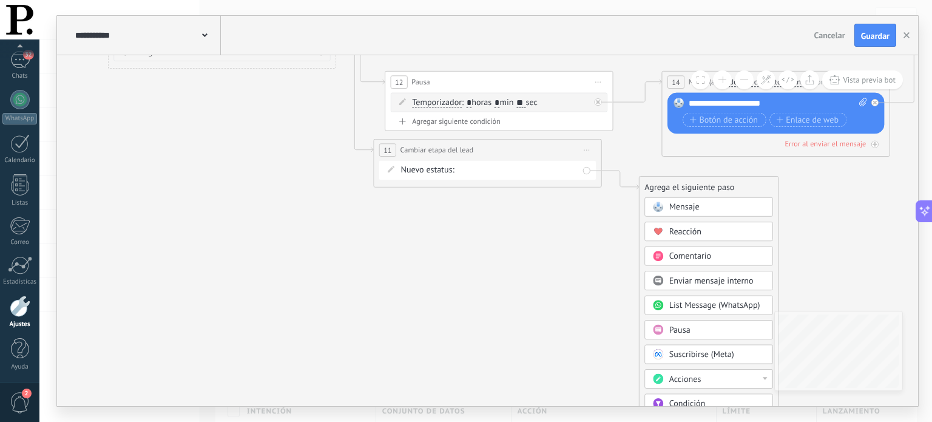
click at [743, 80] on button at bounding box center [744, 79] width 19 height 19
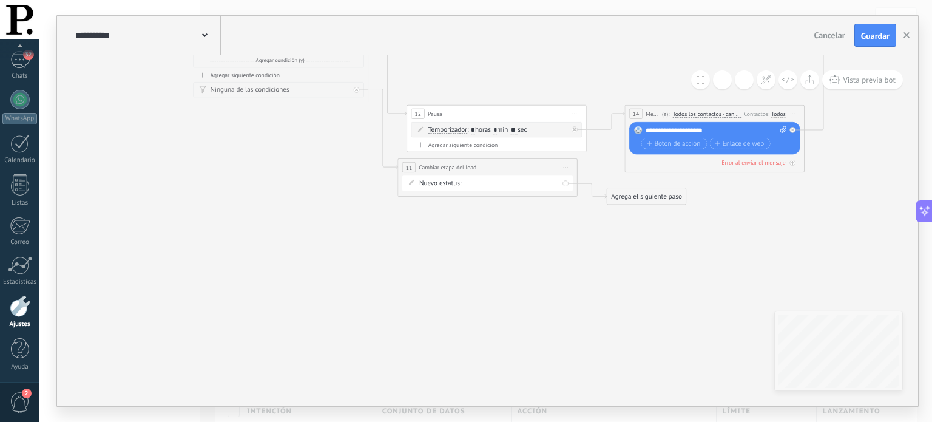
click at [743, 80] on button at bounding box center [744, 79] width 19 height 19
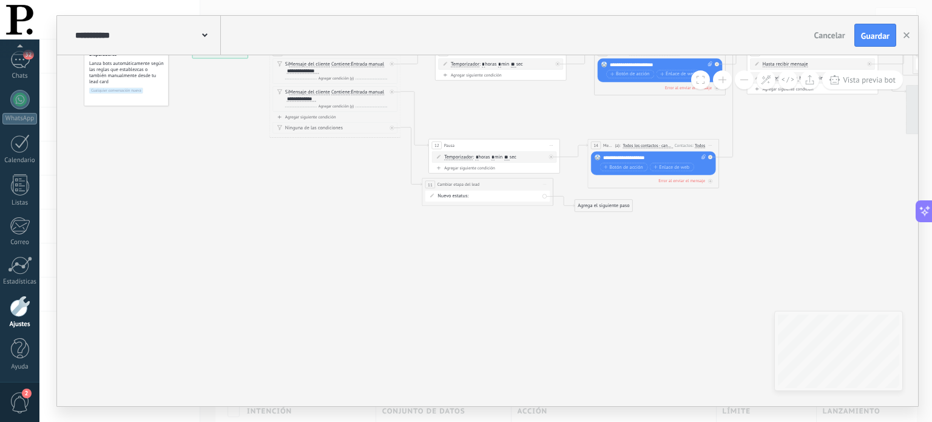
click at [743, 80] on button at bounding box center [744, 79] width 19 height 19
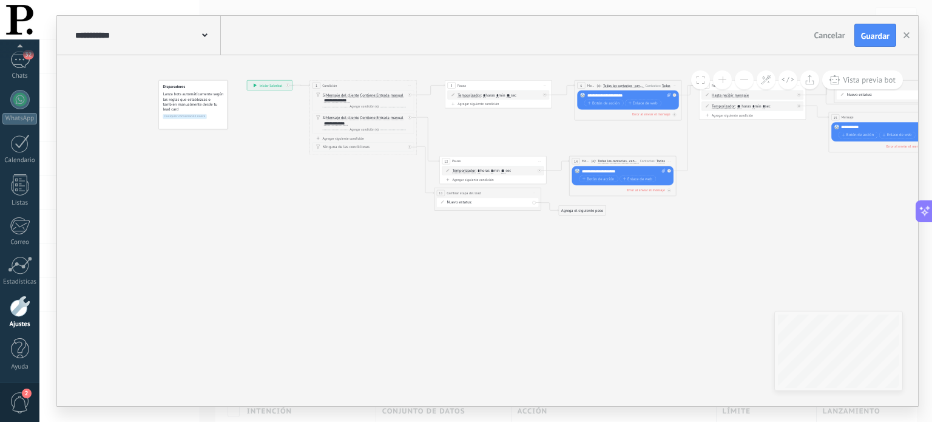
click at [581, 212] on div "Agrega el siguiente paso" at bounding box center [582, 210] width 47 height 9
click at [587, 393] on span "Parar Salesbot" at bounding box center [585, 395] width 25 height 5
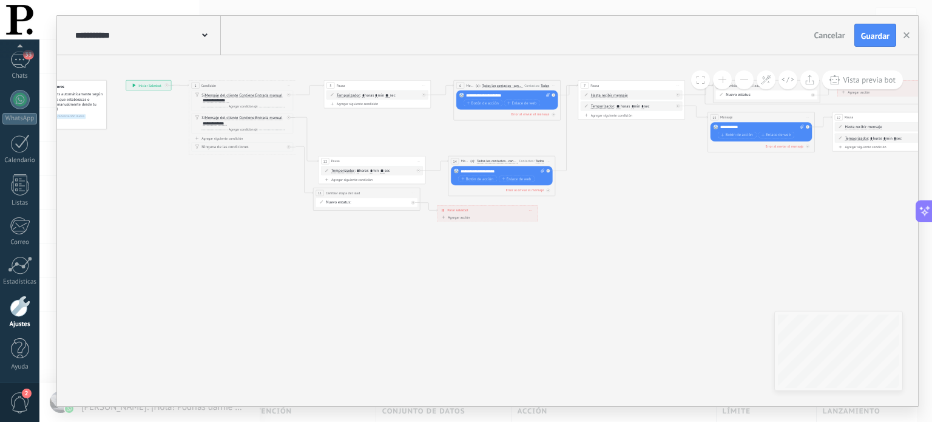
click at [722, 79] on span at bounding box center [722, 79] width 8 height 1
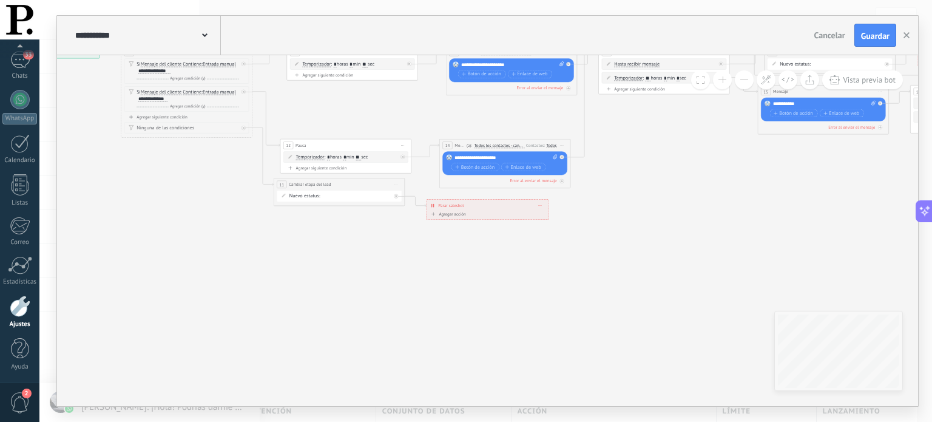
click at [722, 79] on span at bounding box center [722, 79] width 8 height 1
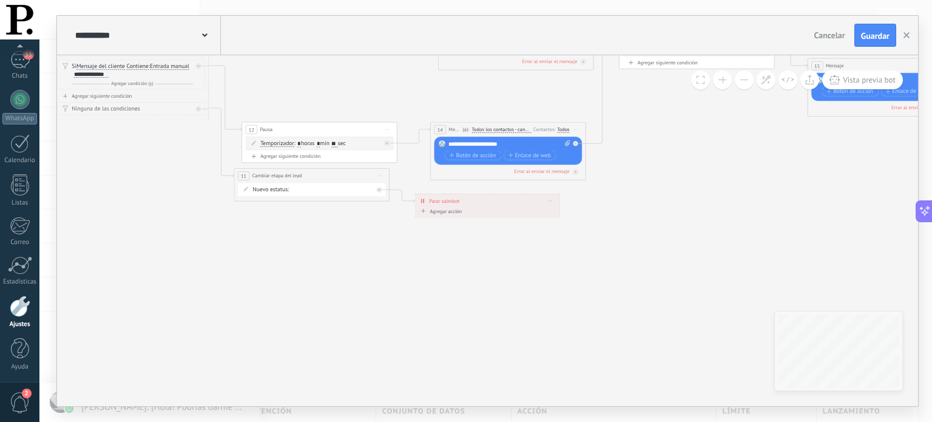
click at [722, 79] on span at bounding box center [722, 79] width 8 height 1
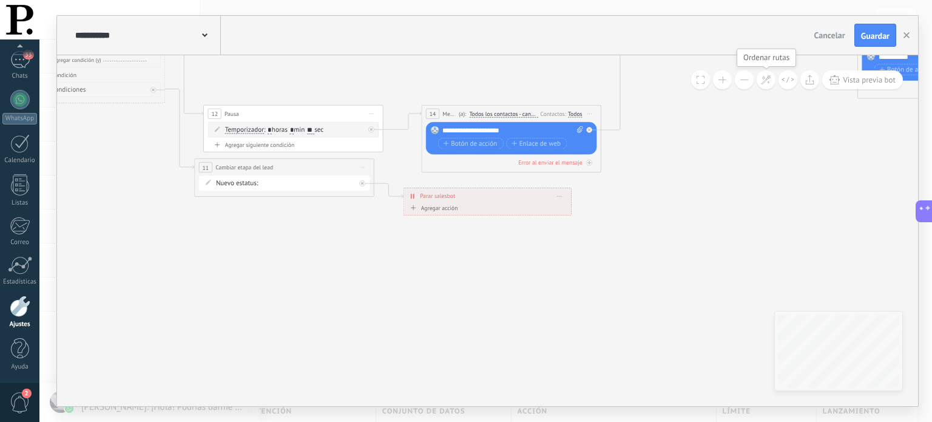
click at [761, 82] on icon at bounding box center [766, 80] width 10 height 10
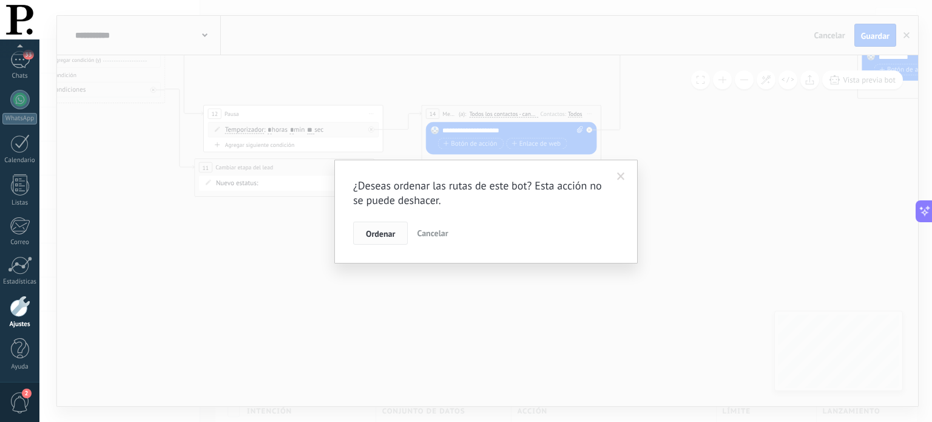
click at [372, 234] on span "Ordenar" at bounding box center [380, 233] width 29 height 8
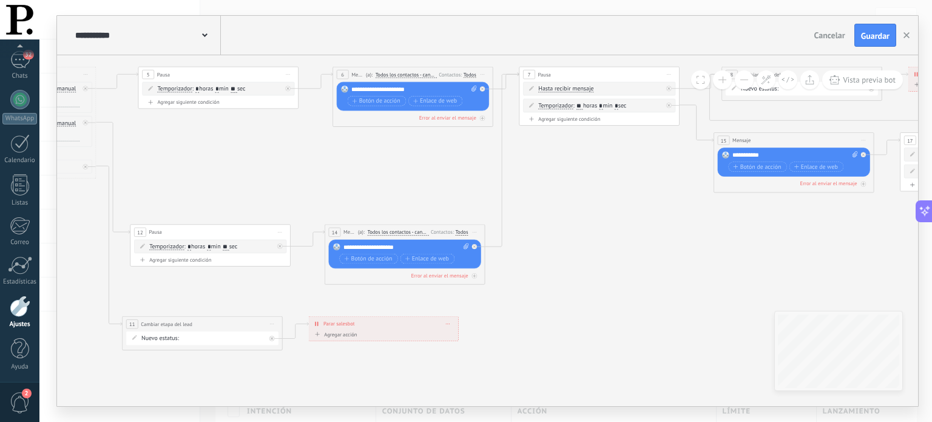
click at [206, 34] on icon at bounding box center [204, 35] width 5 height 4
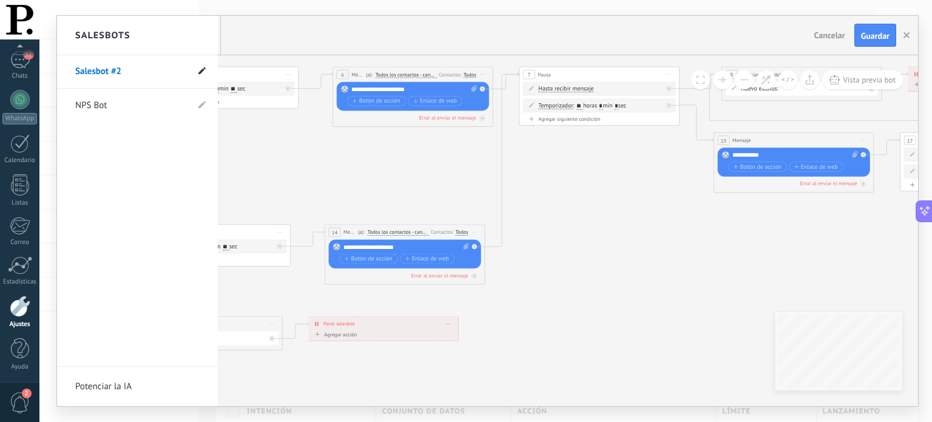
click at [199, 72] on icon at bounding box center [201, 70] width 7 height 7
drag, startPoint x: 124, startPoint y: 75, endPoint x: 33, endPoint y: 78, distance: 90.4
click at [33, 78] on body ".abecls-1,.abecls-2{fill-rule:evenodd}.abecls-2{fill:#fff} .abhcls-1{fill:none}…" at bounding box center [466, 211] width 932 height 422
type input "**********"
click at [203, 69] on icon at bounding box center [201, 71] width 13 height 7
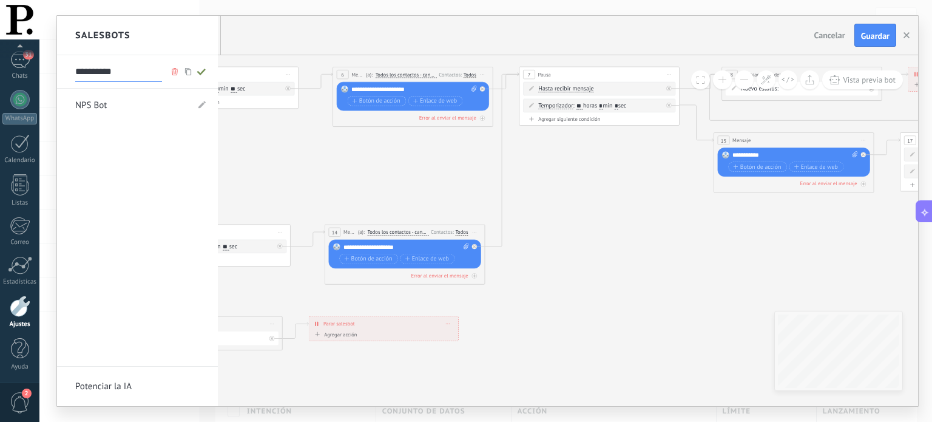
type input "**********"
click at [284, 169] on div at bounding box center [487, 211] width 861 height 390
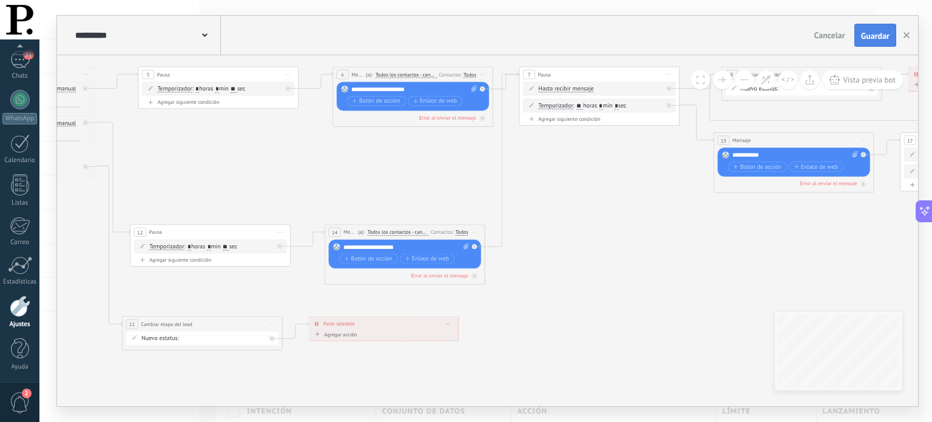
click at [869, 39] on span "Guardar" at bounding box center [875, 36] width 29 height 8
click at [903, 40] on button "button" at bounding box center [906, 35] width 18 height 23
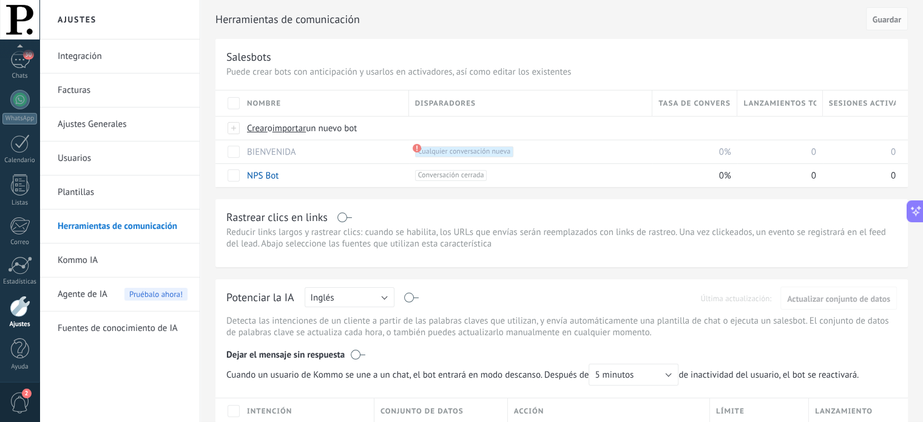
click at [75, 183] on link "Plantillas" at bounding box center [123, 192] width 130 height 34
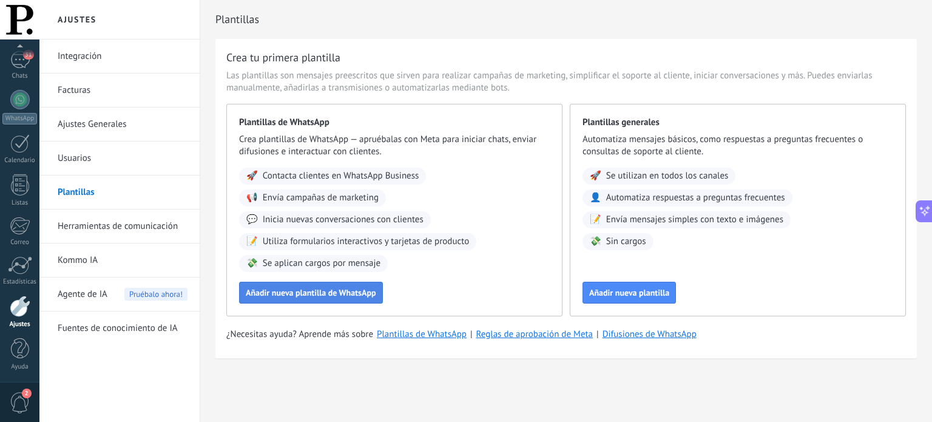
click at [340, 292] on span "Añadir nueva plantilla de WhatsApp" at bounding box center [311, 292] width 130 height 8
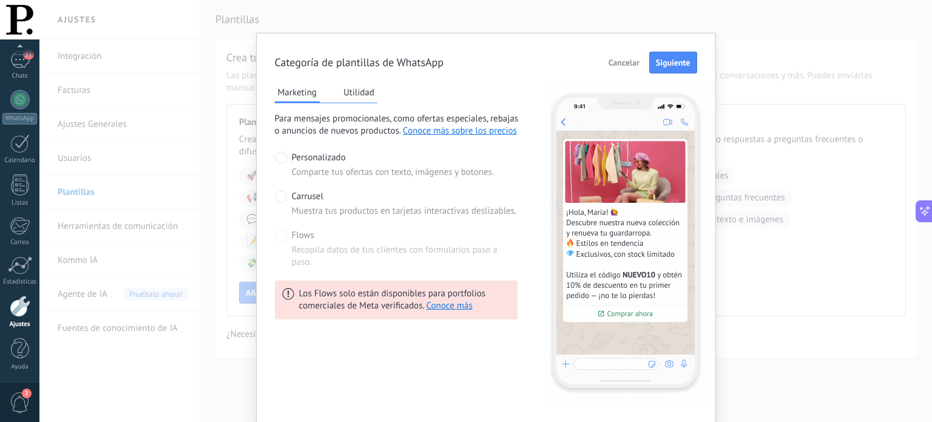
scroll to position [7, 0]
click at [279, 194] on span at bounding box center [281, 196] width 12 height 12
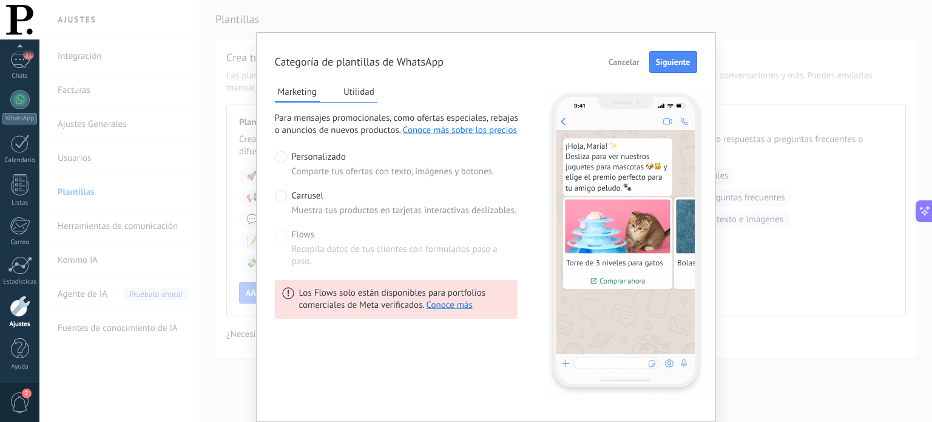
click at [352, 94] on button "Utilidad" at bounding box center [358, 92] width 37 height 18
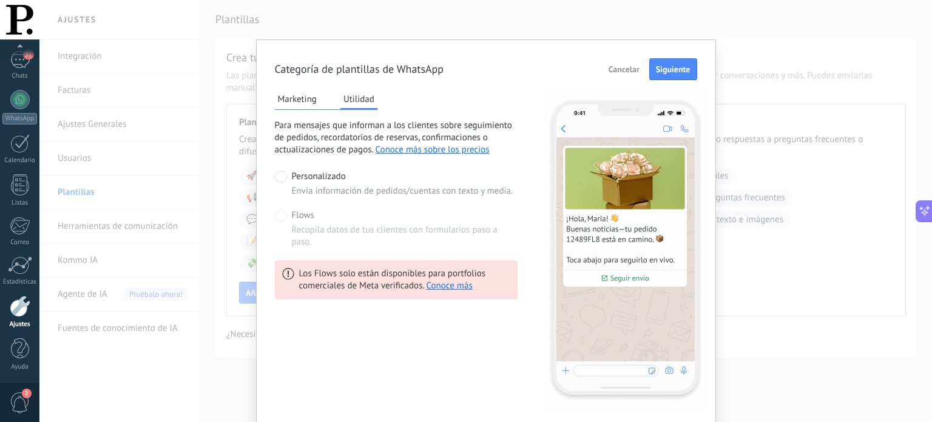
click at [297, 106] on button "Marketing" at bounding box center [297, 99] width 45 height 18
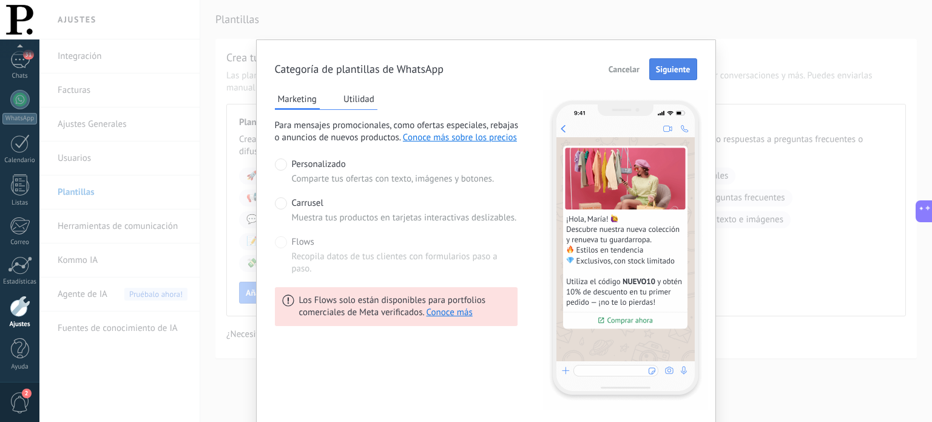
click at [662, 77] on button "Siguiente" at bounding box center [673, 69] width 48 height 22
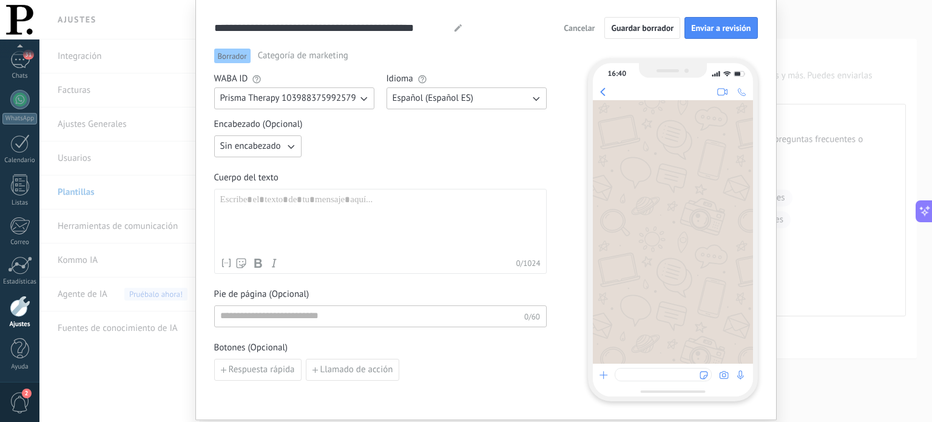
scroll to position [36, 0]
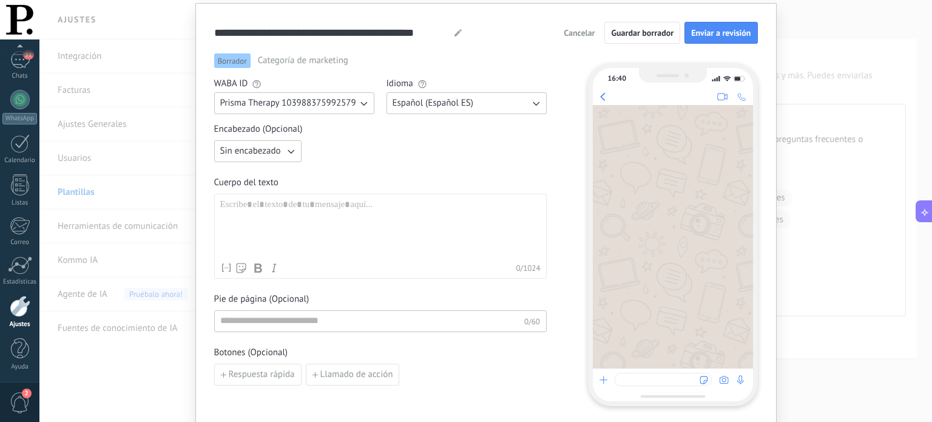
click at [454, 32] on icon at bounding box center [457, 32] width 7 height 7
click at [396, 32] on input "**********" at bounding box center [332, 32] width 237 height 14
type input "**********"
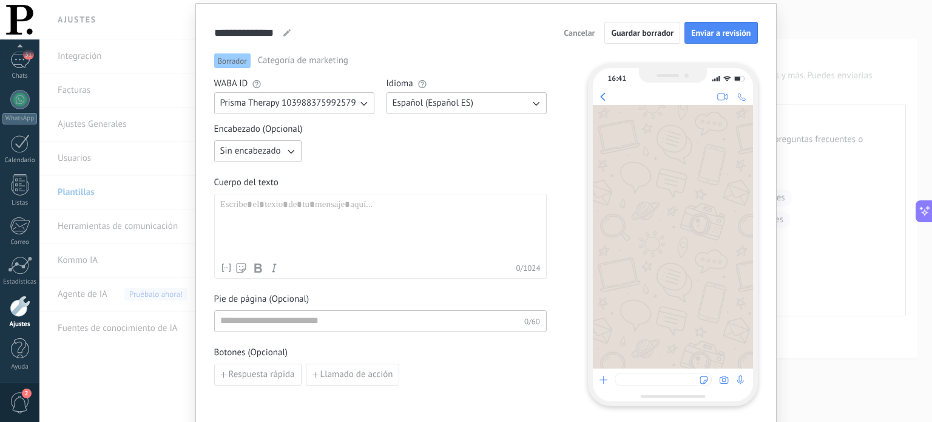
click at [325, 106] on span "Prisma Therapy 103988375992579" at bounding box center [288, 103] width 136 height 12
click at [357, 133] on span "Encabezado (Opcional)" at bounding box center [380, 129] width 332 height 12
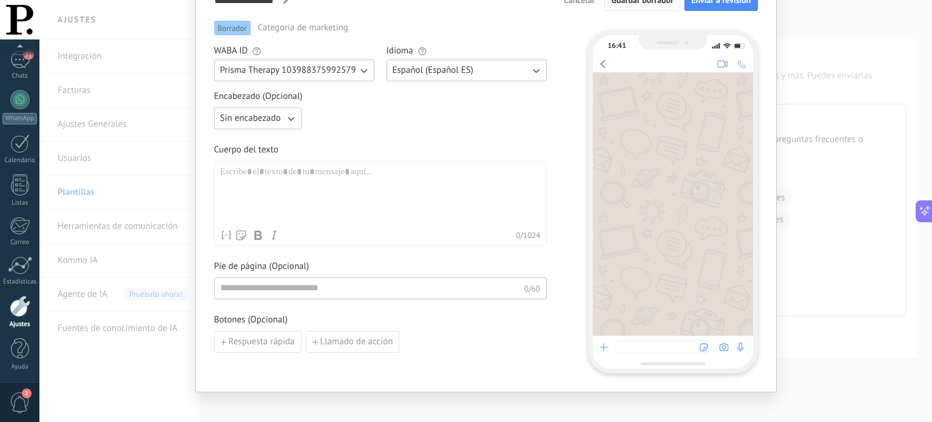
scroll to position [70, 0]
click at [289, 119] on icon "button" at bounding box center [291, 118] width 7 height 4
click at [318, 120] on div "Sin encabezado Sin encabezado Texto Imagen o archivo" at bounding box center [380, 118] width 332 height 22
click at [322, 177] on div at bounding box center [380, 195] width 320 height 58
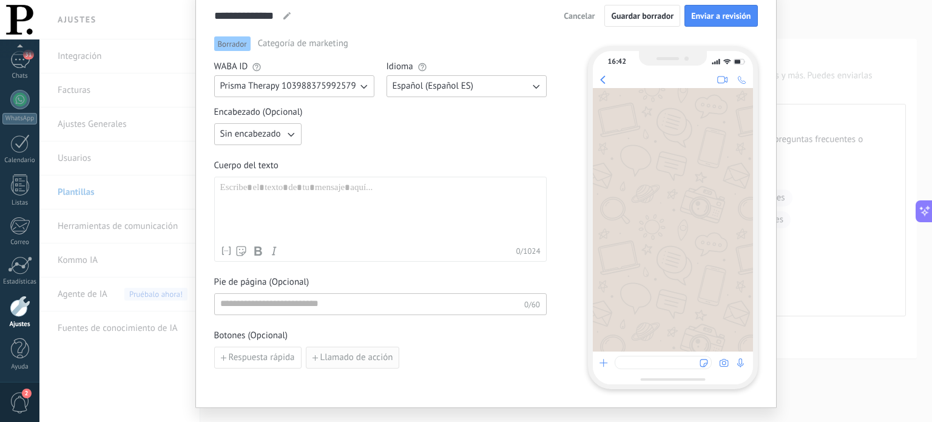
scroll to position [53, 0]
click at [582, 16] on span "Cancelar" at bounding box center [579, 16] width 31 height 8
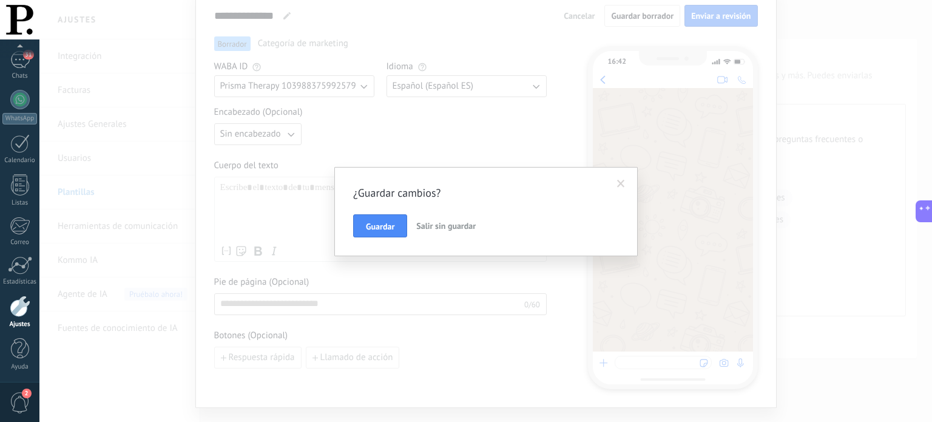
click at [436, 224] on span "Salir sin guardar" at bounding box center [445, 225] width 59 height 11
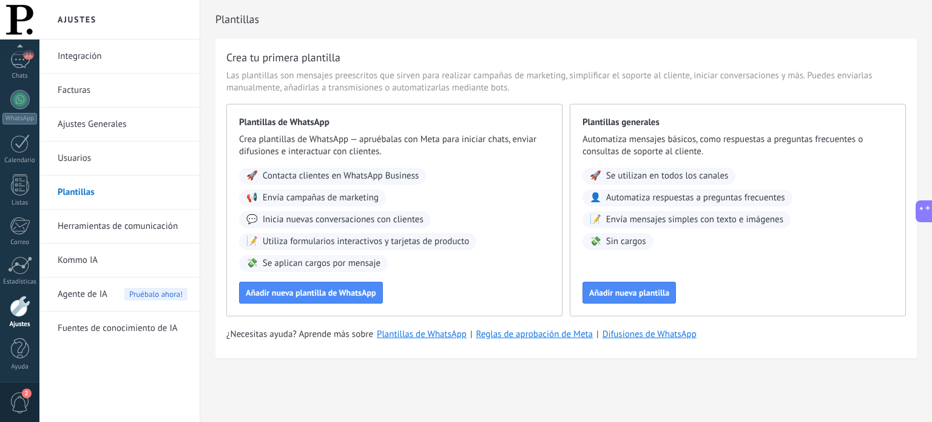
scroll to position [0, 0]
click at [642, 288] on span "Añadir nueva plantilla" at bounding box center [629, 292] width 80 height 8
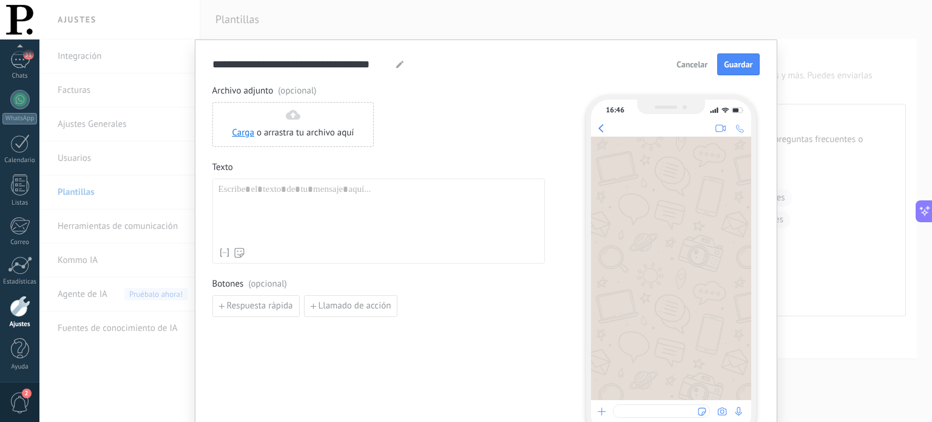
click at [282, 198] on div at bounding box center [378, 213] width 320 height 58
click at [686, 64] on span "Cancelar" at bounding box center [691, 64] width 31 height 8
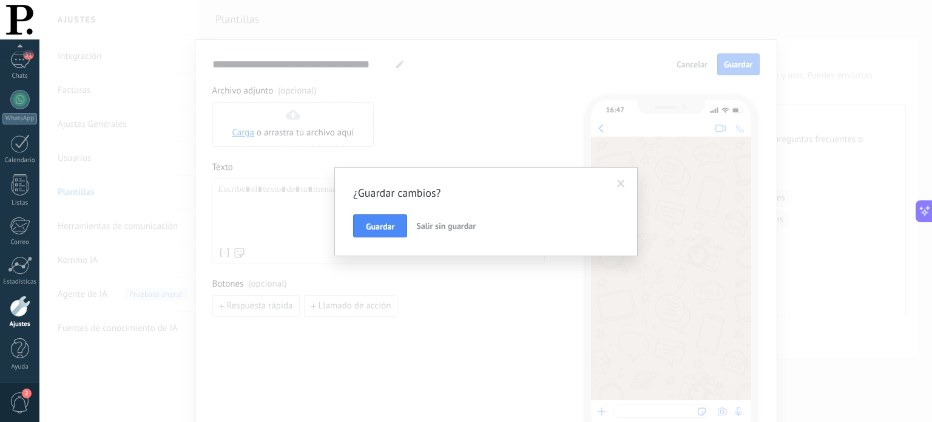
click at [622, 181] on span at bounding box center [621, 184] width 8 height 8
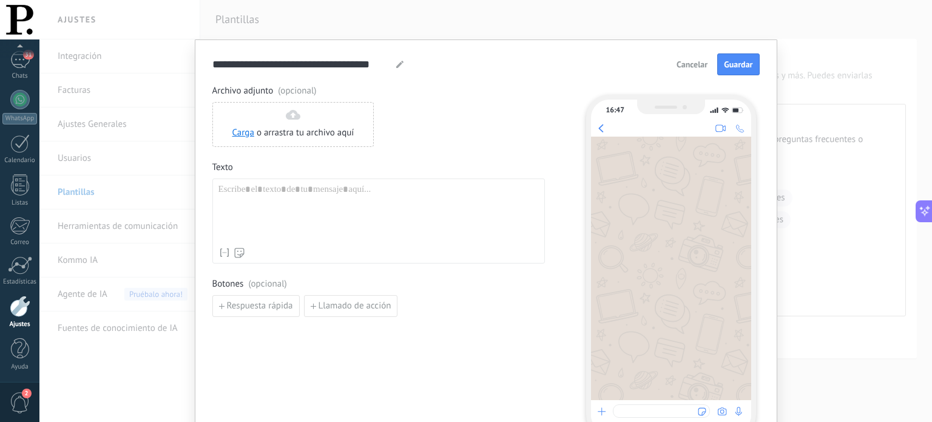
click at [689, 66] on span "Cancelar" at bounding box center [691, 64] width 31 height 8
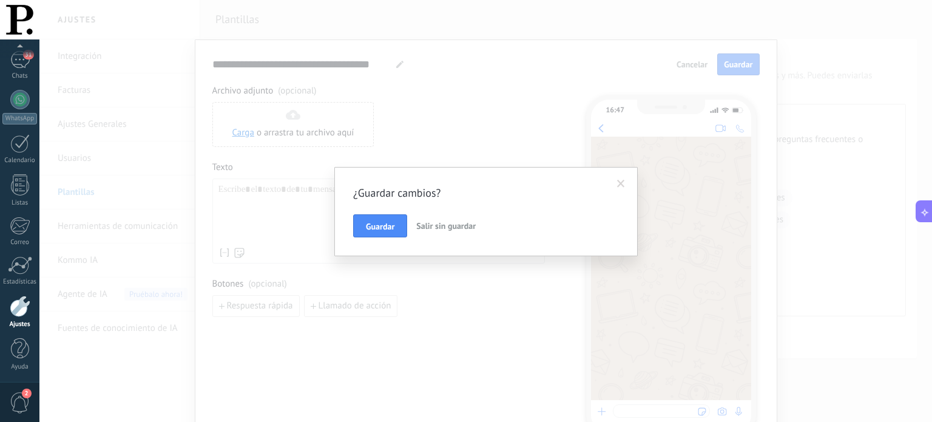
click at [433, 225] on span "Salir sin guardar" at bounding box center [445, 225] width 59 height 11
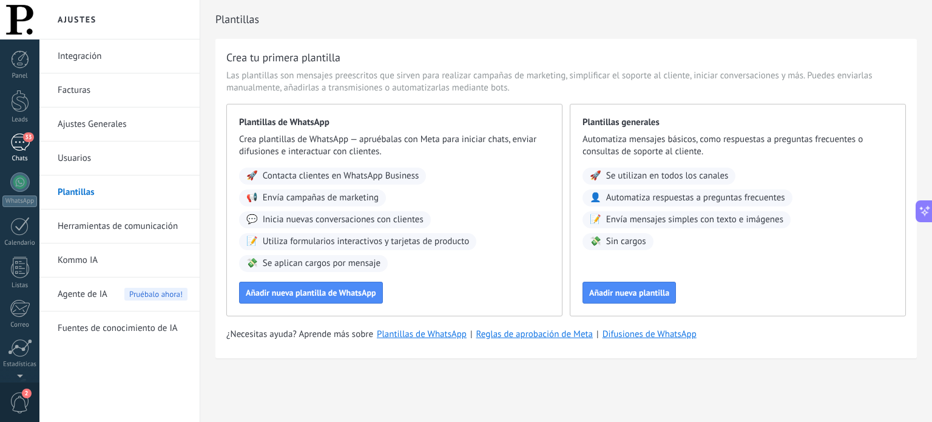
click at [20, 143] on div "33" at bounding box center [19, 142] width 19 height 18
